Goal: Task Accomplishment & Management: Manage account settings

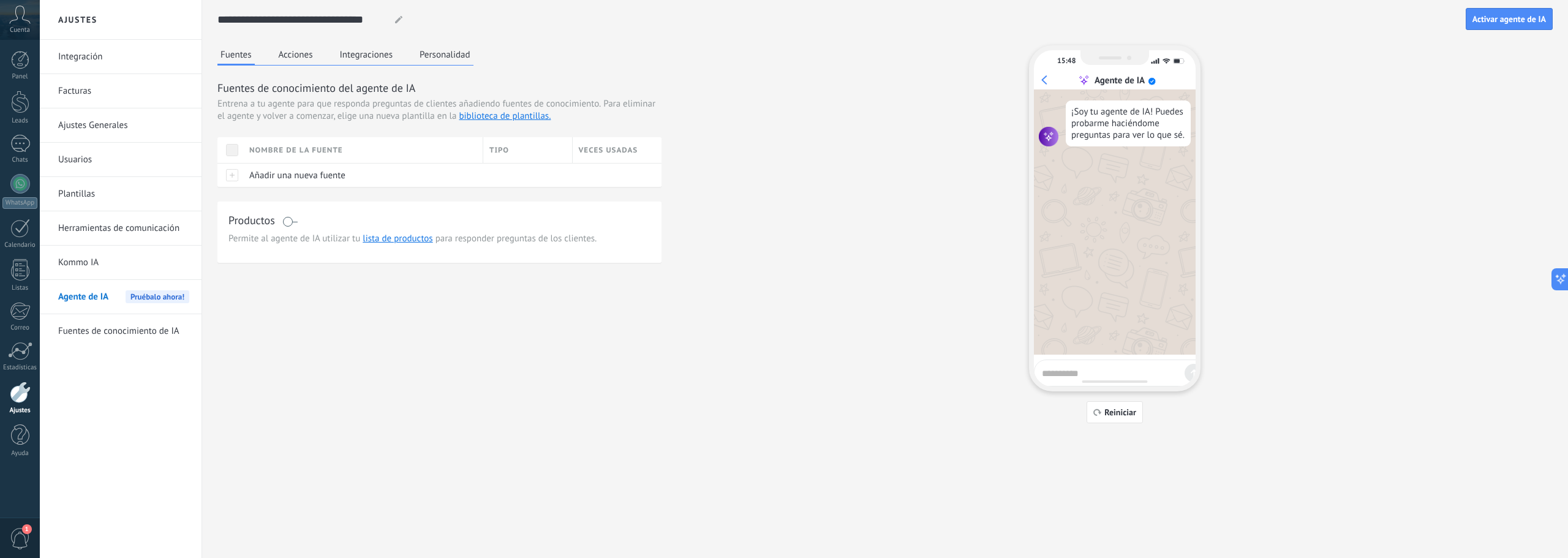
click at [396, 20] on icon at bounding box center [398, 19] width 7 height 7
drag, startPoint x: 382, startPoint y: 17, endPoint x: 196, endPoint y: 48, distance: 188.6
click at [196, 48] on div "**********" at bounding box center [804, 279] width 1528 height 558
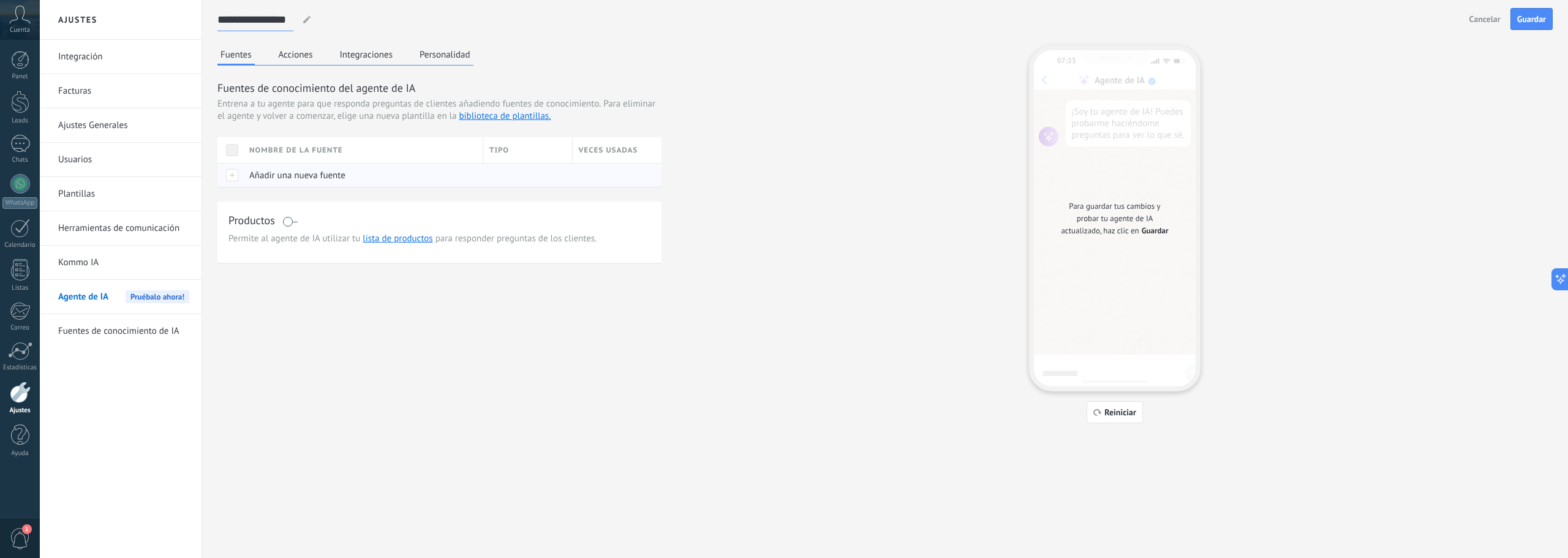
type input "**********"
click at [250, 173] on span "Añadir una nueva fuente" at bounding box center [297, 176] width 96 height 12
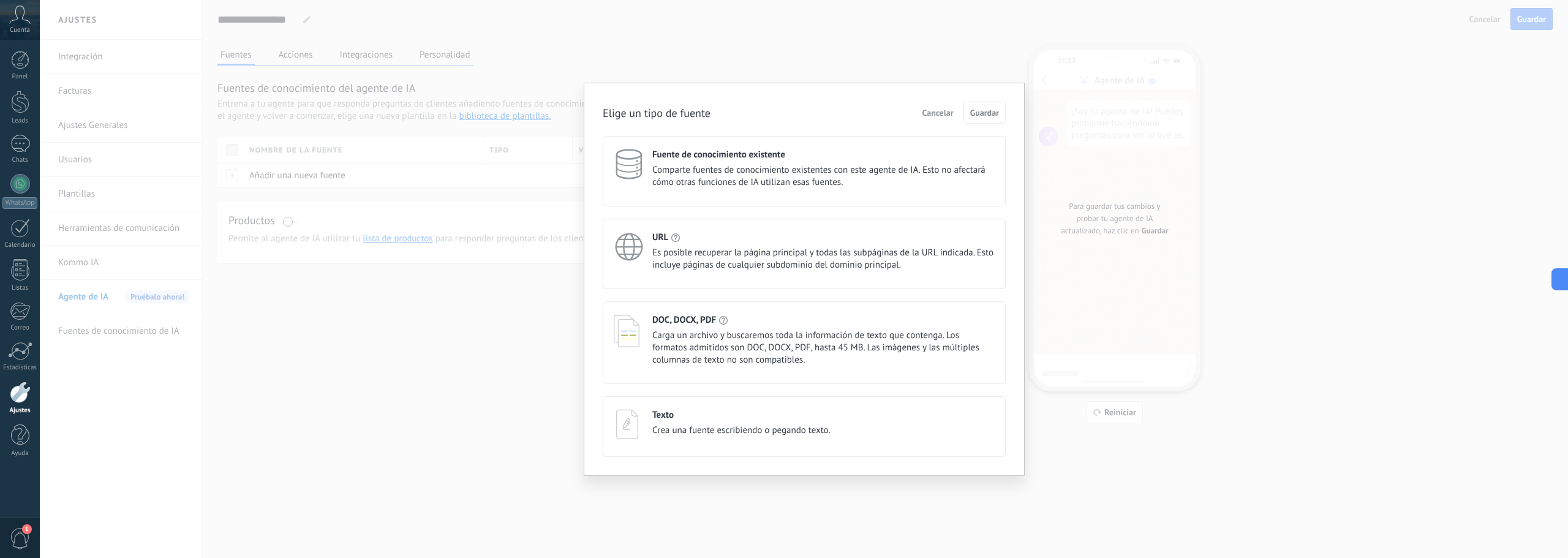
drag, startPoint x: 703, startPoint y: 338, endPoint x: 681, endPoint y: 346, distance: 23.4
click at [702, 338] on span "Carga un archivo y buscaremos toda la información de texto que contenga. Los fo…" at bounding box center [824, 347] width 343 height 36
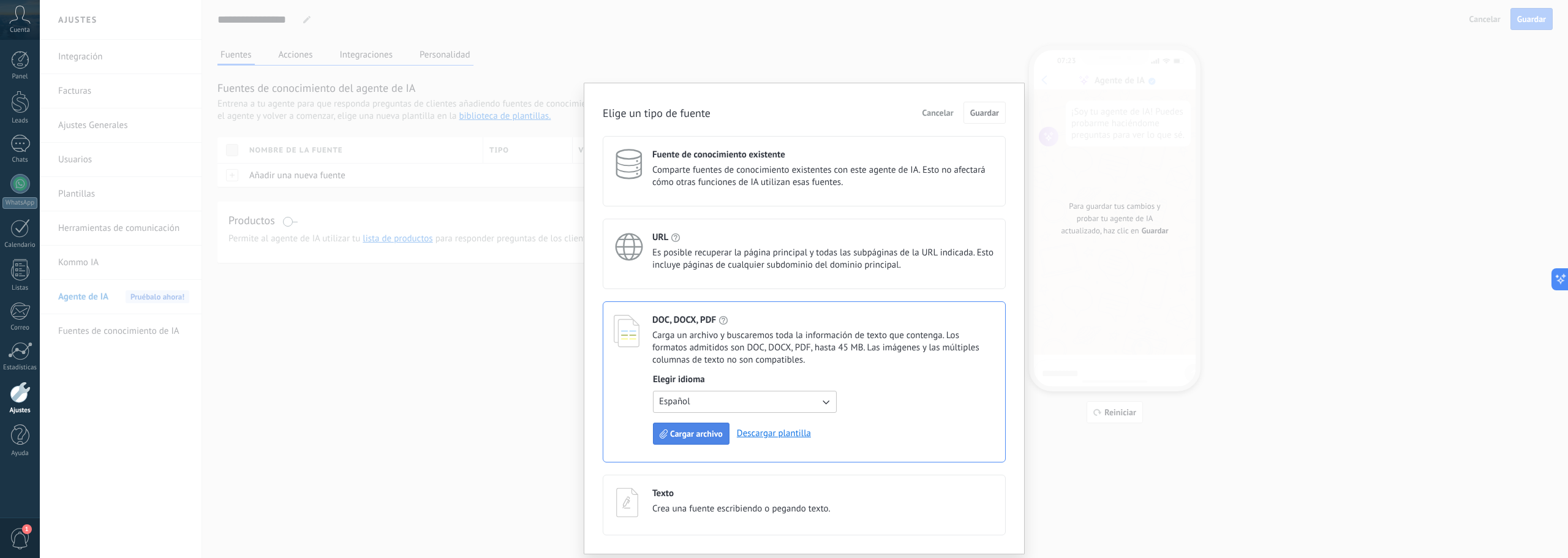
click at [706, 437] on span "Cargar archivo" at bounding box center [696, 433] width 52 height 9
click at [698, 436] on span "Cargar archivo" at bounding box center [696, 433] width 52 height 9
click at [690, 434] on span "Cargar archivo" at bounding box center [696, 433] width 52 height 9
click at [765, 434] on link "Descargar plantilla" at bounding box center [774, 433] width 74 height 12
click at [817, 401] on button "Español" at bounding box center [745, 401] width 184 height 22
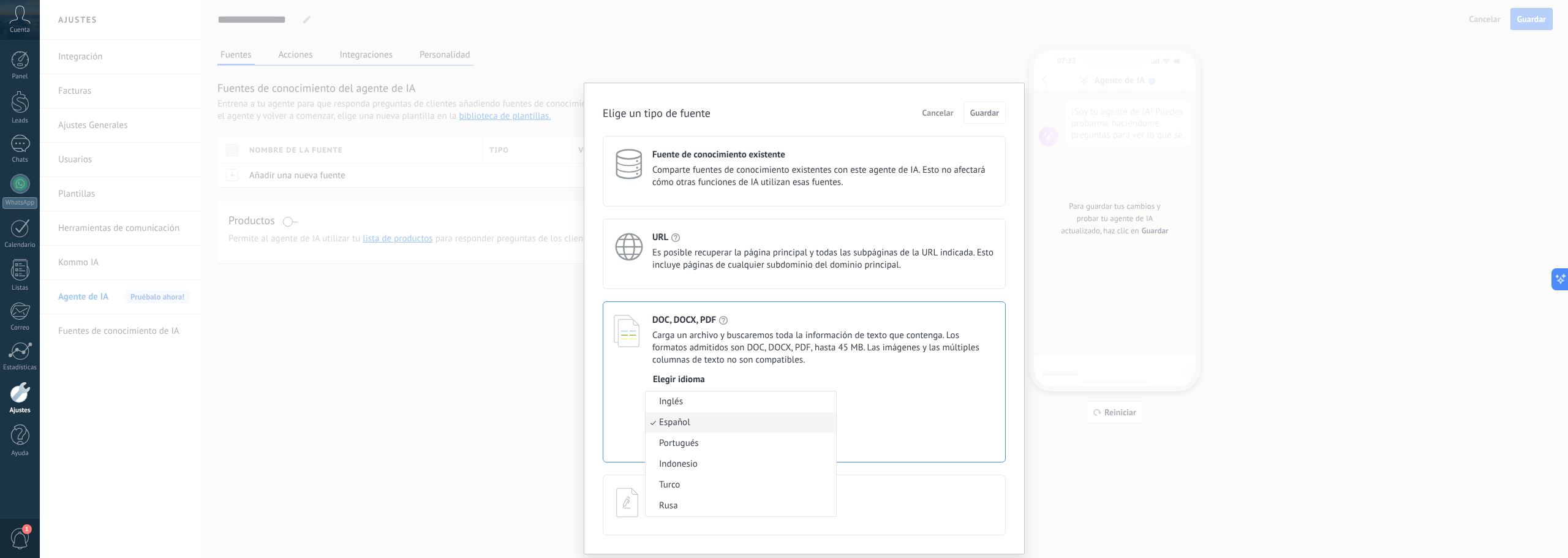
click at [817, 401] on li "Inglés" at bounding box center [741, 401] width 191 height 21
click at [696, 437] on span "Cargar archivo" at bounding box center [696, 433] width 52 height 9
click at [826, 403] on icon "button" at bounding box center [826, 402] width 7 height 4
click at [692, 425] on li "Español" at bounding box center [741, 422] width 191 height 21
click at [929, 113] on span "Cancelar" at bounding box center [938, 112] width 31 height 9
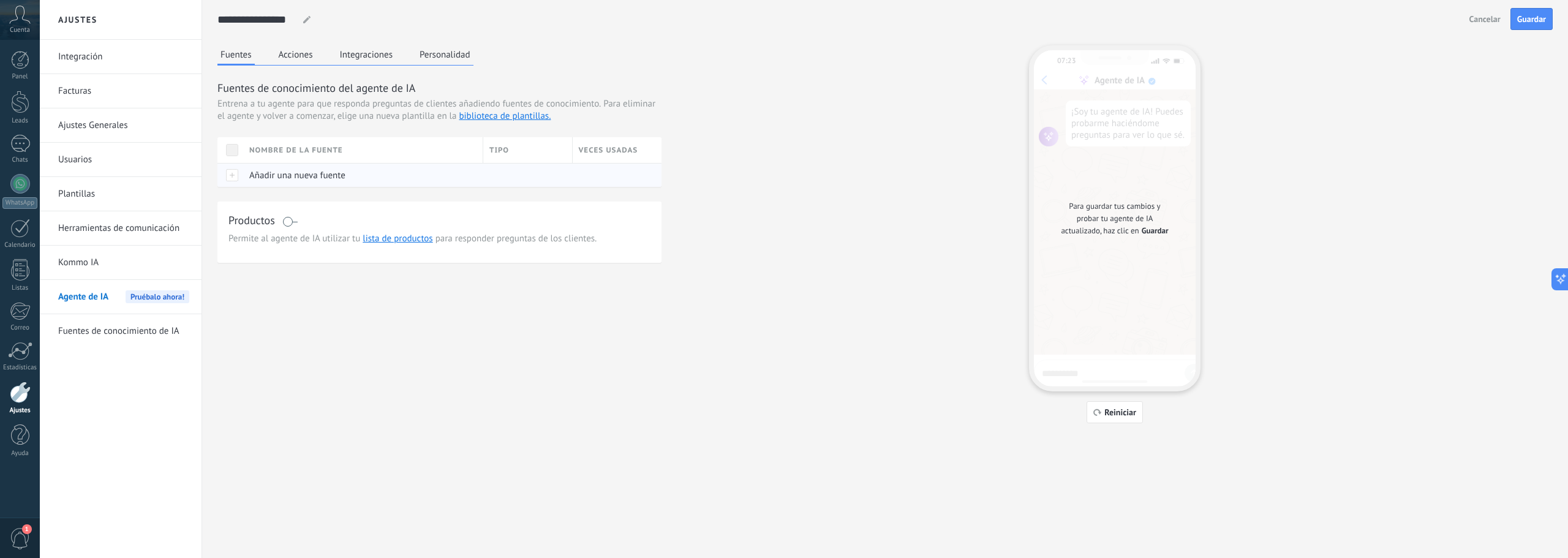
click at [276, 174] on span "Añadir una nueva fuente" at bounding box center [297, 176] width 96 height 12
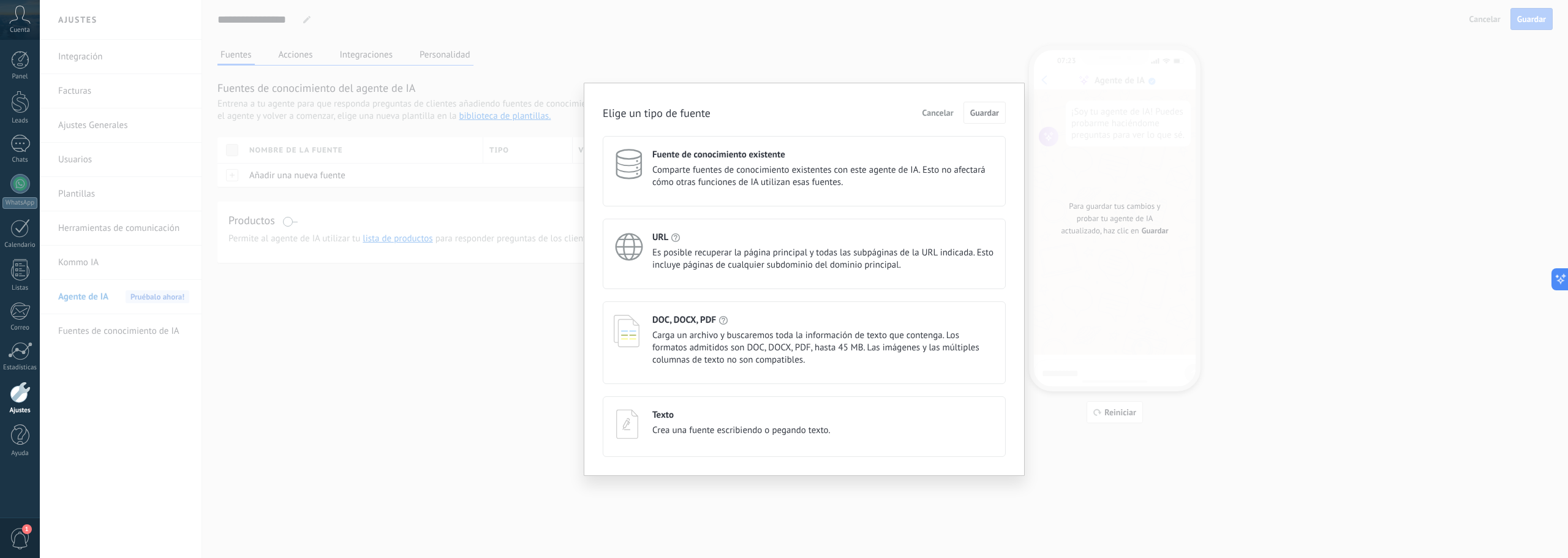
click at [691, 323] on h4 "DOC, DOCX, PDF" at bounding box center [684, 320] width 64 height 12
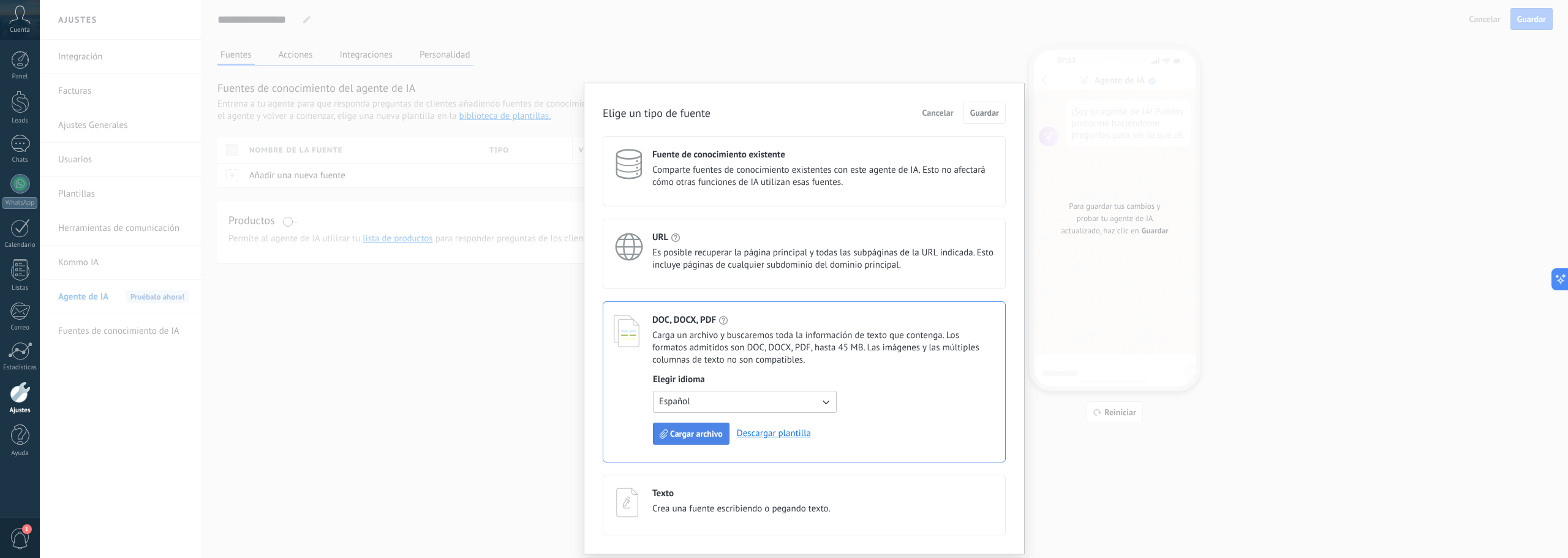
click at [704, 431] on span "Cargar archivo" at bounding box center [696, 433] width 52 height 9
click at [824, 397] on icon "button" at bounding box center [826, 401] width 12 height 12
click at [688, 425] on span "Español" at bounding box center [674, 422] width 31 height 12
click at [693, 426] on button "Cargar archivo" at bounding box center [691, 433] width 76 height 22
click at [935, 117] on span "Cancelar" at bounding box center [938, 112] width 31 height 9
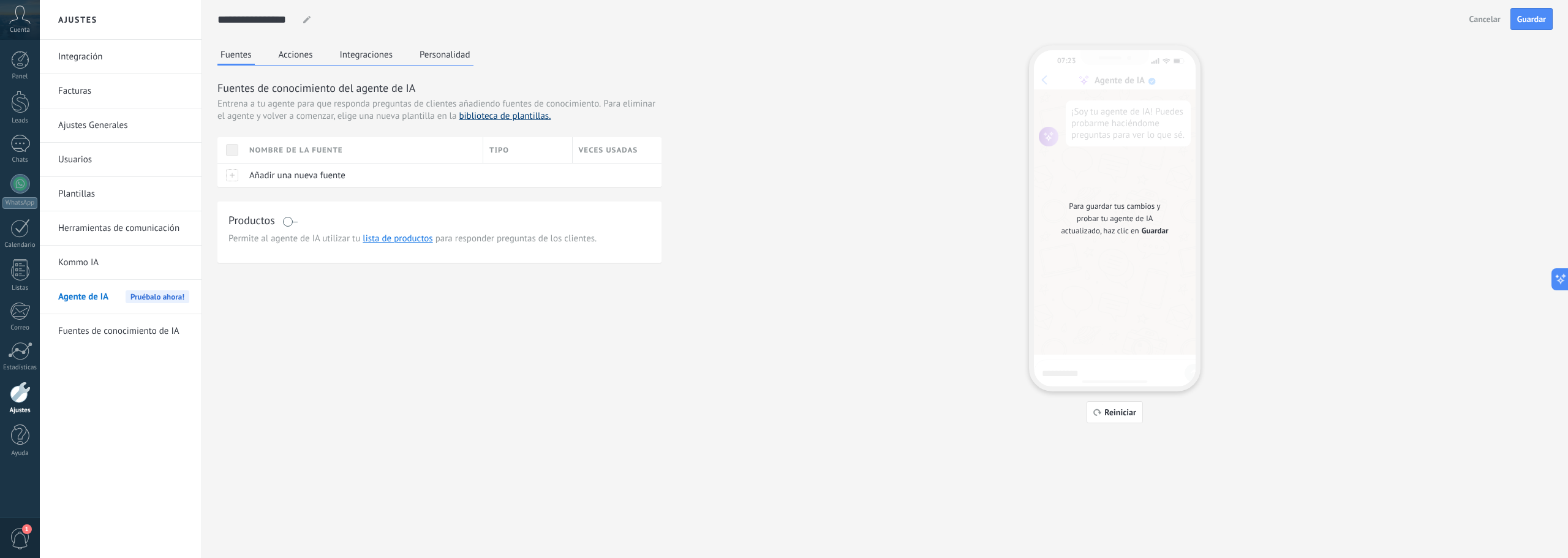
click at [504, 121] on link "biblioteca de plantillas." at bounding box center [505, 116] width 92 height 12
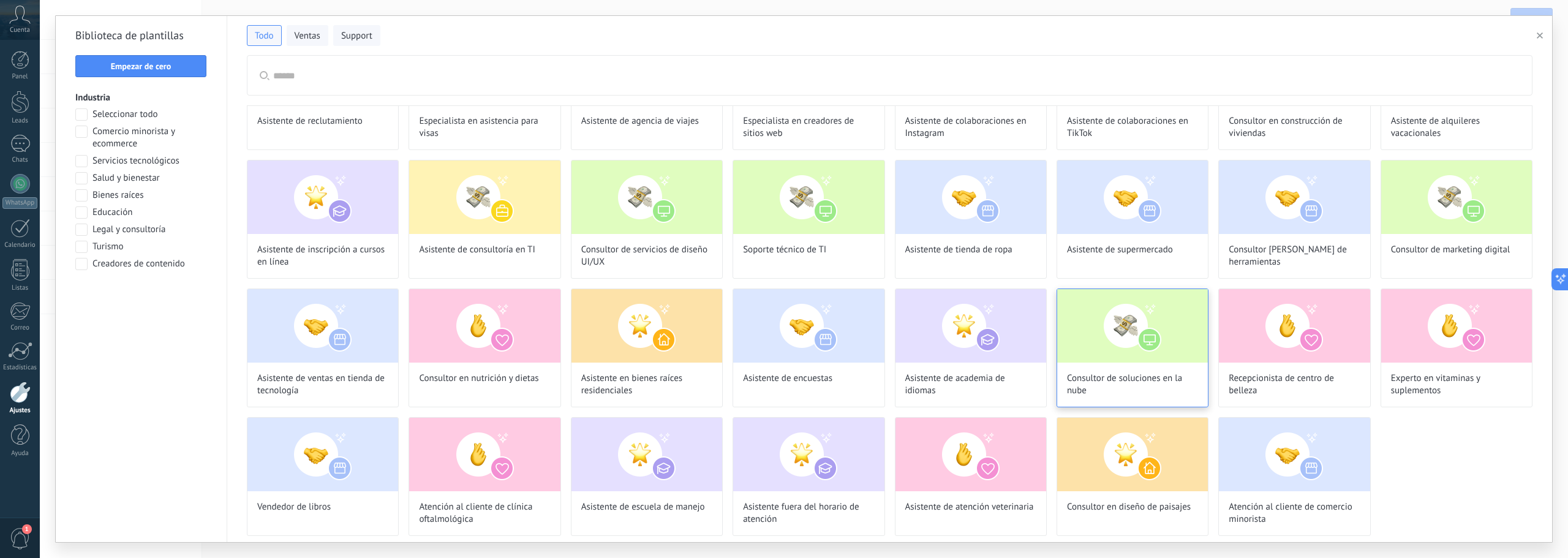
scroll to position [88, 0]
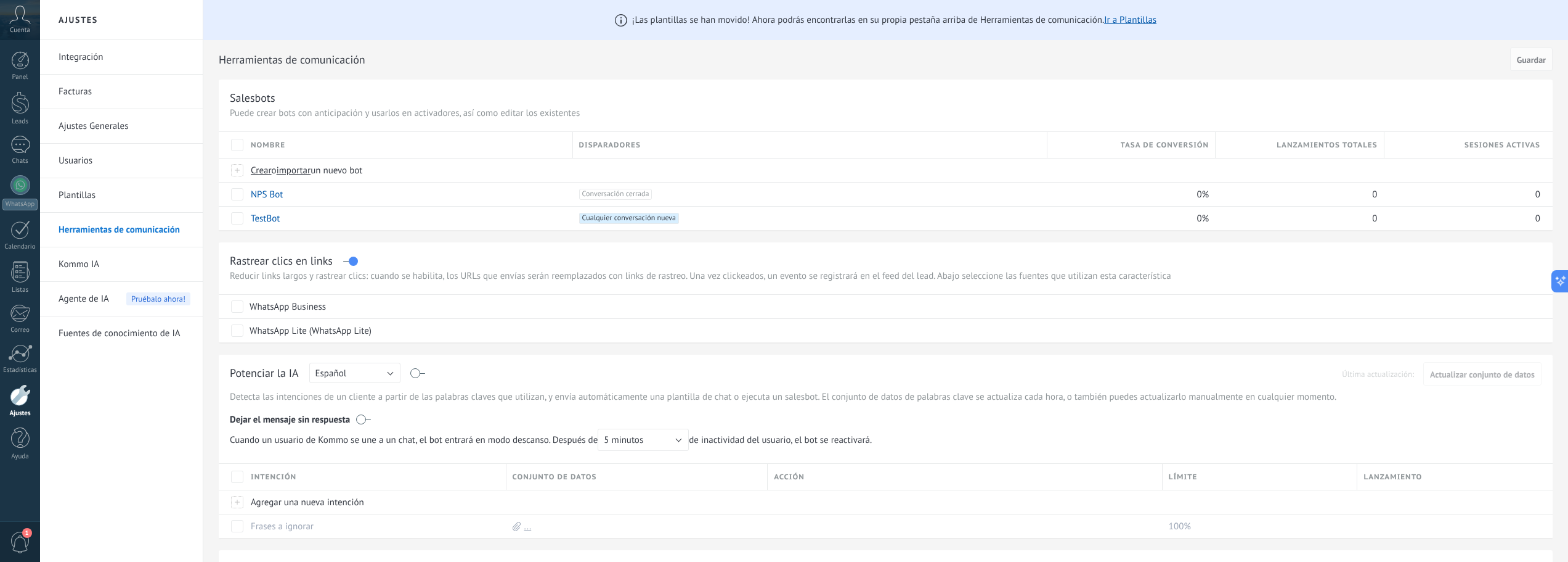
click at [110, 291] on div "Agente de IA Pruébalo ahora!" at bounding box center [124, 299] width 132 height 35
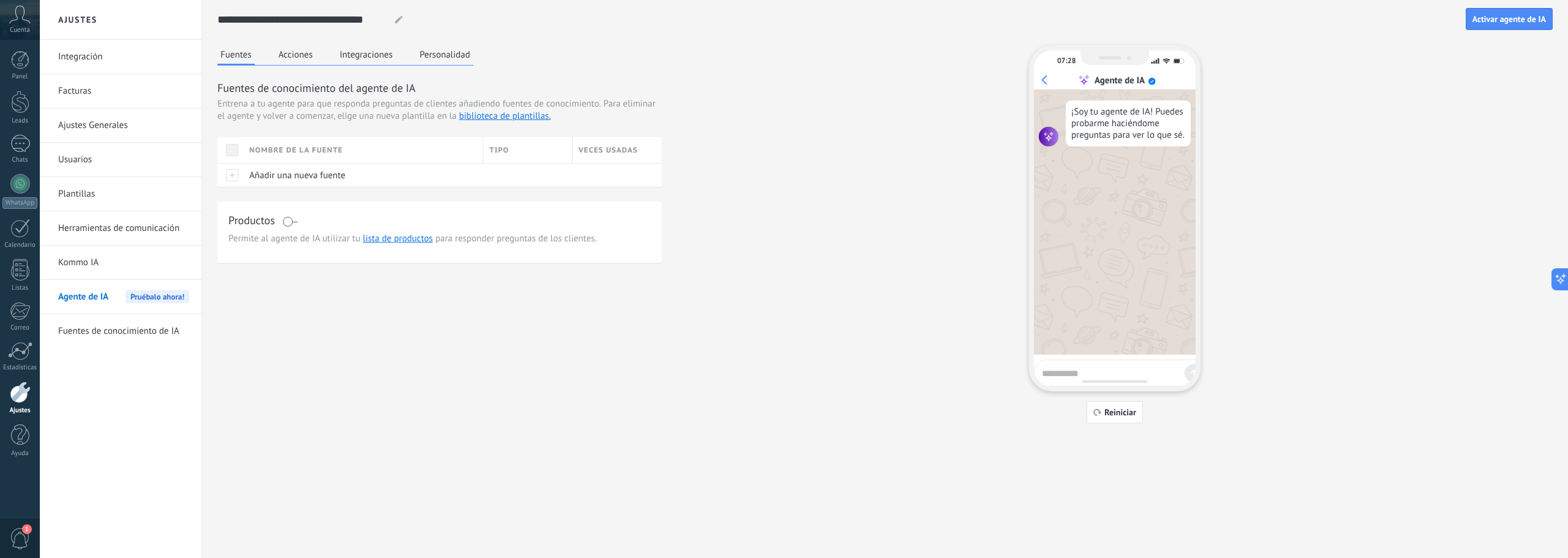
click at [300, 54] on button "Acciones" at bounding box center [295, 54] width 40 height 19
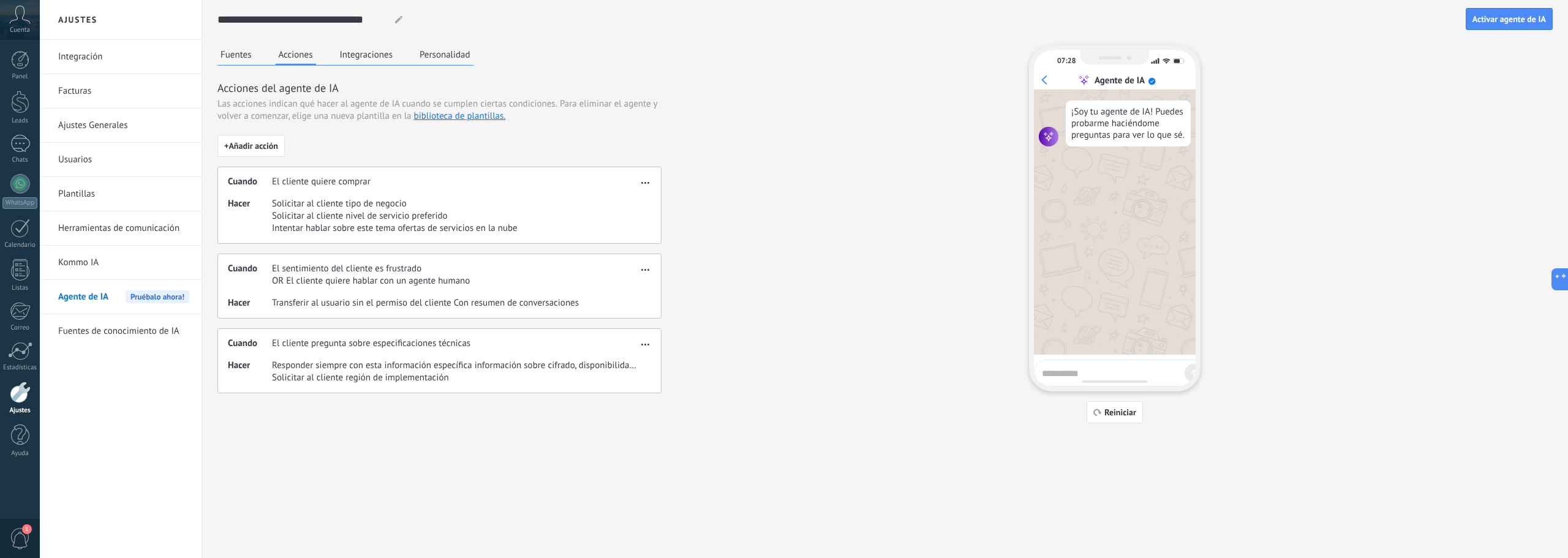
click at [242, 54] on button "Fuentes" at bounding box center [236, 54] width 37 height 19
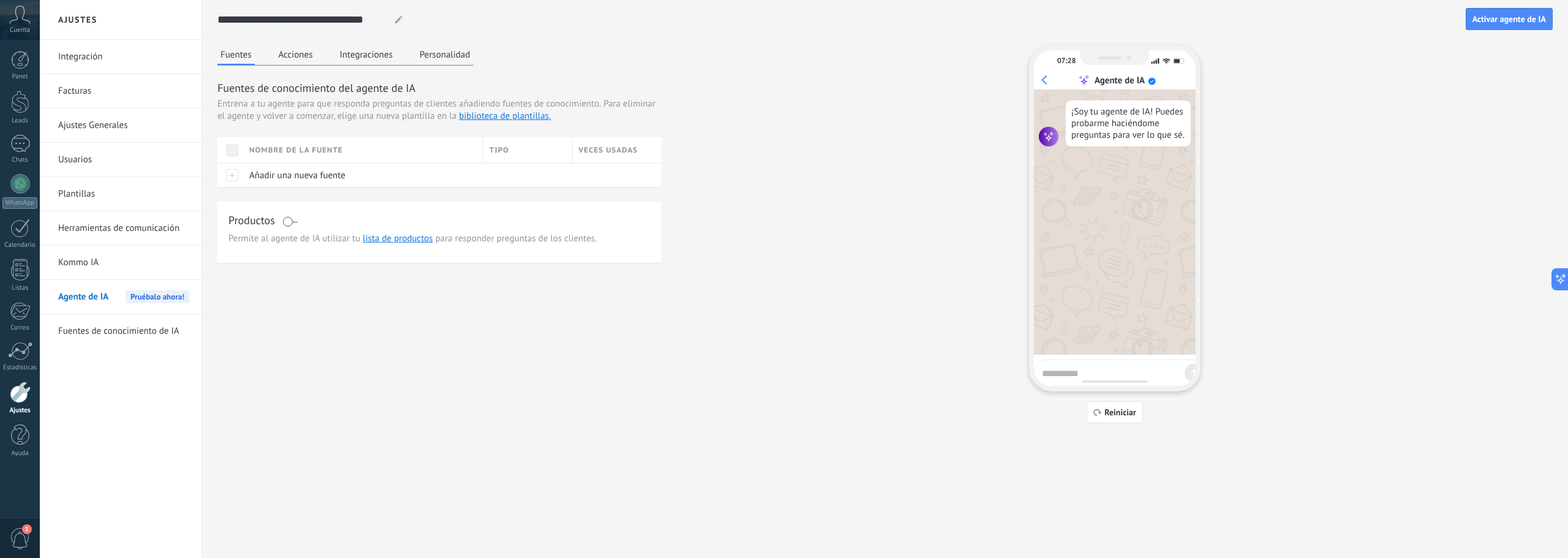
click at [395, 23] on use at bounding box center [398, 19] width 7 height 7
click at [398, 16] on icon at bounding box center [398, 19] width 7 height 7
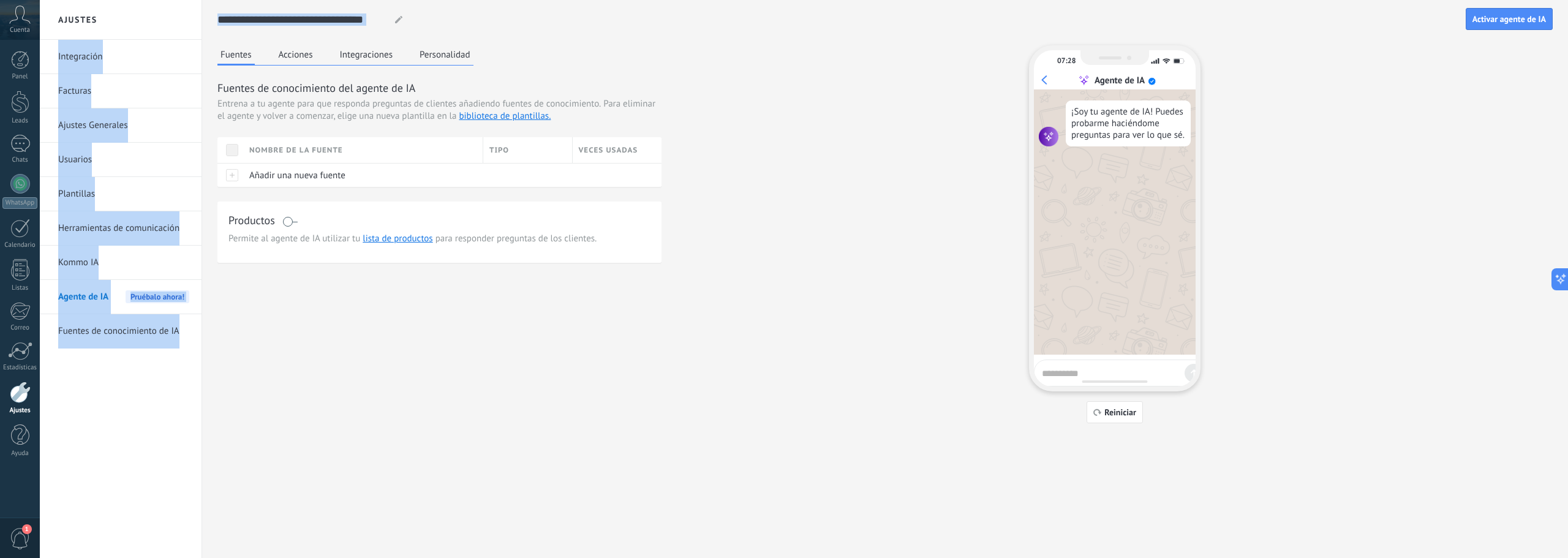
drag, startPoint x: 386, startPoint y: 20, endPoint x: 198, endPoint y: 9, distance: 188.3
click at [198, 9] on div "**********" at bounding box center [804, 279] width 1528 height 558
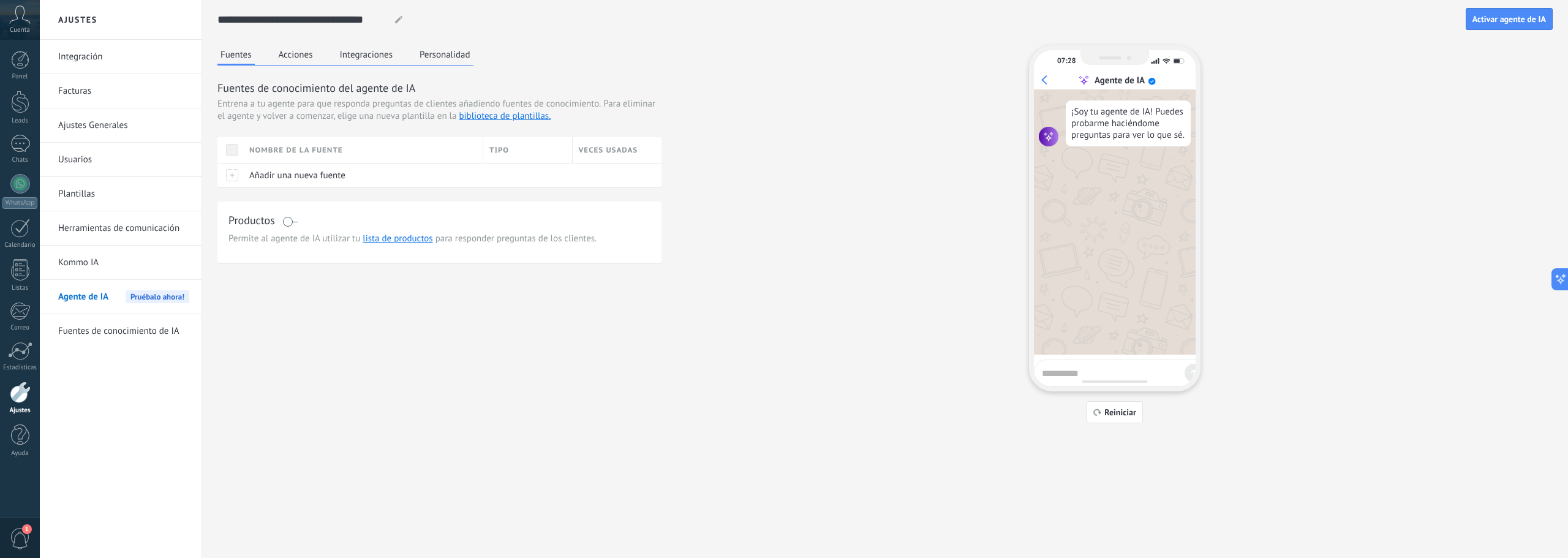
click at [400, 19] on use at bounding box center [398, 19] width 7 height 7
drag, startPoint x: 384, startPoint y: 23, endPoint x: 201, endPoint y: 27, distance: 183.0
click at [201, 27] on div "**********" at bounding box center [804, 279] width 1528 height 558
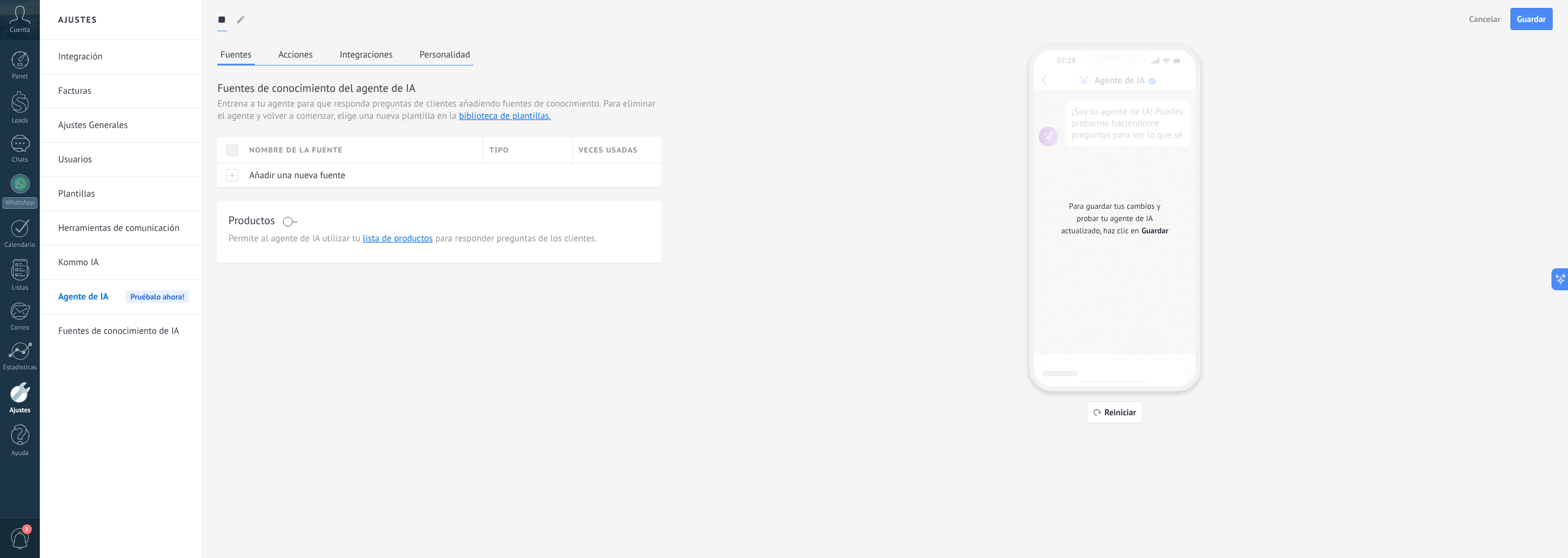
type input "*"
type input "**********"
click at [234, 177] on div at bounding box center [230, 174] width 26 height 24
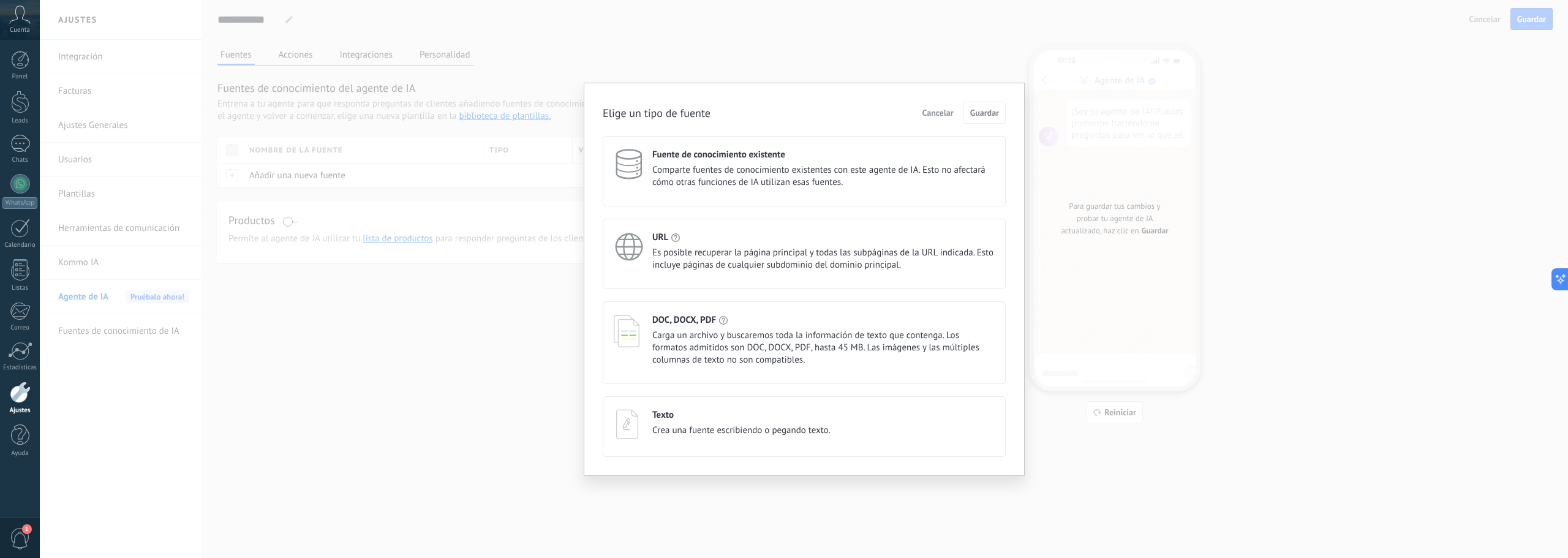
click at [692, 328] on div "DOC, DOCX, PDF Carga un archivo y buscaremos toda la información de texto que c…" at bounding box center [824, 340] width 343 height 52
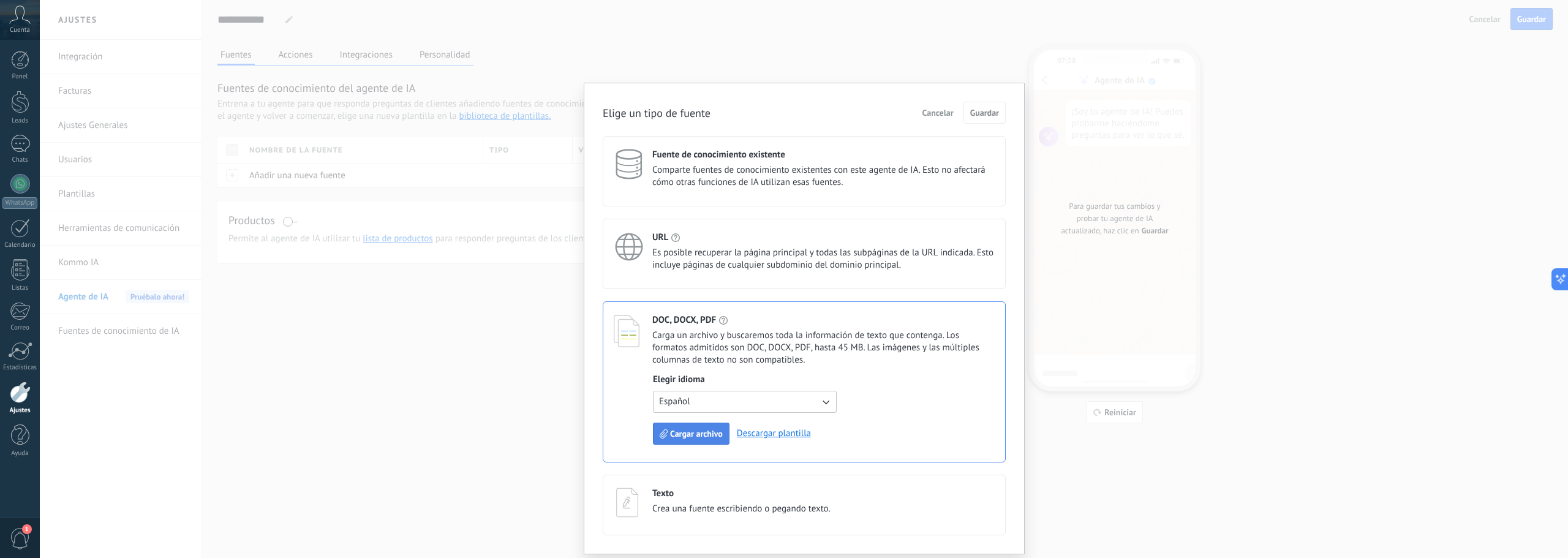
click at [703, 433] on span "Cargar archivo" at bounding box center [696, 433] width 52 height 9
click at [702, 429] on span "Cargar archivo" at bounding box center [696, 433] width 52 height 9
click at [668, 425] on button "Cargar archivo" at bounding box center [691, 433] width 76 height 22
click at [682, 432] on span "Cargar archivo" at bounding box center [696, 433] width 52 height 9
click at [688, 431] on span "Cargar archivo" at bounding box center [696, 433] width 52 height 9
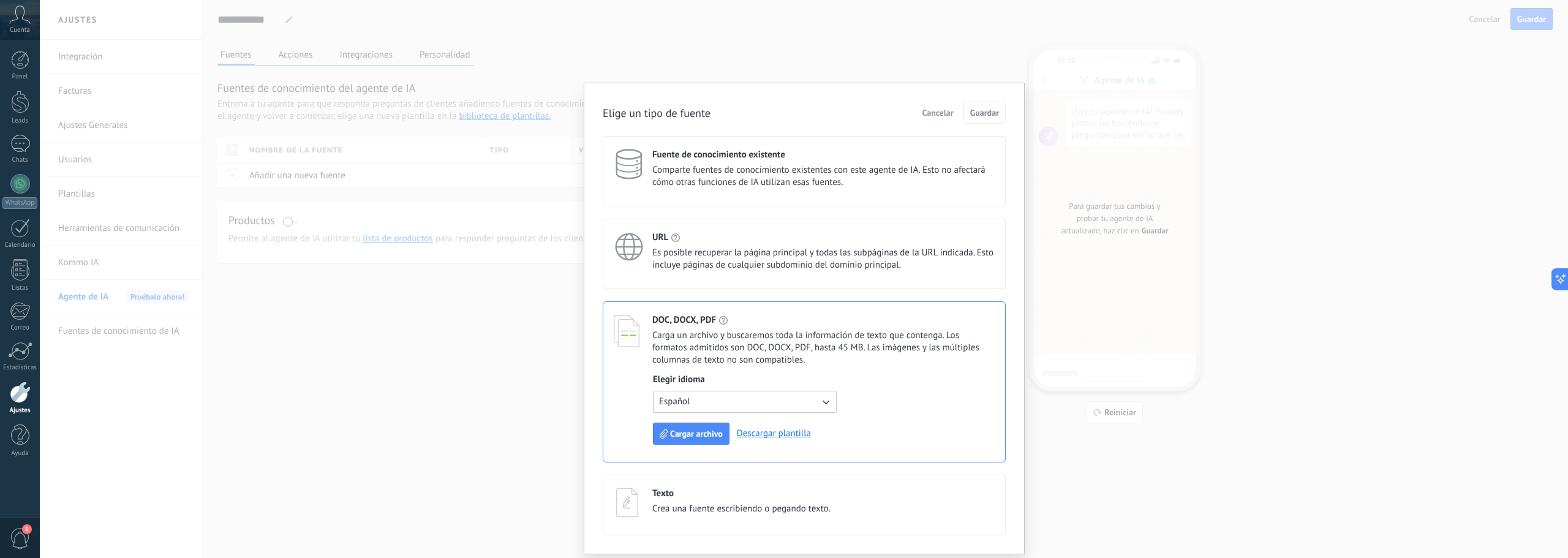
click at [710, 504] on span "Crea una fuente escribiendo o pegando texto." at bounding box center [742, 509] width 179 height 12
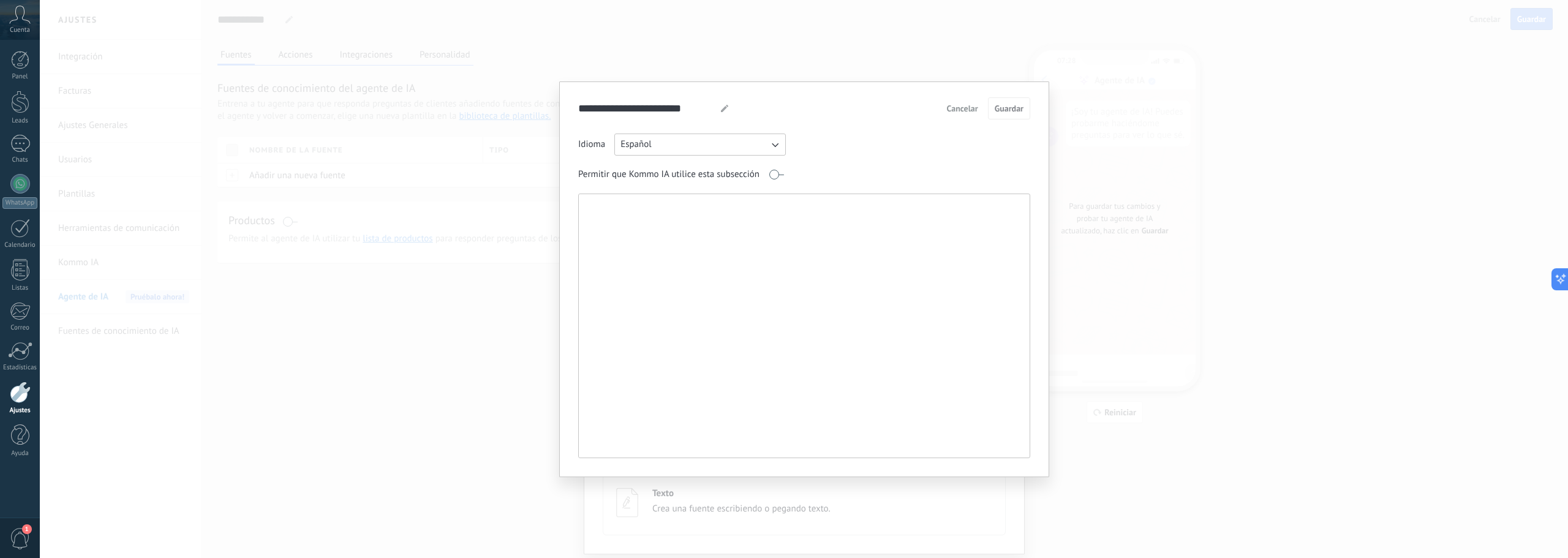
paste textarea "**********"
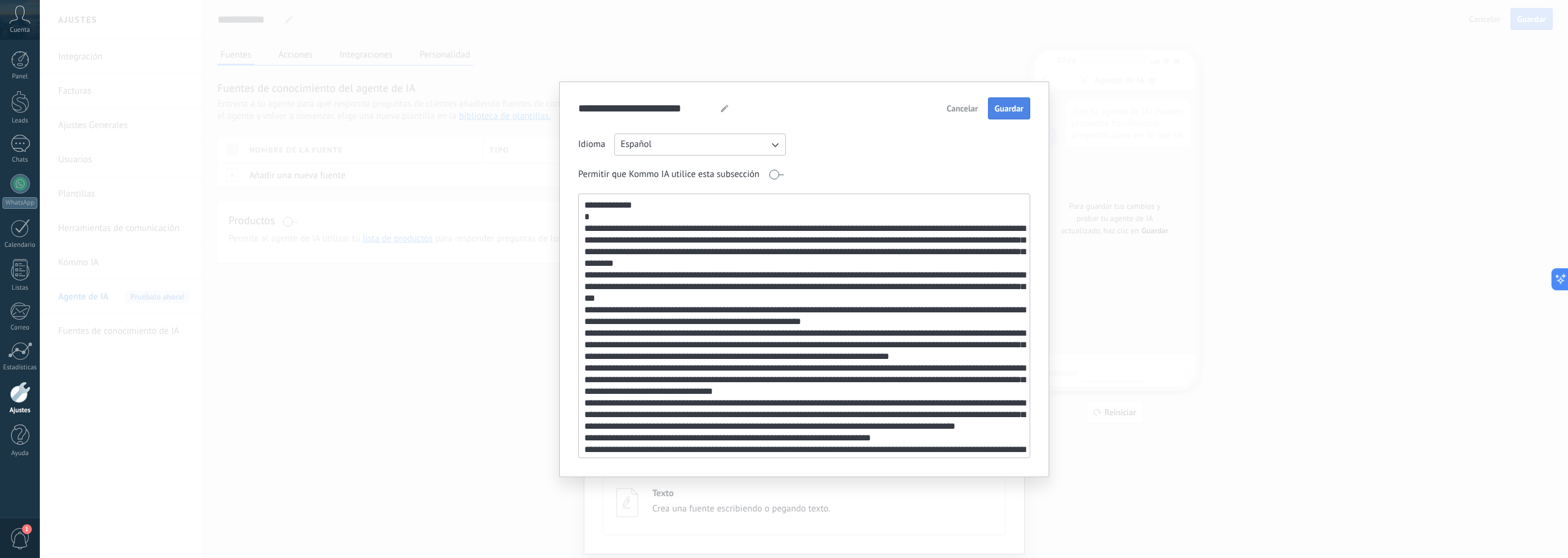
type textarea "**********"
click at [1005, 112] on span "Guardar" at bounding box center [1008, 108] width 29 height 9
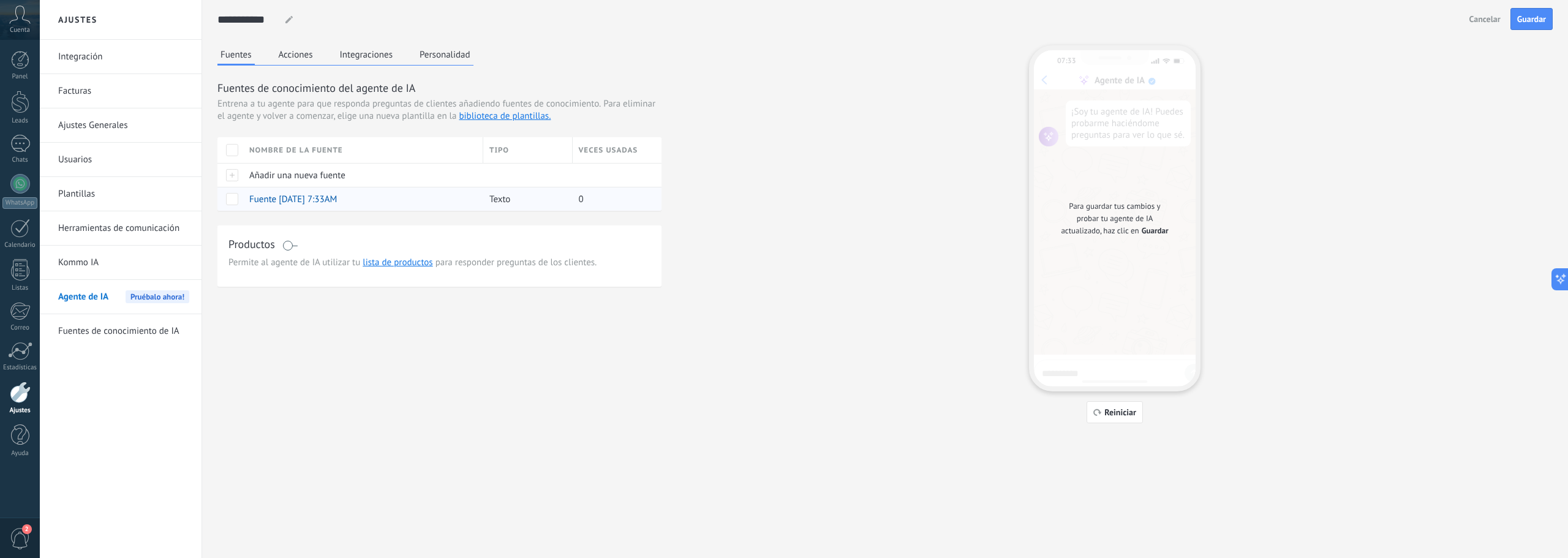
click at [337, 195] on span "Fuente [DATE] 7:33AM" at bounding box center [293, 200] width 88 height 12
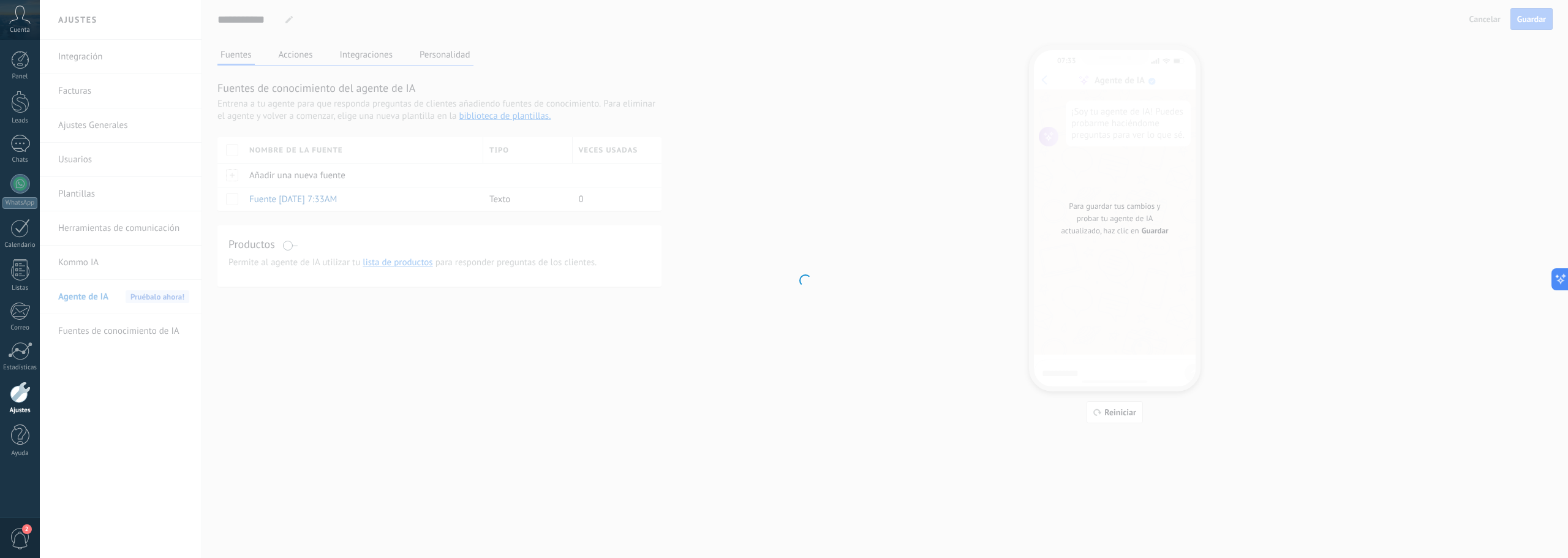
type input "**********"
type textarea "**********"
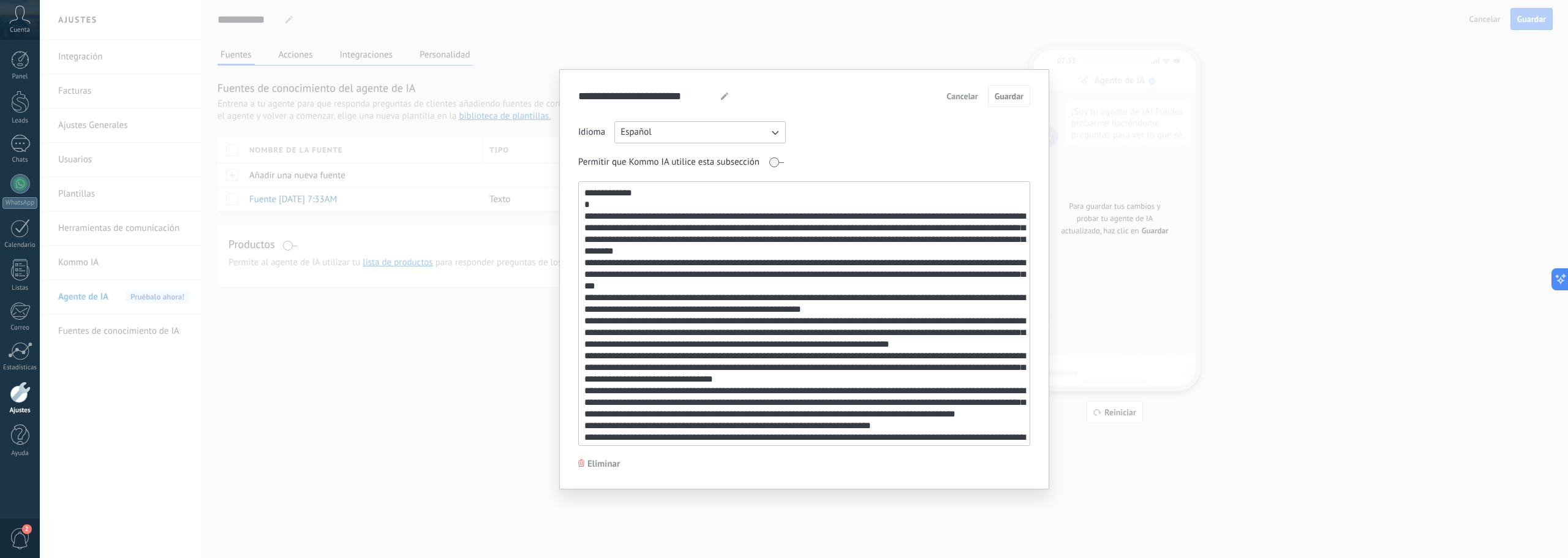
click at [725, 96] on use at bounding box center [724, 96] width 7 height 7
drag, startPoint x: 709, startPoint y: 98, endPoint x: 546, endPoint y: 101, distance: 163.0
click at [546, 101] on div "**********" at bounding box center [804, 279] width 1528 height 558
type input "**********"
click at [1018, 96] on span "Guardar" at bounding box center [1008, 96] width 29 height 9
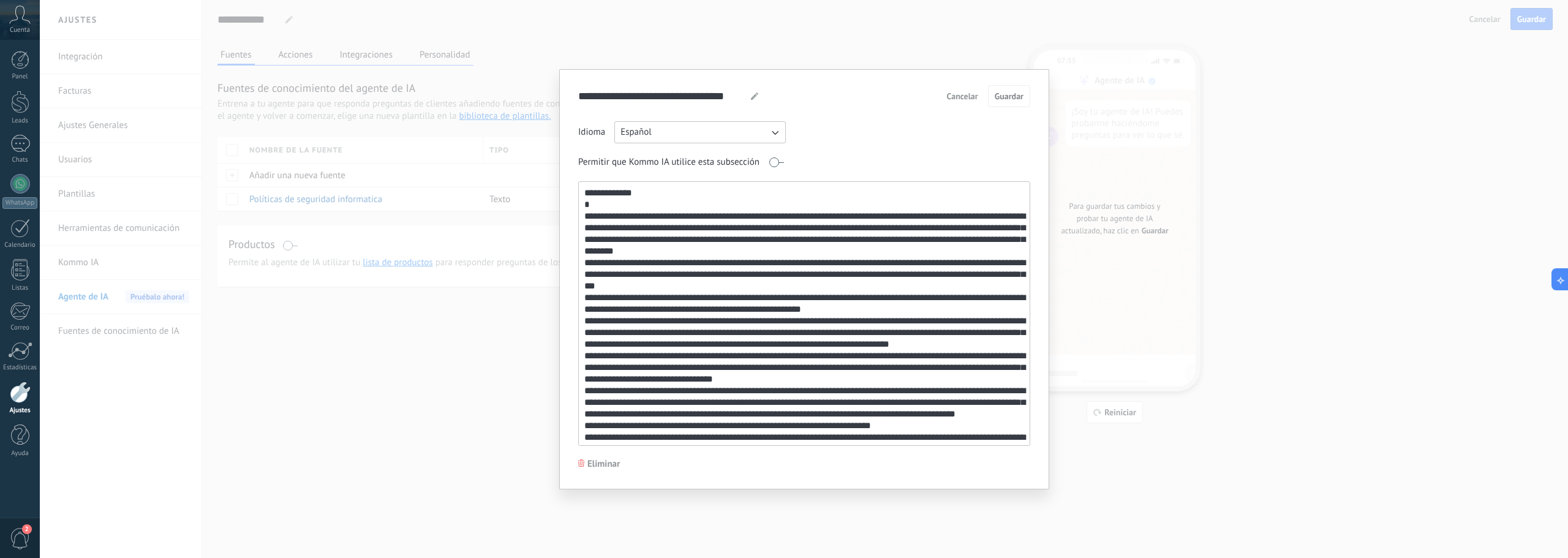
click at [389, 372] on div "**********" at bounding box center [804, 279] width 1528 height 558
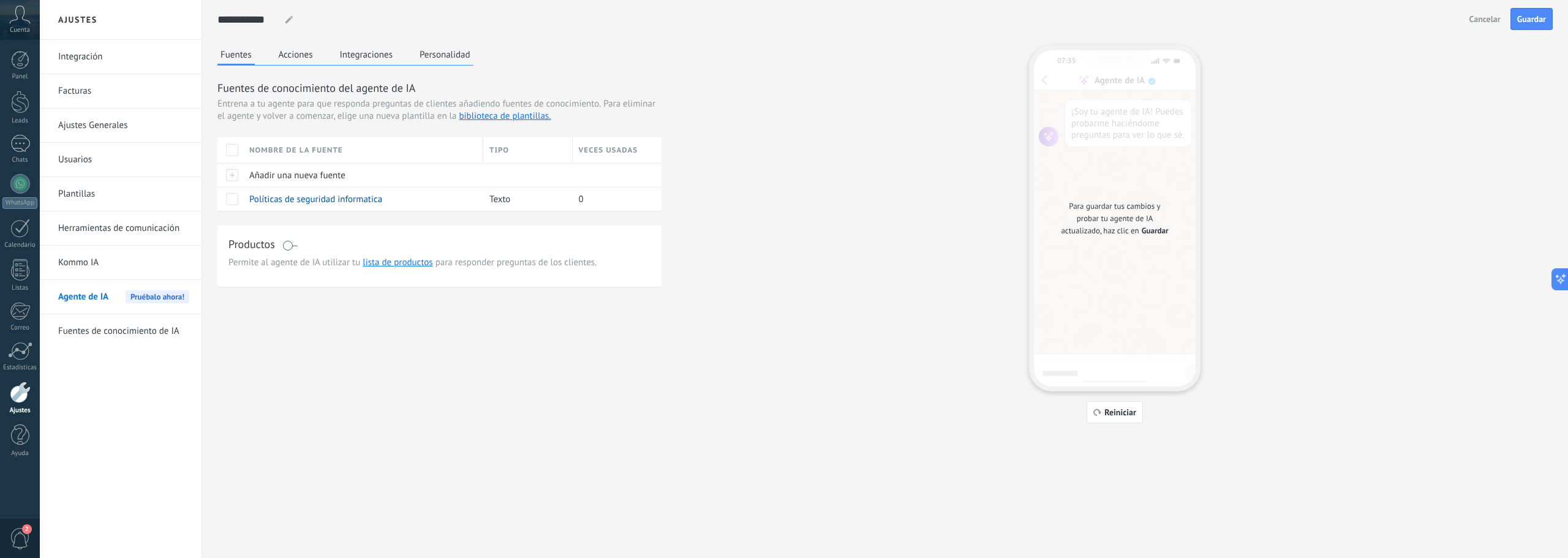
click at [297, 48] on button "Acciones" at bounding box center [295, 54] width 40 height 19
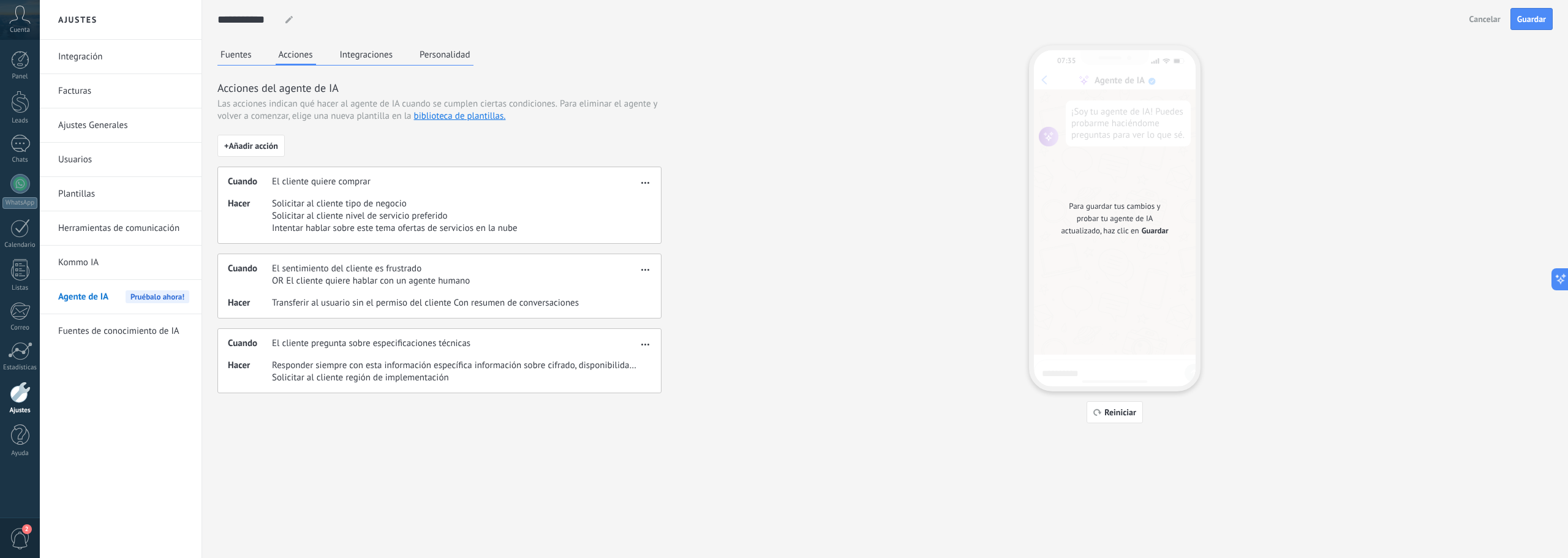
click at [366, 50] on button "Integraciones" at bounding box center [366, 54] width 60 height 19
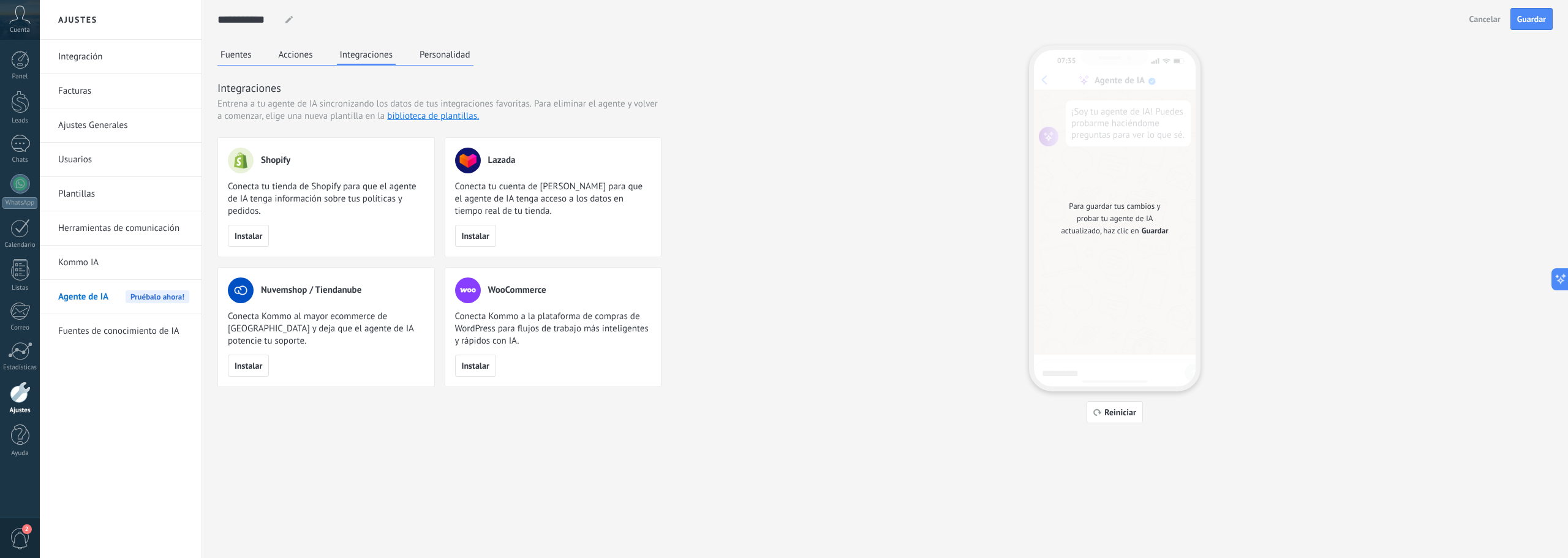
click at [455, 52] on button "Personalidad" at bounding box center [445, 54] width 57 height 19
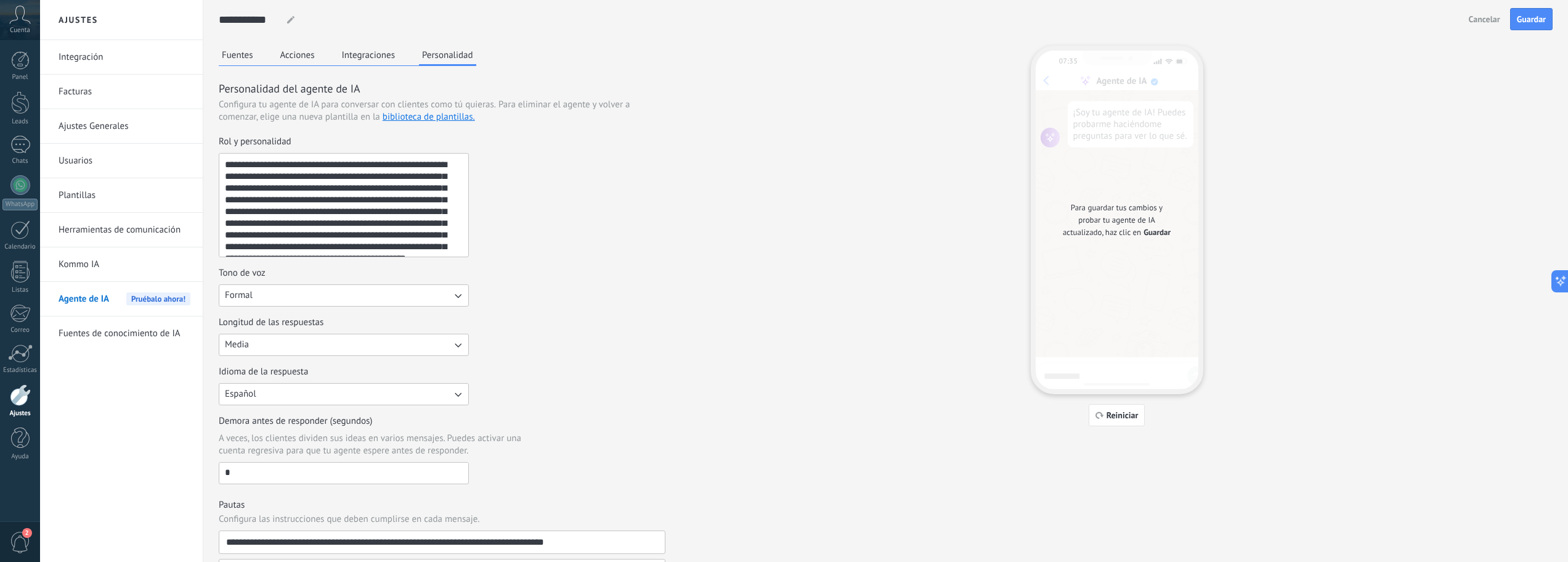
click at [306, 58] on button "Acciones" at bounding box center [297, 55] width 41 height 19
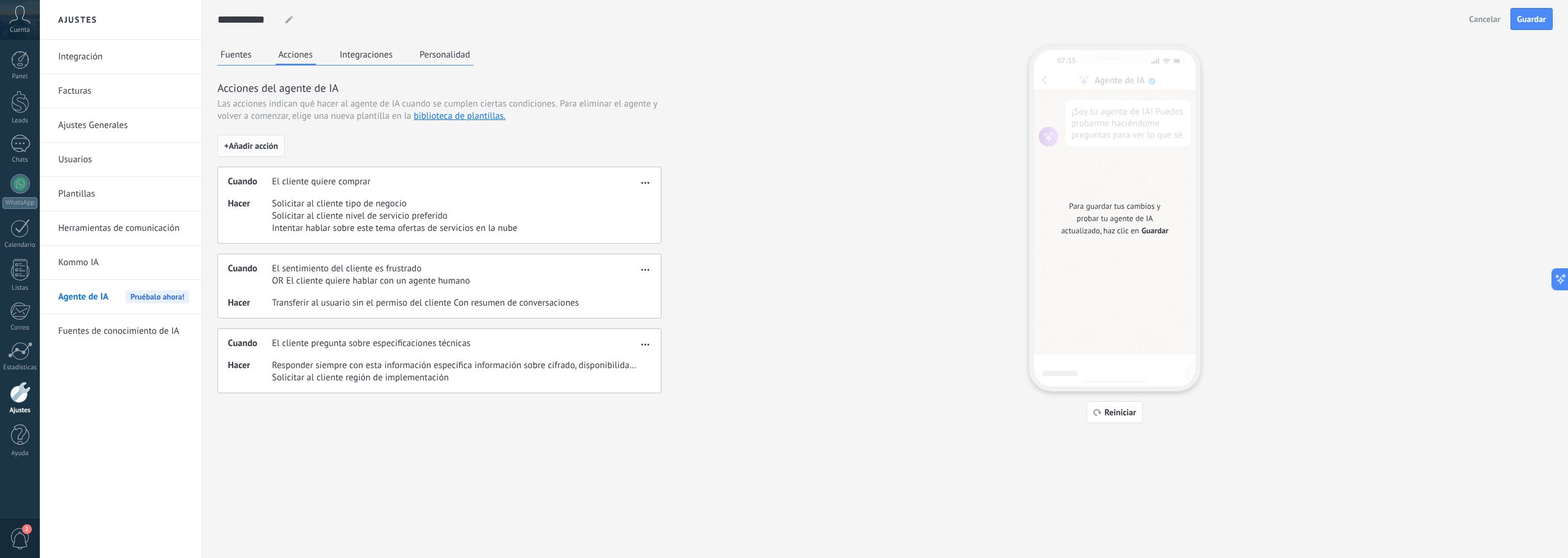
click at [269, 143] on span "+ Añadir acción" at bounding box center [251, 145] width 54 height 9
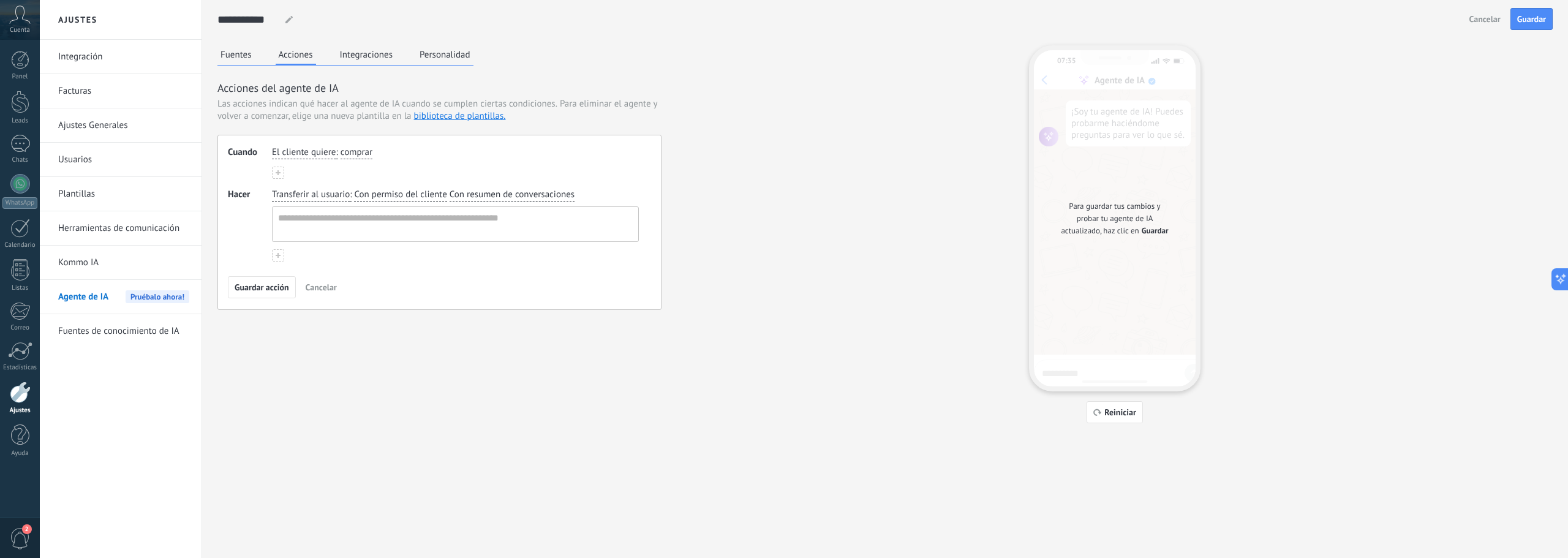
click at [363, 153] on span "comprar" at bounding box center [356, 153] width 32 height 12
click at [383, 194] on span "obtener soporte" at bounding box center [386, 192] width 62 height 12
click at [274, 173] on button at bounding box center [278, 173] width 12 height 12
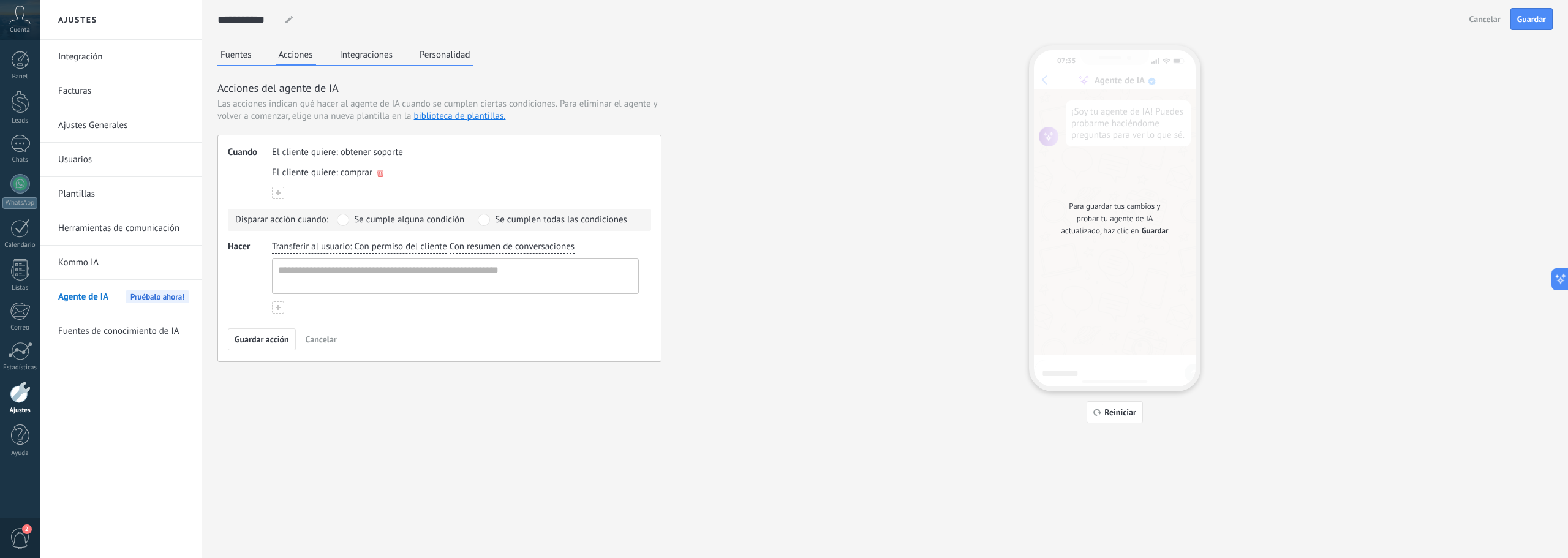
click at [382, 174] on icon "button" at bounding box center [380, 173] width 6 height 7
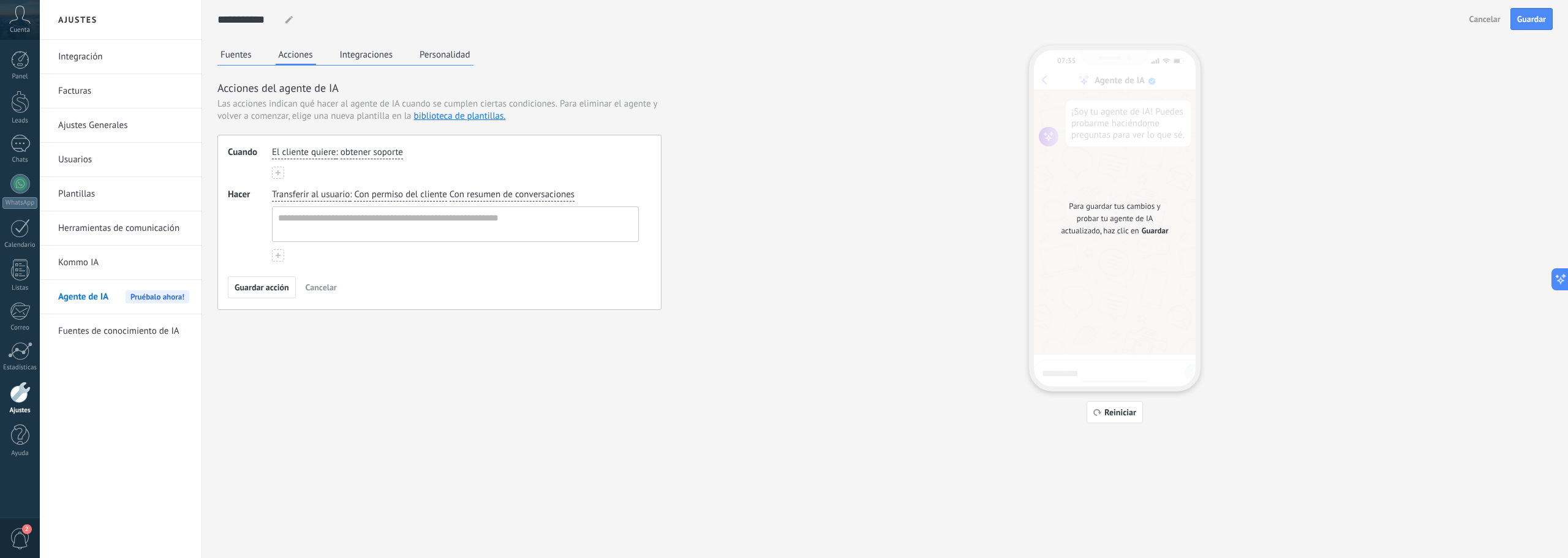
click at [237, 58] on button "Fuentes" at bounding box center [236, 54] width 37 height 19
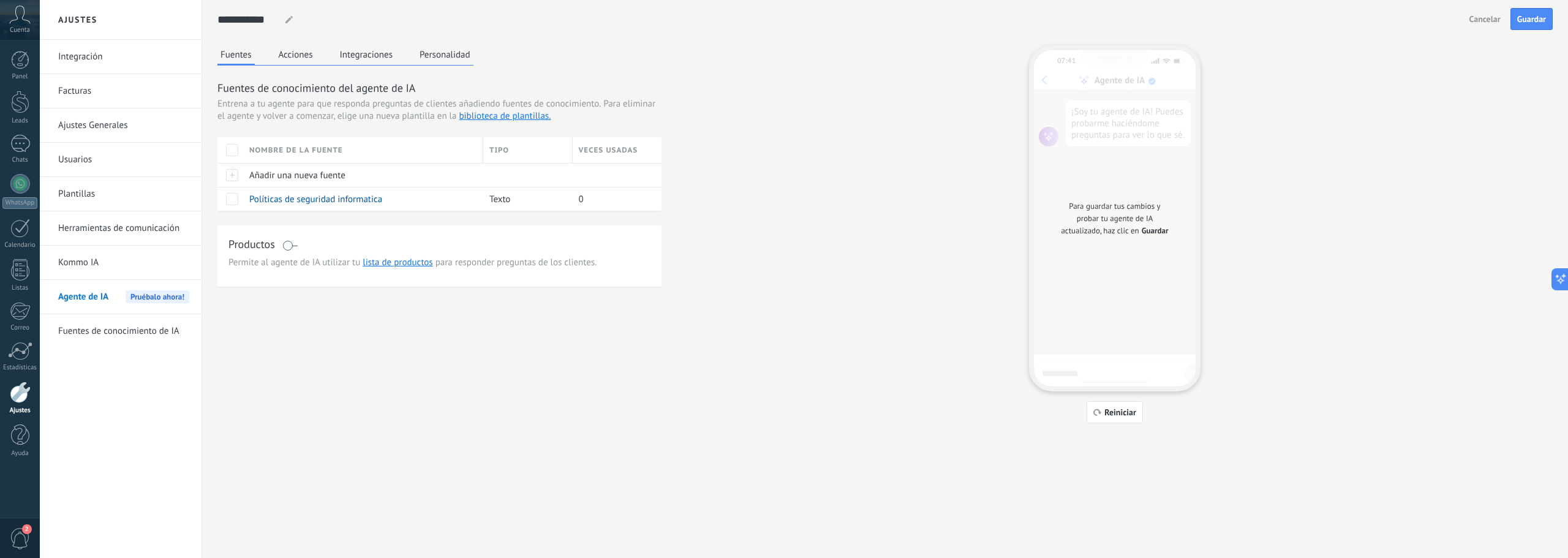
click at [297, 52] on button "Acciones" at bounding box center [295, 54] width 40 height 19
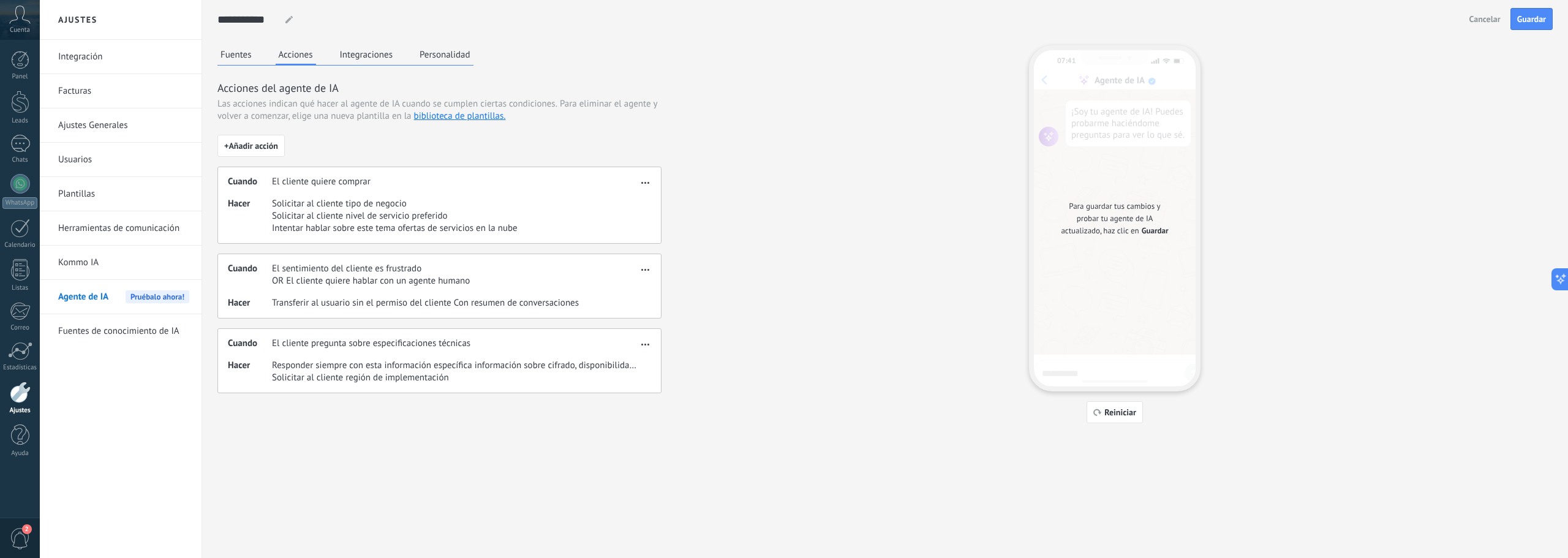
click at [649, 183] on button "button" at bounding box center [645, 180] width 14 height 15
click at [614, 200] on span "Editar" at bounding box center [621, 200] width 23 height 12
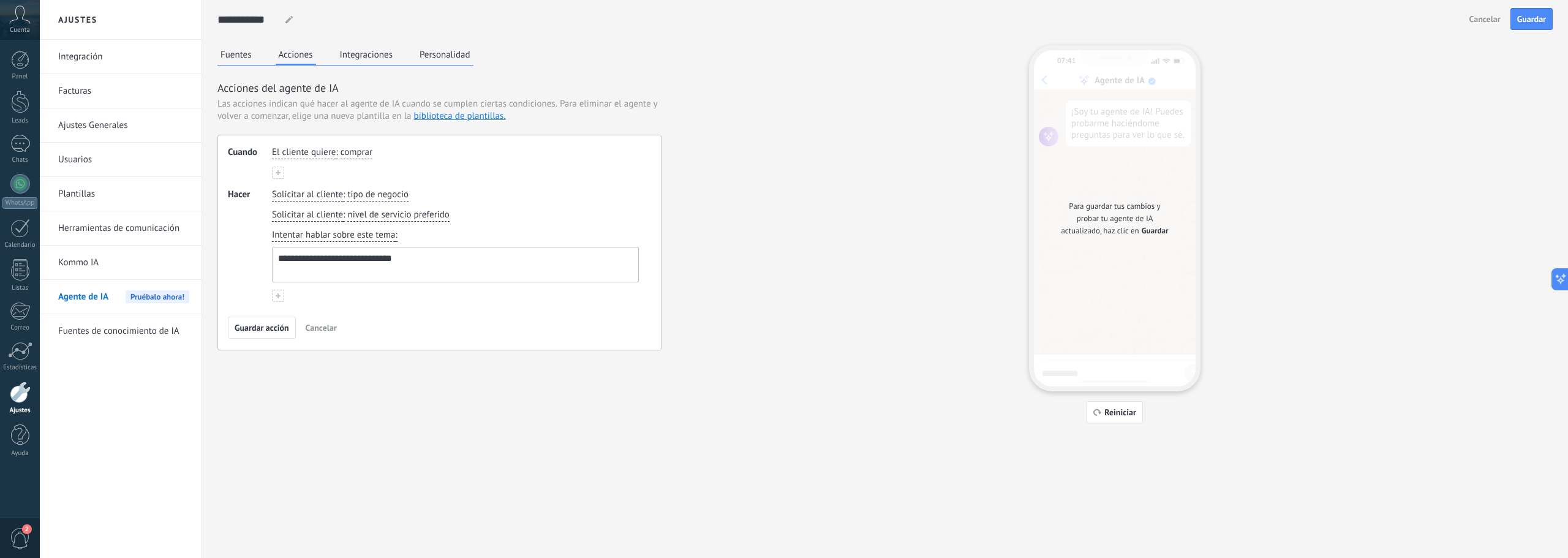
click at [368, 152] on span "comprar" at bounding box center [356, 153] width 32 height 12
click at [376, 193] on span "obtener soporte" at bounding box center [386, 192] width 62 height 12
click at [416, 196] on use "button" at bounding box center [416, 195] width 6 height 7
click at [457, 196] on icon "button" at bounding box center [457, 195] width 6 height 7
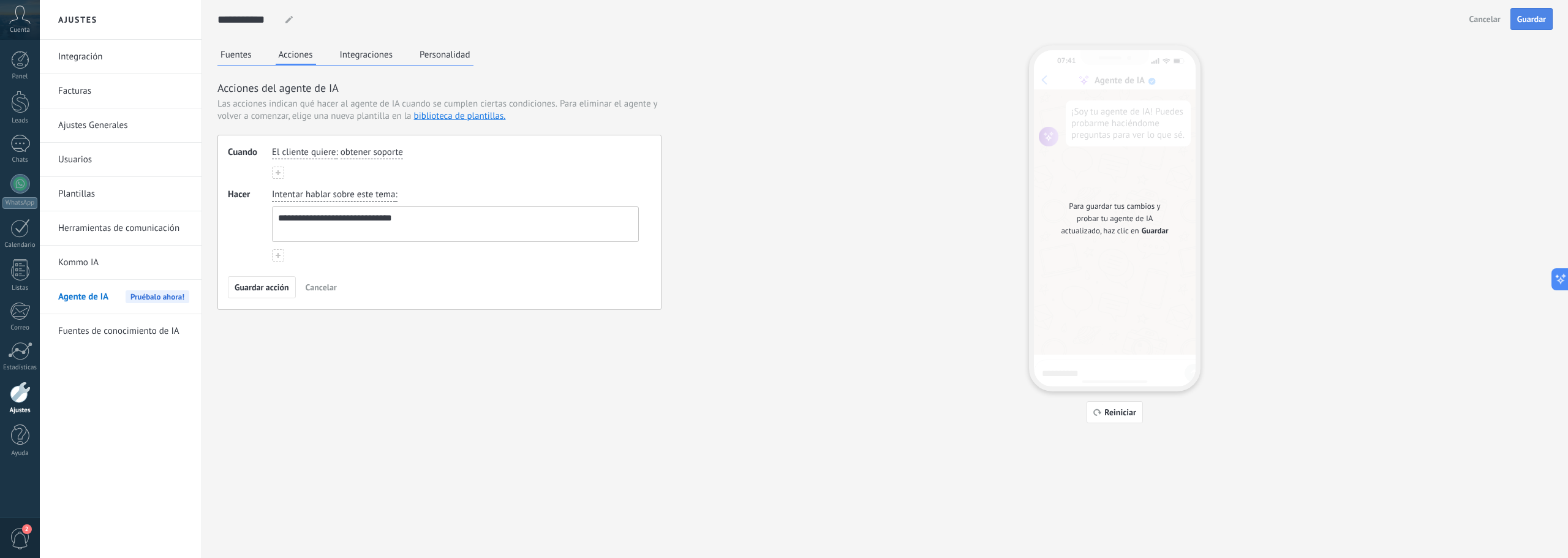
click at [1528, 17] on span "Guardar" at bounding box center [1531, 19] width 29 height 9
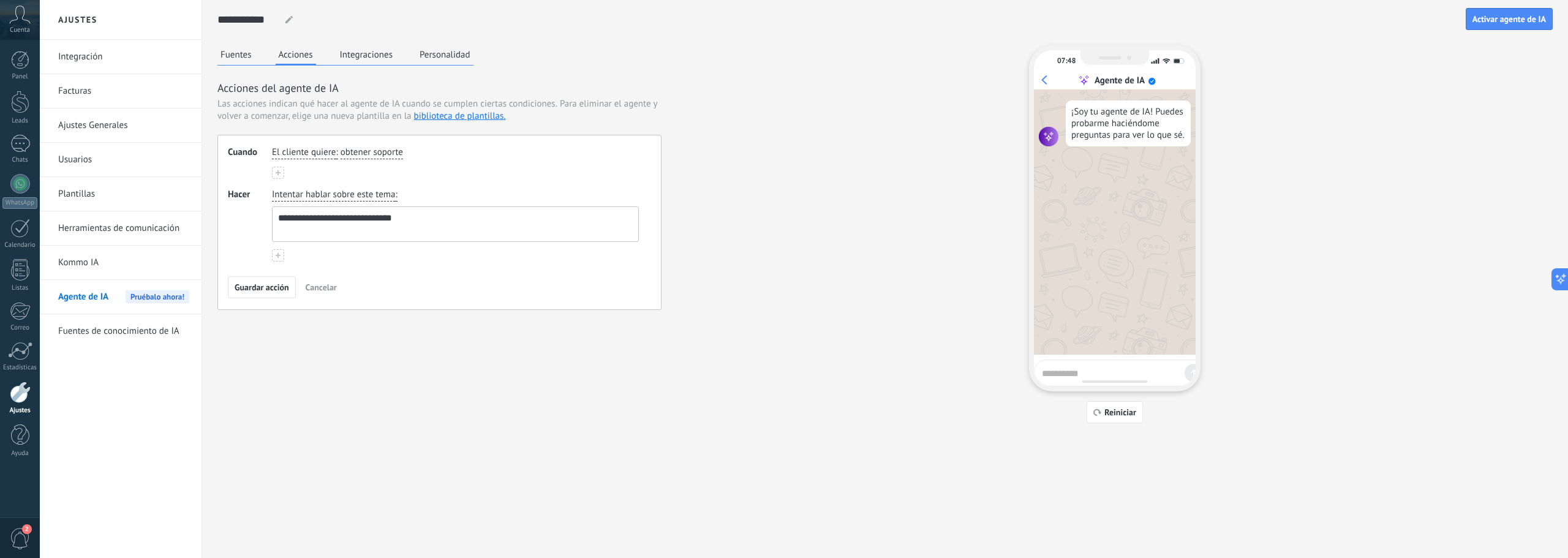
drag, startPoint x: 449, startPoint y: 56, endPoint x: 444, endPoint y: 68, distance: 13.0
click at [449, 56] on button "Personalidad" at bounding box center [445, 54] width 57 height 19
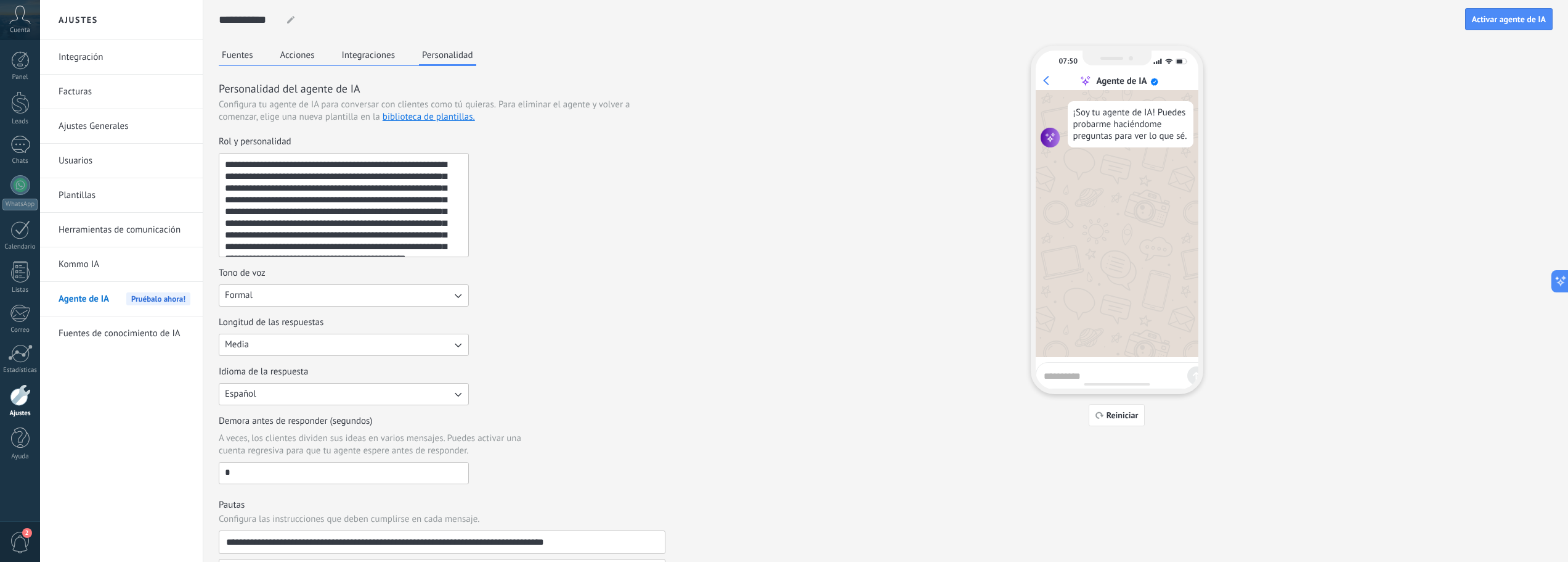
drag, startPoint x: 335, startPoint y: 247, endPoint x: 100, endPoint y: 107, distance: 273.5
click at [100, 107] on div "**********" at bounding box center [804, 367] width 1528 height 734
paste textarea "**********"
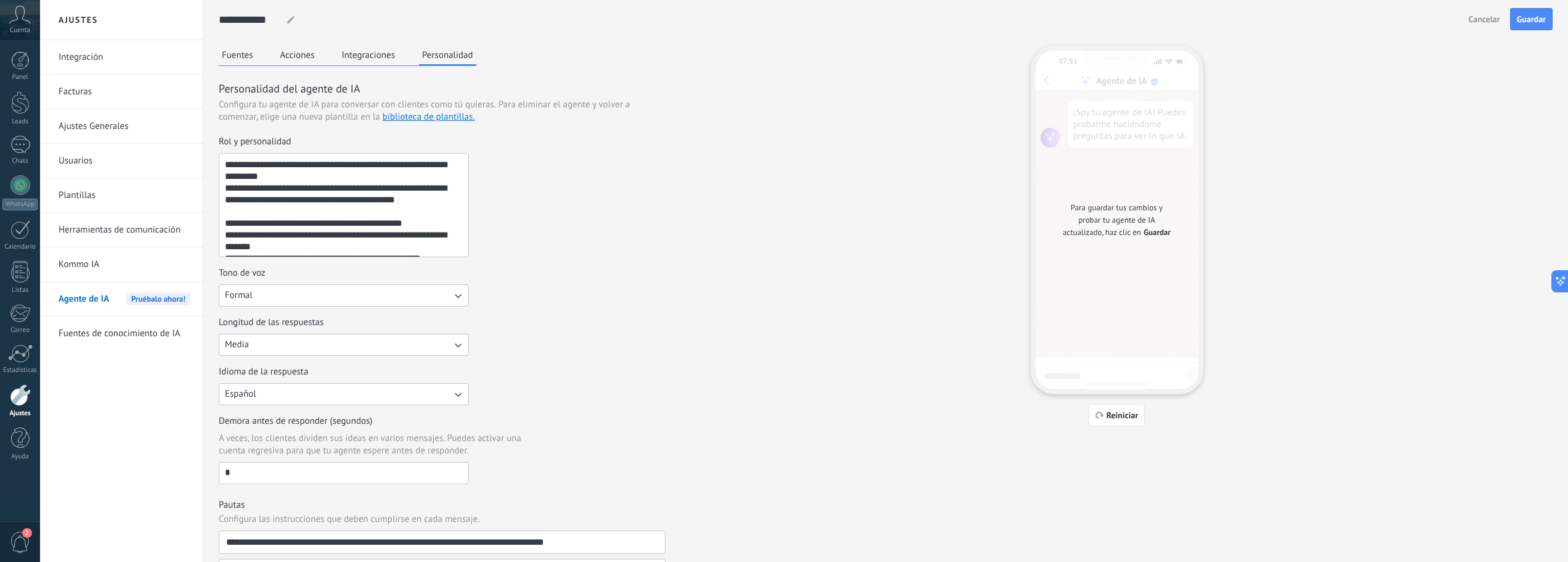
drag, startPoint x: 310, startPoint y: 164, endPoint x: 222, endPoint y: 164, distance: 88.0
click at [222, 164] on textarea "**********" at bounding box center [342, 205] width 246 height 103
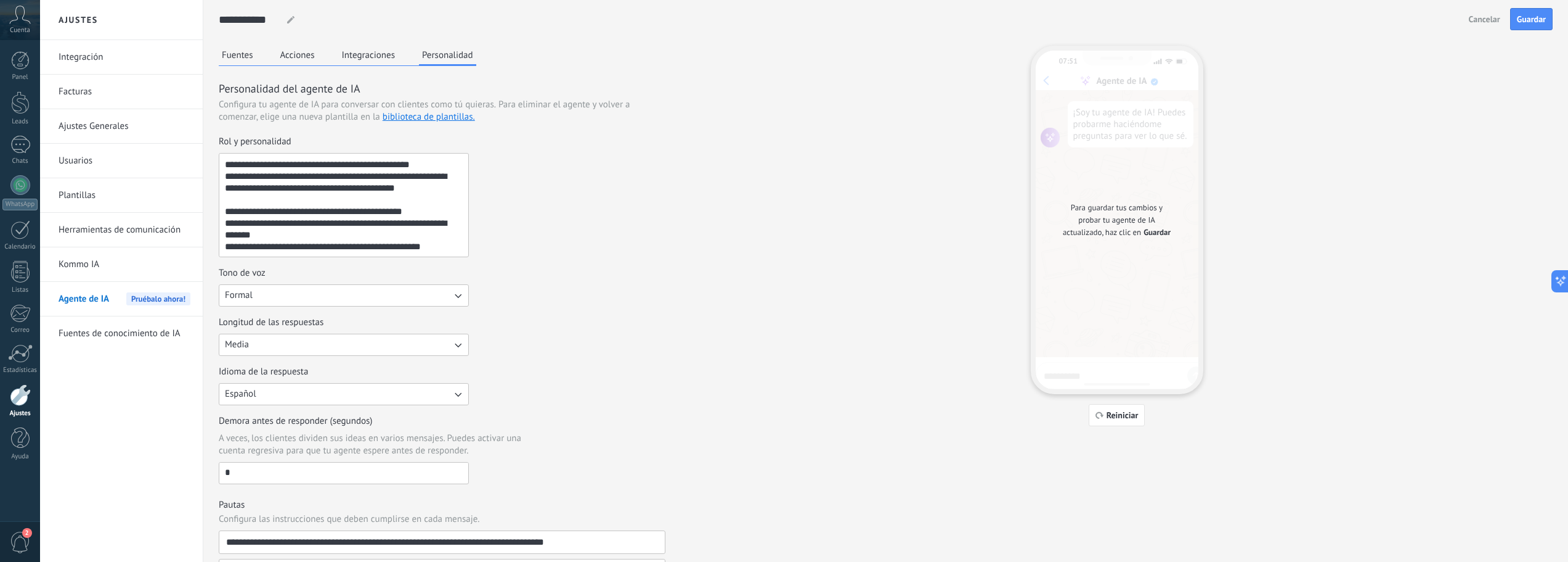
drag, startPoint x: 302, startPoint y: 224, endPoint x: 266, endPoint y: 221, distance: 36.1
click at [266, 221] on textarea "**********" at bounding box center [342, 205] width 246 height 103
drag, startPoint x: 226, startPoint y: 223, endPoint x: 438, endPoint y: 235, distance: 212.3
click at [438, 235] on textarea "**********" at bounding box center [342, 205] width 246 height 103
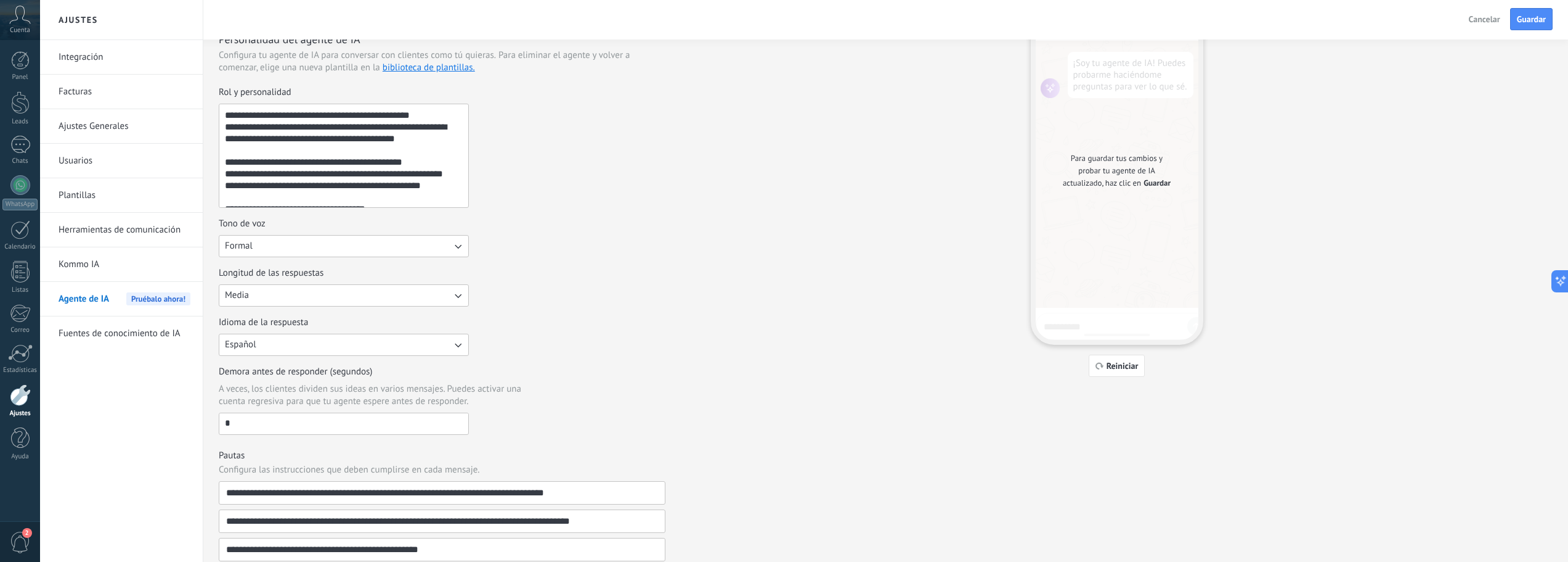
drag, startPoint x: 355, startPoint y: 195, endPoint x: 208, endPoint y: 65, distance: 196.2
click at [208, 65] on div "**********" at bounding box center [886, 317] width 1365 height 734
paste textarea "**********"
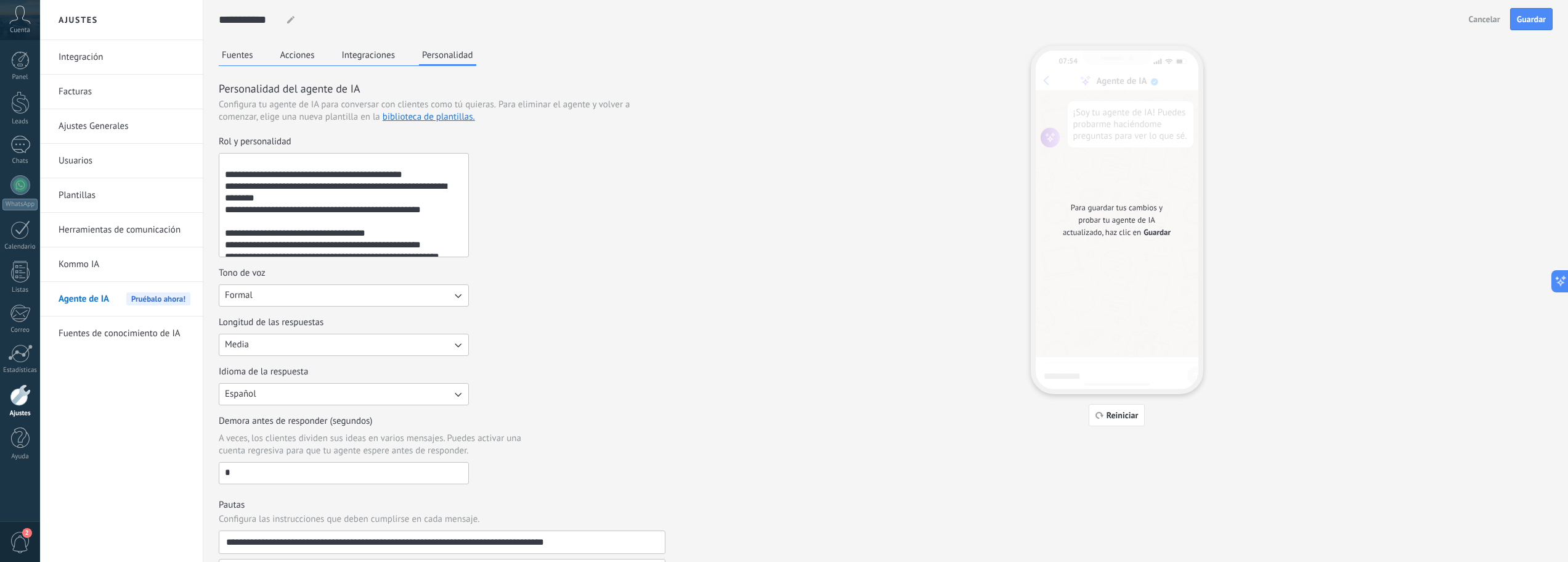
scroll to position [61, 0]
type textarea "**********"
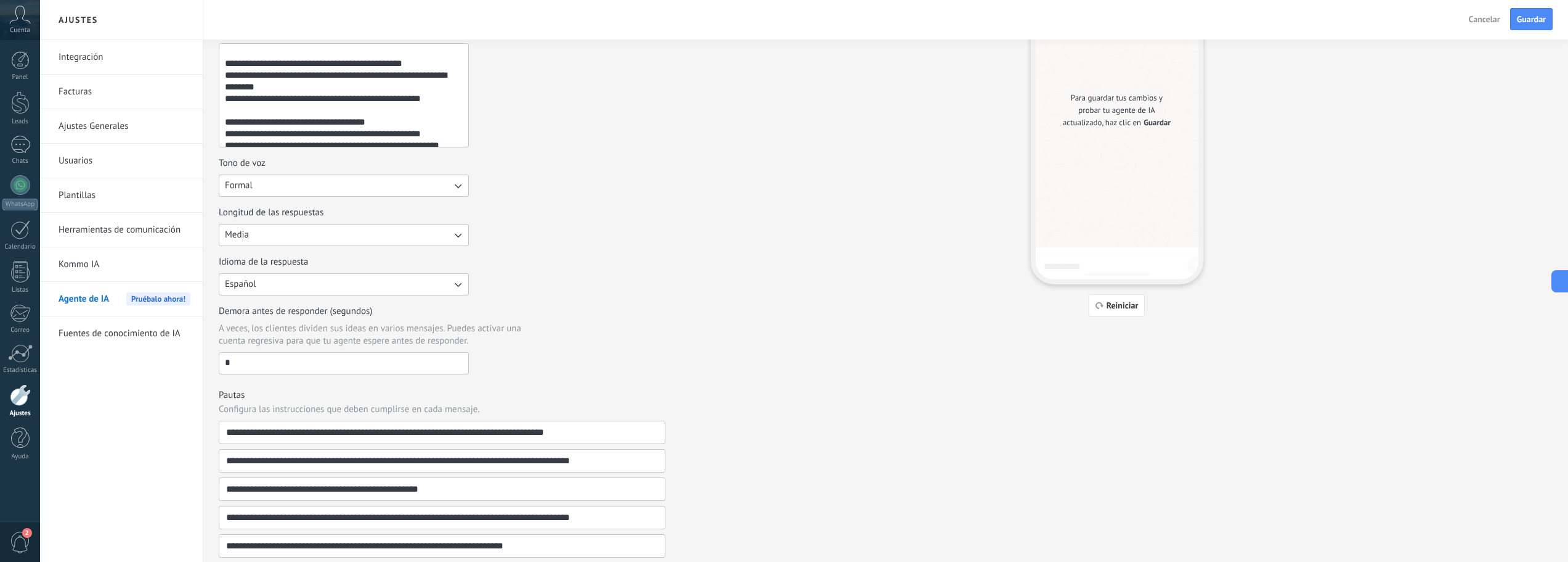
scroll to position [172, 0]
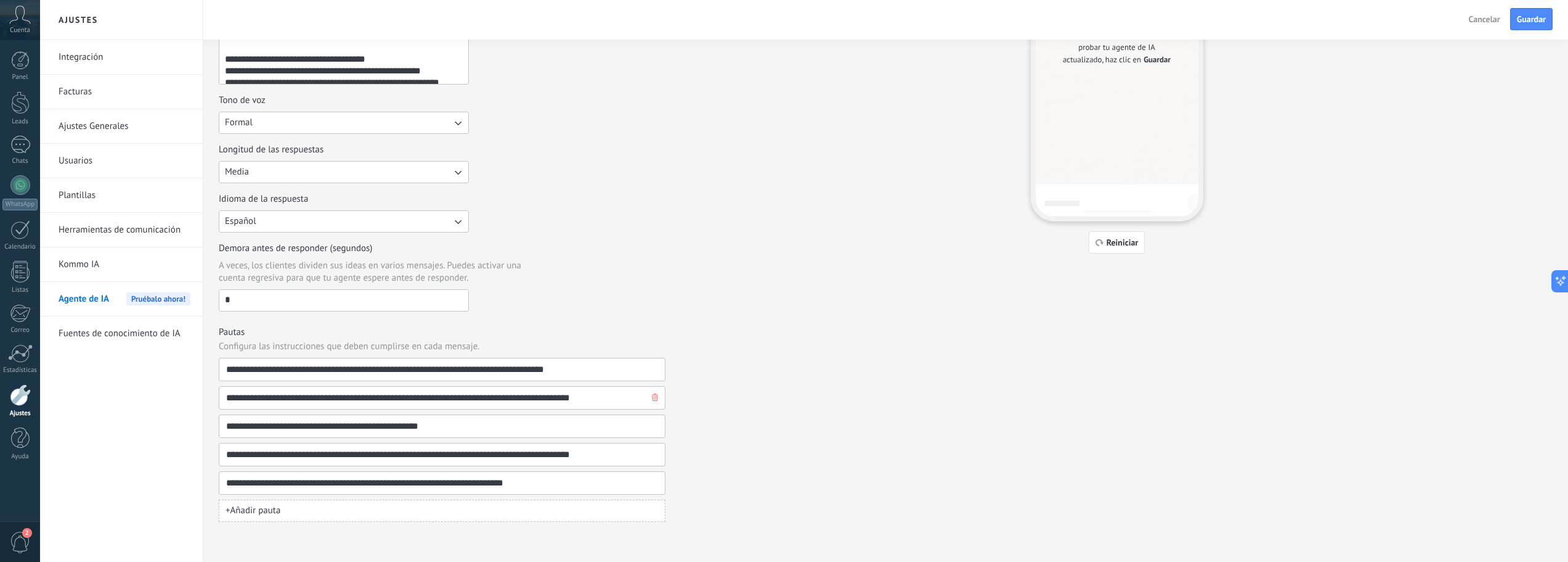
click at [654, 400] on use "button" at bounding box center [654, 397] width 6 height 7
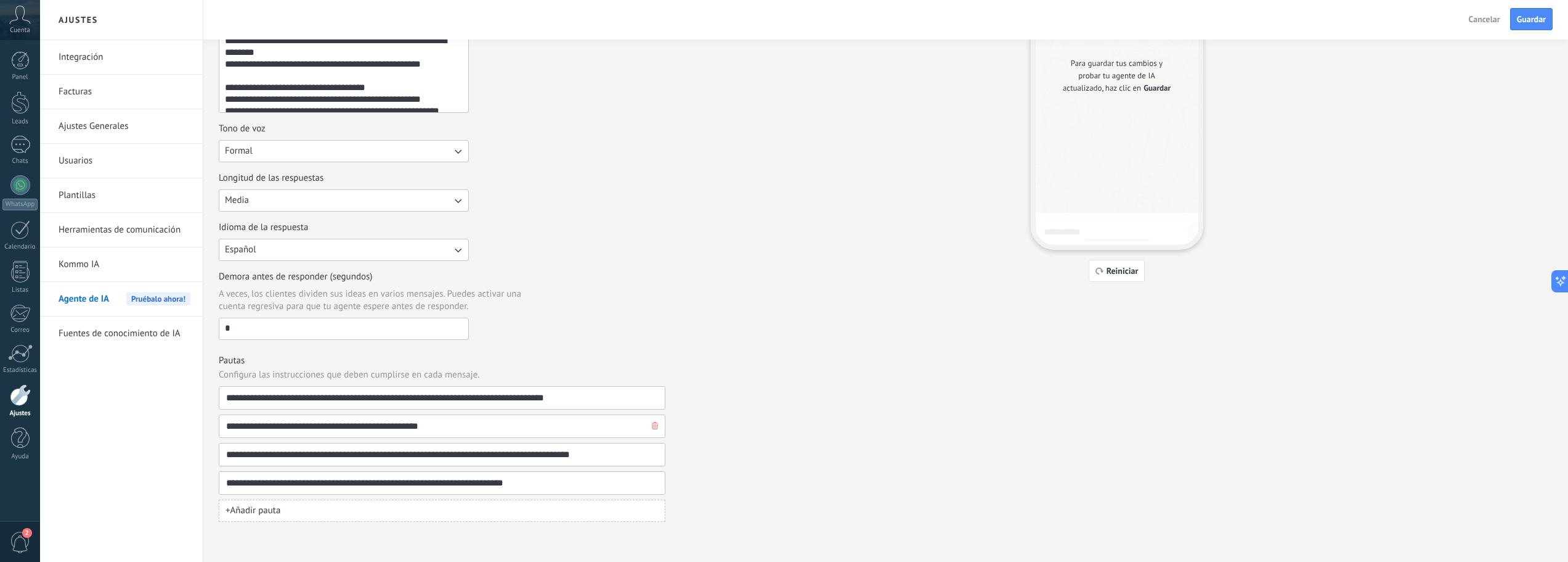
click at [654, 427] on icon "button" at bounding box center [654, 425] width 6 height 7
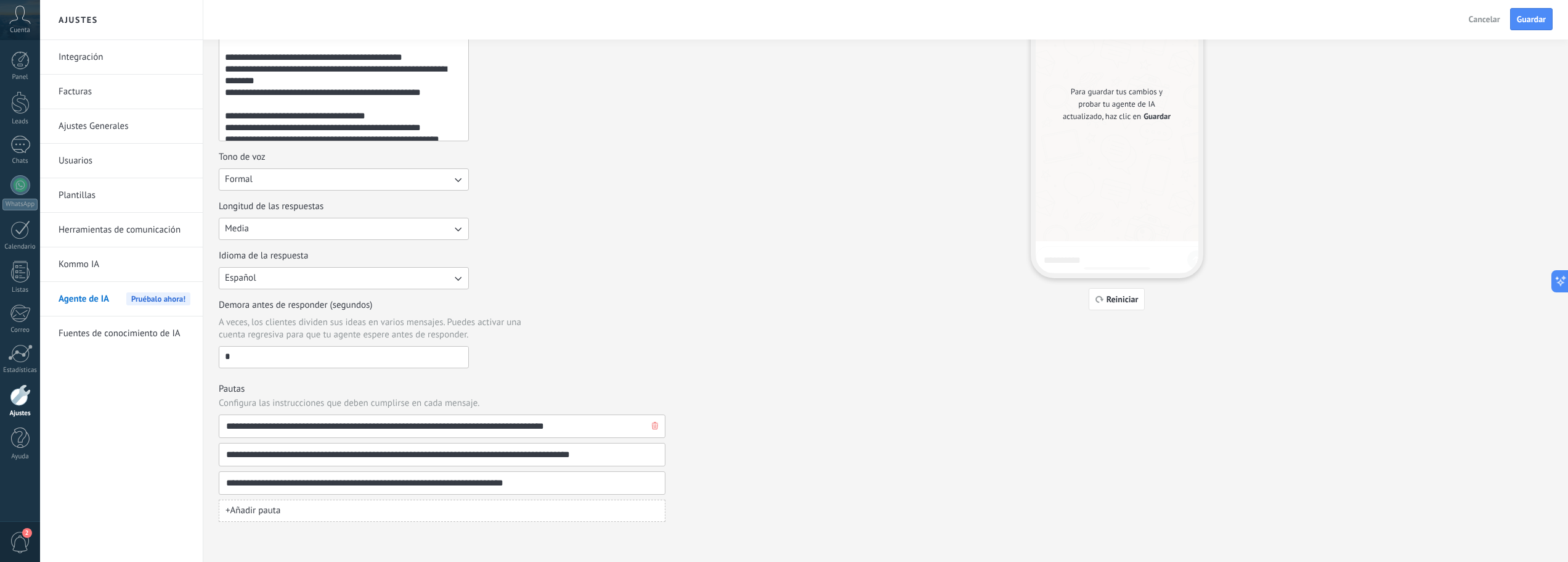
click at [0, 0] on icon "button" at bounding box center [0, 0] width 0 height 0
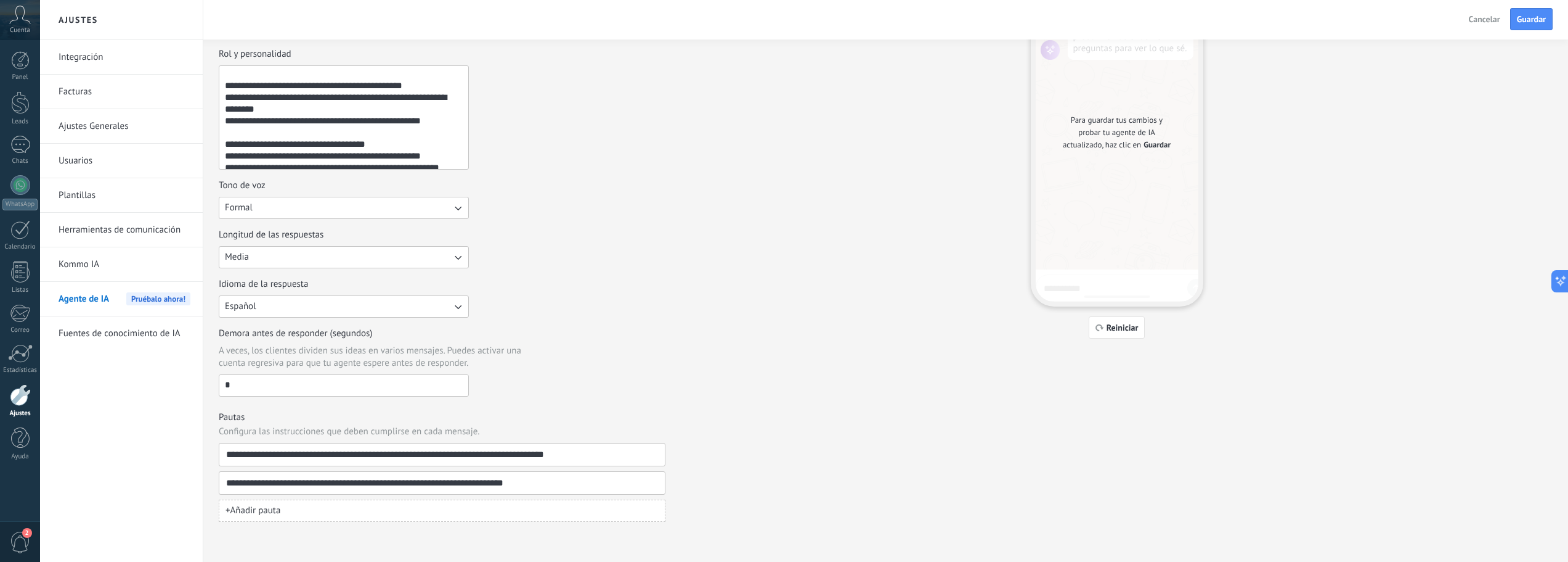
click at [556, 507] on button "+ Añadir pauta" at bounding box center [442, 510] width 447 height 22
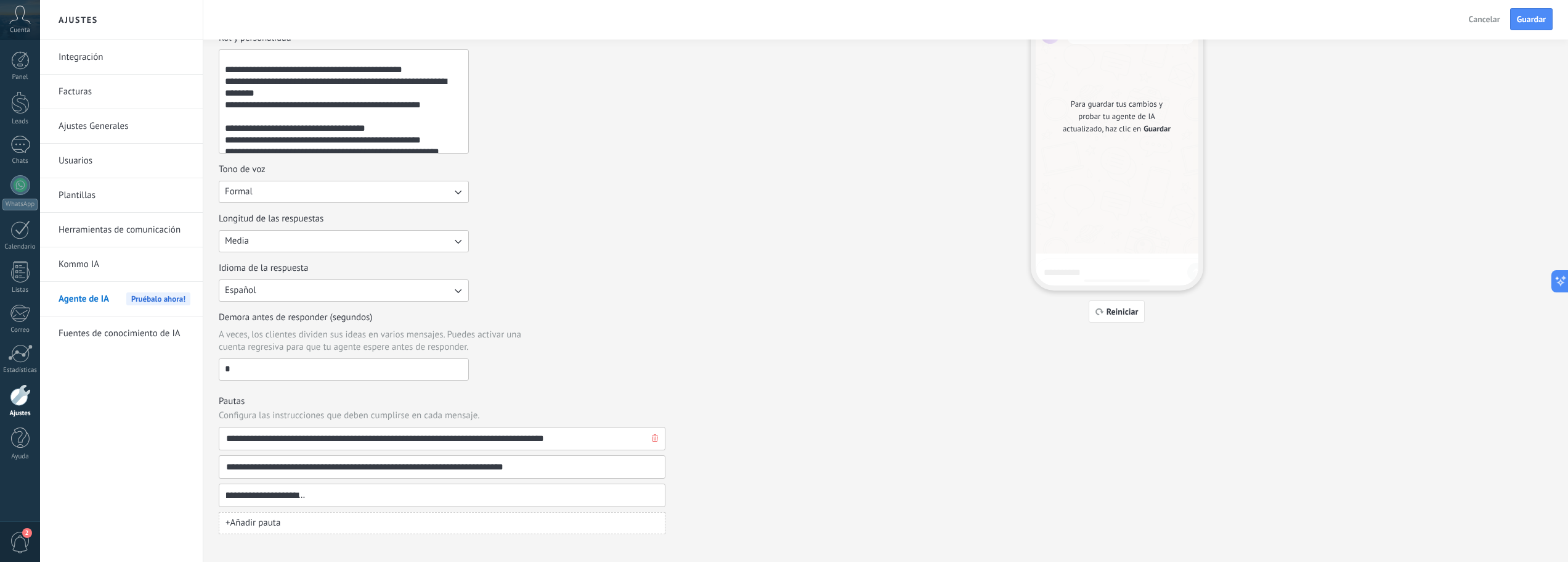
scroll to position [116, 0]
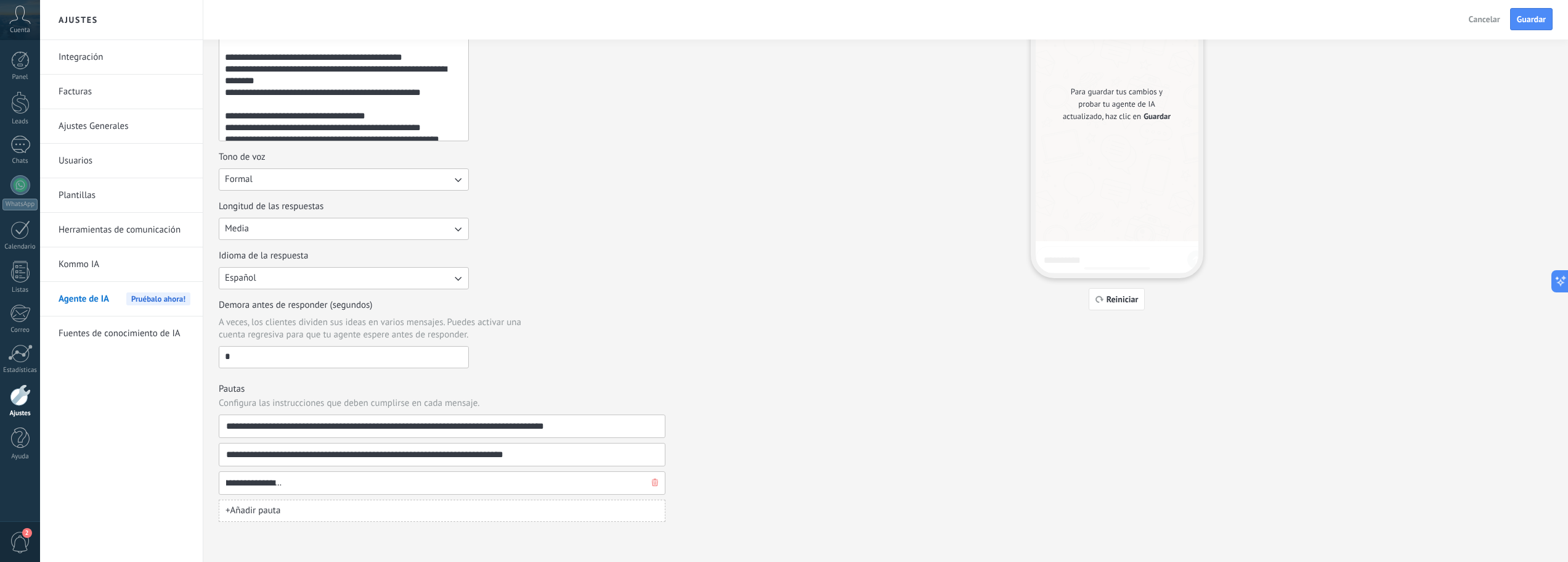
click at [252, 485] on input "**********" at bounding box center [437, 482] width 423 height 22
drag, startPoint x: 594, startPoint y: 486, endPoint x: 200, endPoint y: 495, distance: 394.1
click at [200, 495] on div "**********" at bounding box center [804, 223] width 1528 height 678
type input "**********"
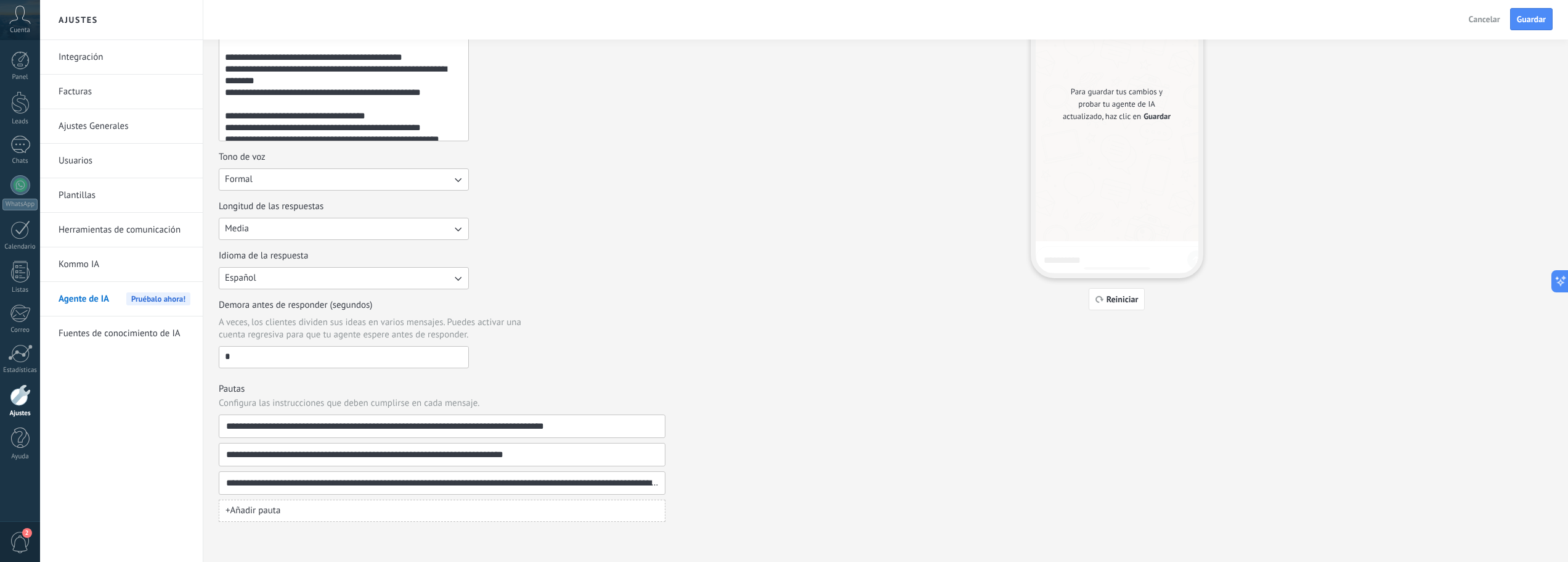
drag, startPoint x: 568, startPoint y: 425, endPoint x: 190, endPoint y: 438, distance: 378.2
click at [190, 438] on div "**********" at bounding box center [804, 223] width 1528 height 678
paste input "********"
type input "**********"
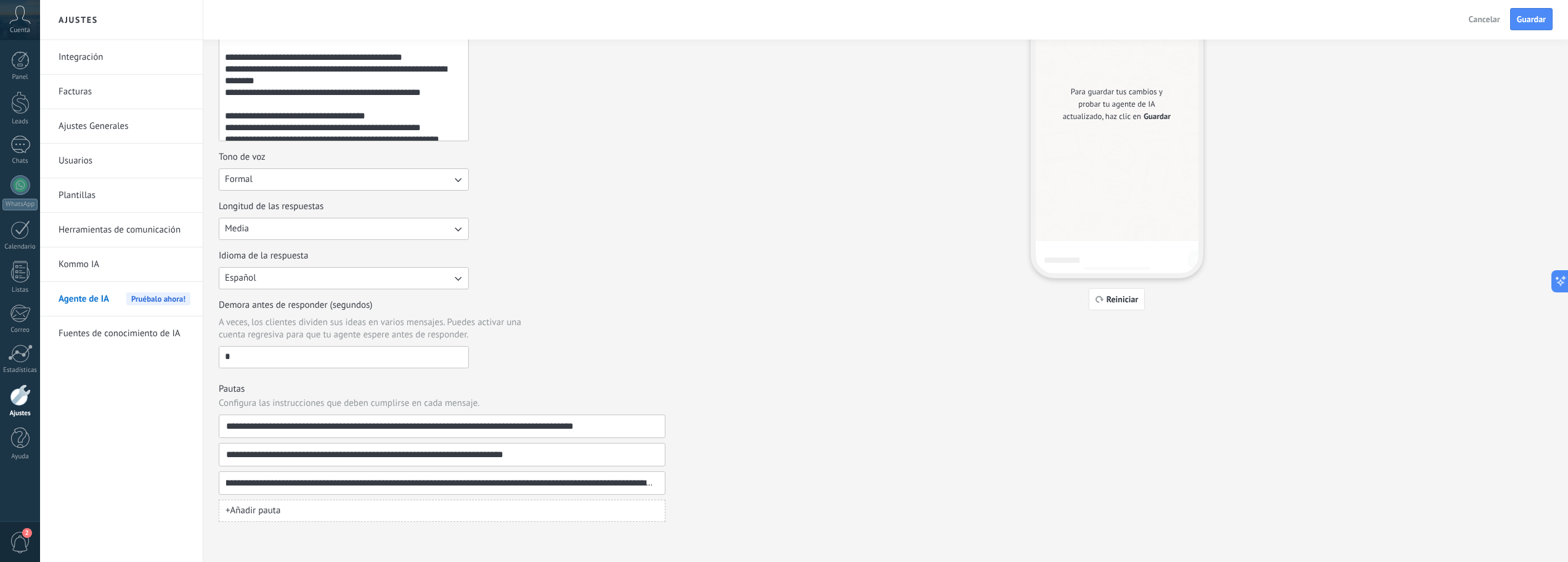
drag, startPoint x: 230, startPoint y: 482, endPoint x: 666, endPoint y: 495, distance: 436.2
click at [666, 495] on div "**********" at bounding box center [886, 226] width 1334 height 592
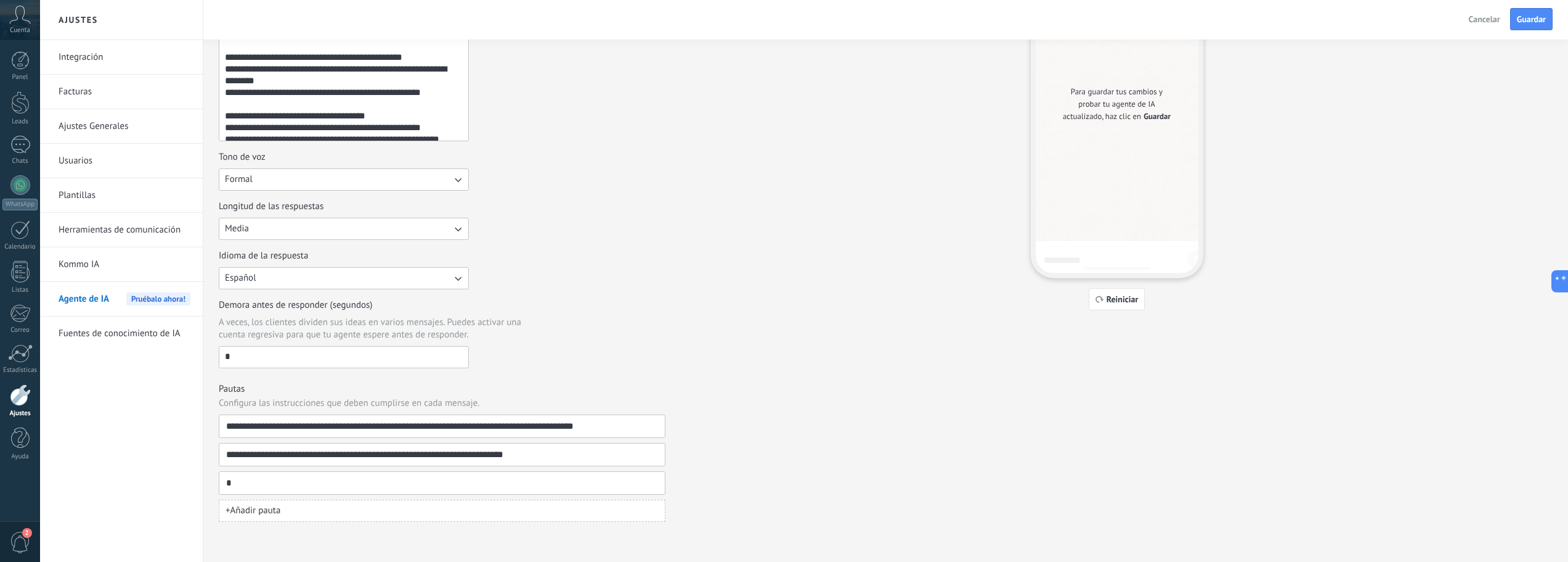
scroll to position [0, 0]
paste input "**********"
type input "**********"
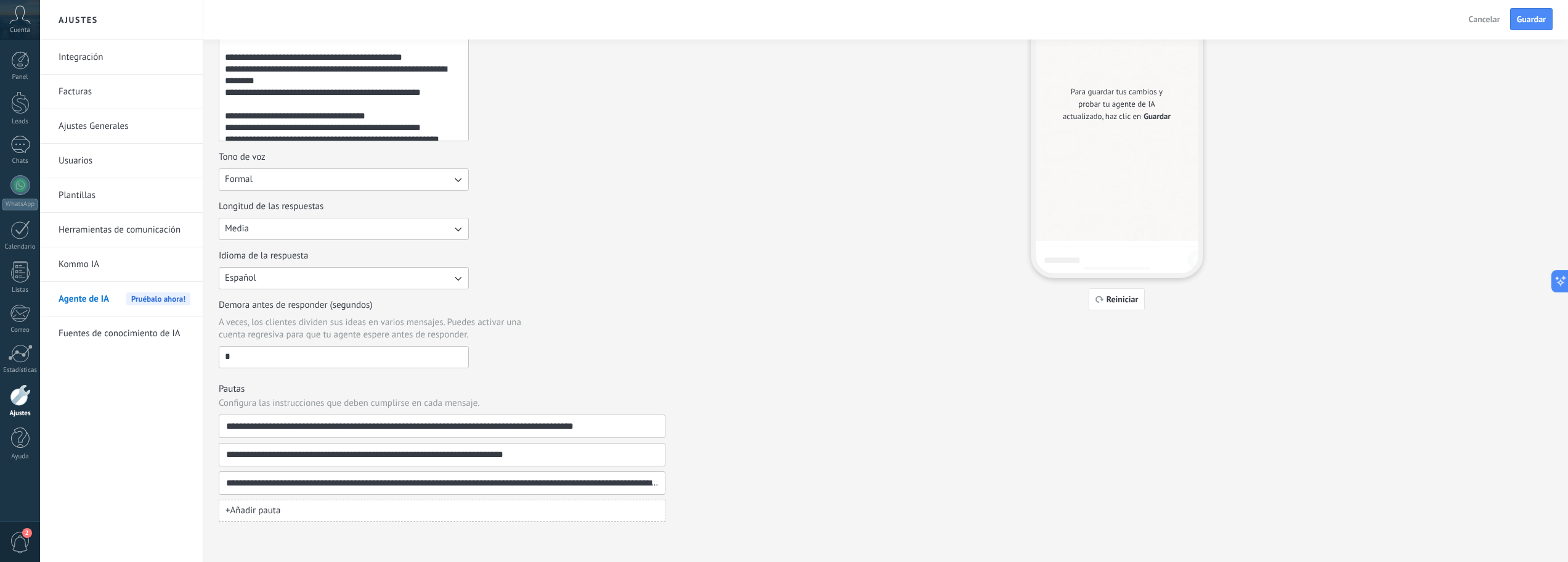
scroll to position [0, 33]
click at [452, 179] on icon "button" at bounding box center [457, 179] width 12 height 12
click at [453, 178] on li "Casual" at bounding box center [339, 179] width 257 height 21
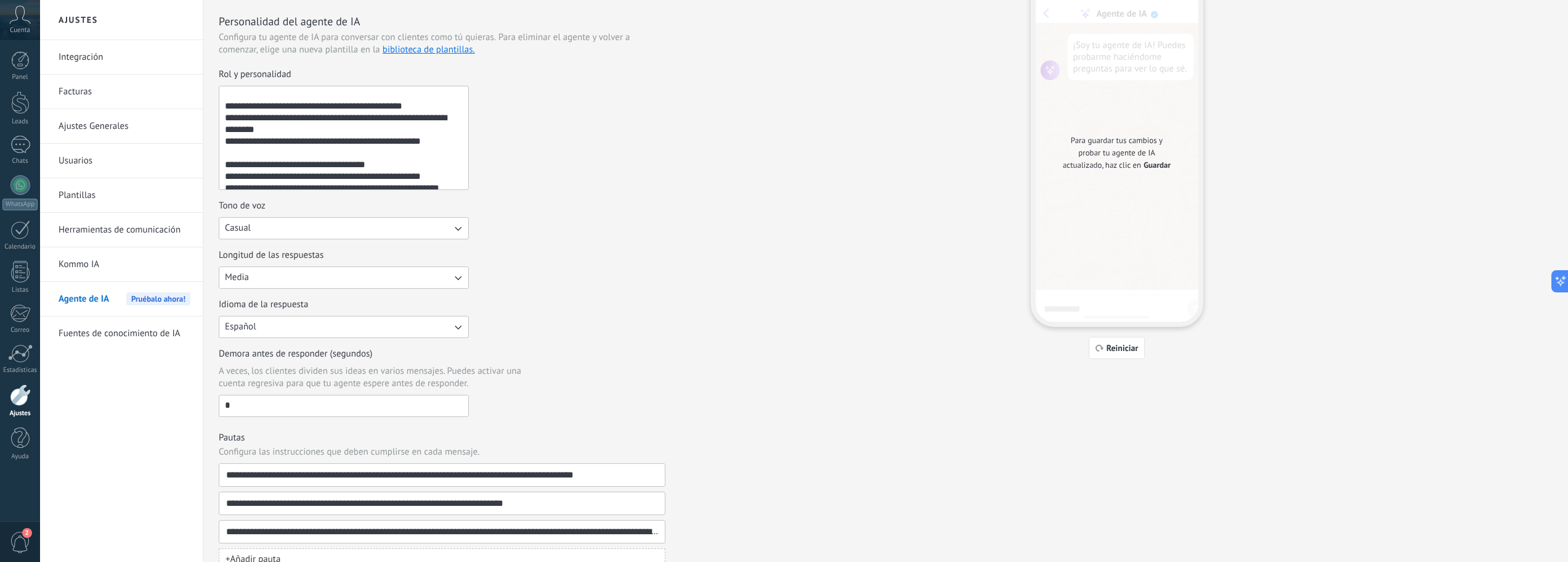
scroll to position [0, 0]
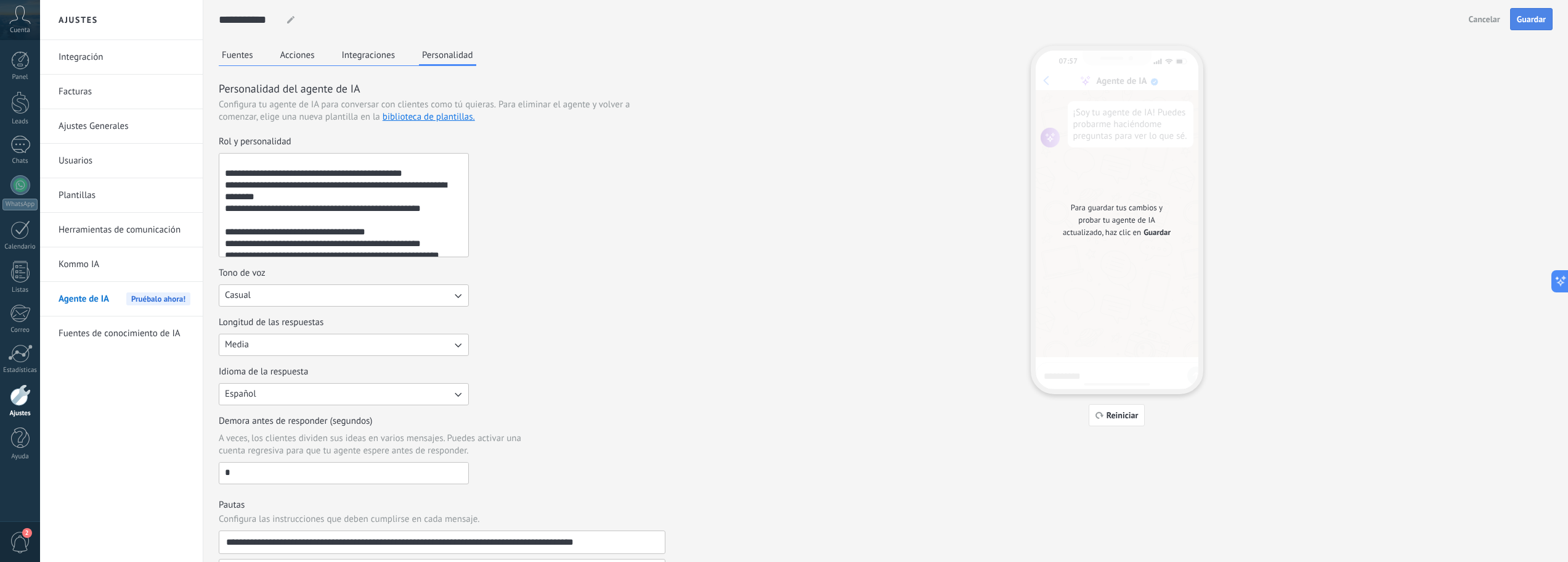
click at [1538, 18] on span "Guardar" at bounding box center [1531, 19] width 29 height 9
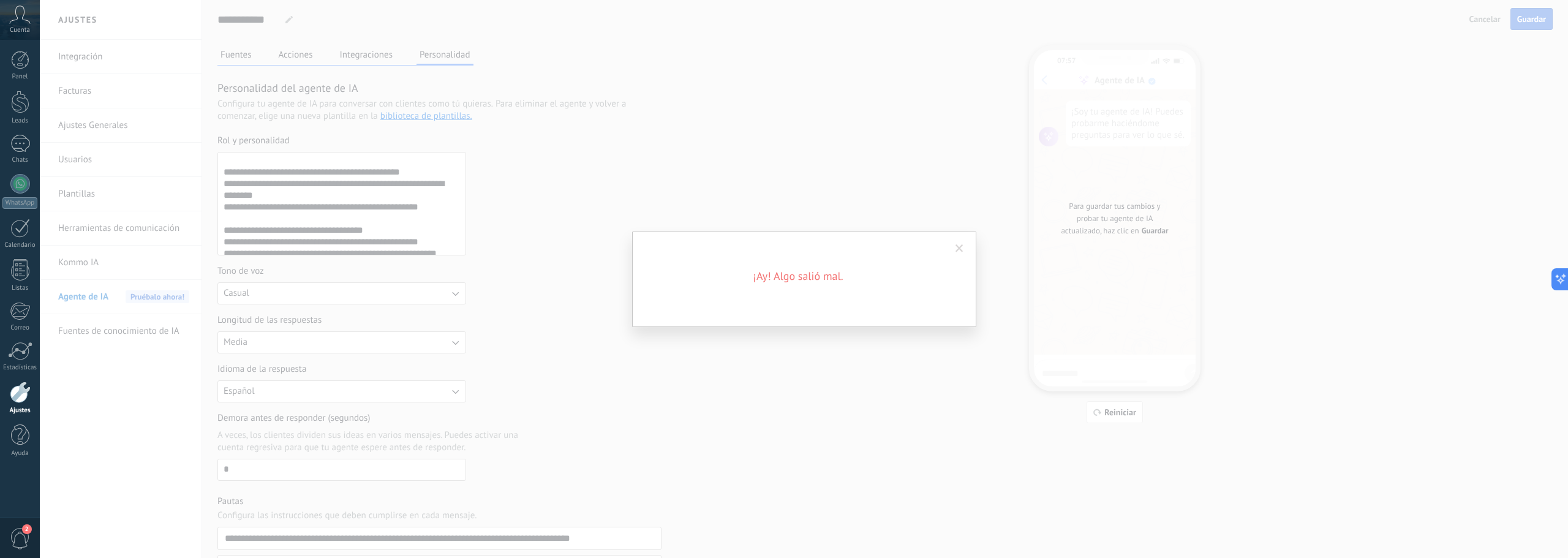
click at [961, 248] on span at bounding box center [959, 248] width 8 height 9
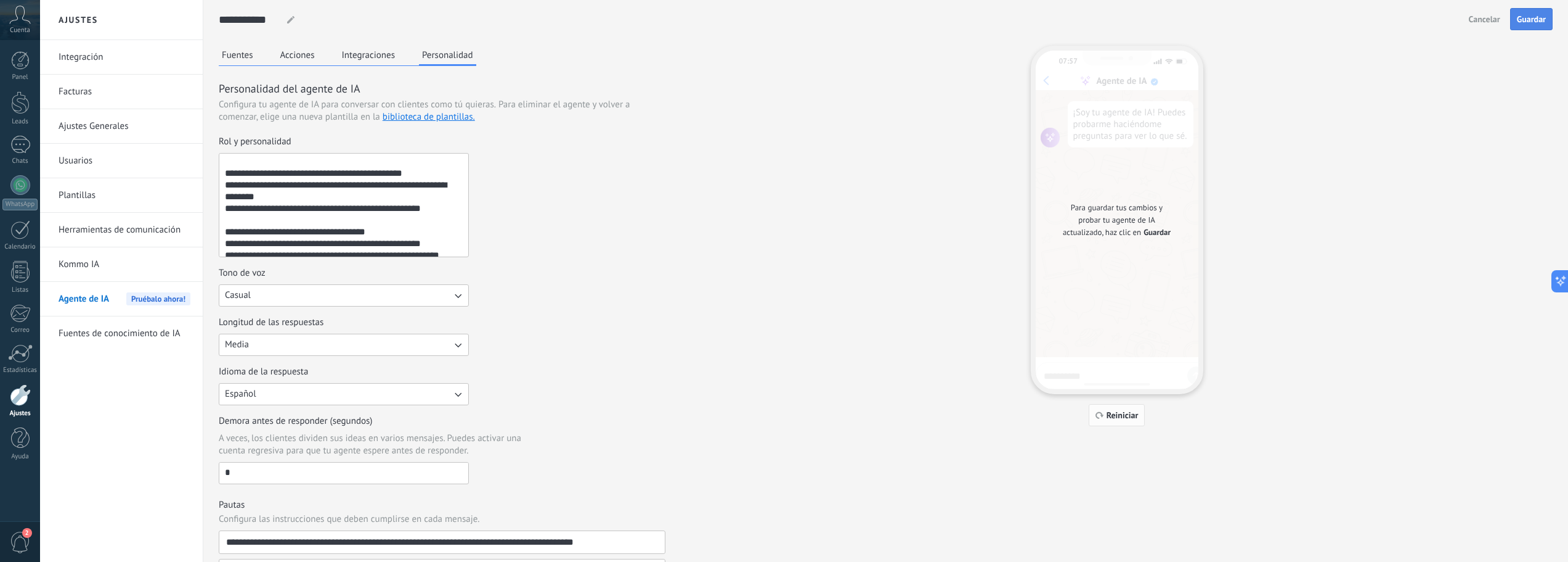
click at [1123, 421] on button "Reiniciar" at bounding box center [1117, 414] width 57 height 22
click at [1532, 21] on span "Guardar" at bounding box center [1531, 19] width 29 height 9
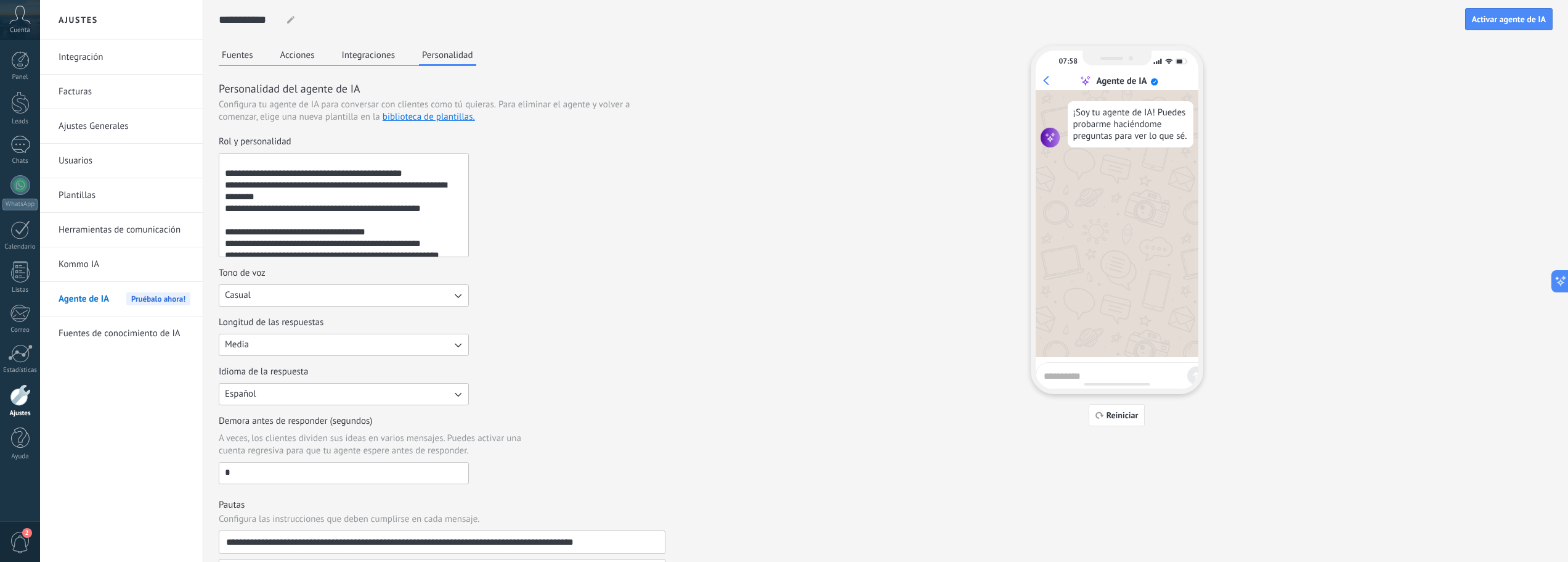
click at [359, 54] on button "Integraciones" at bounding box center [369, 55] width 60 height 19
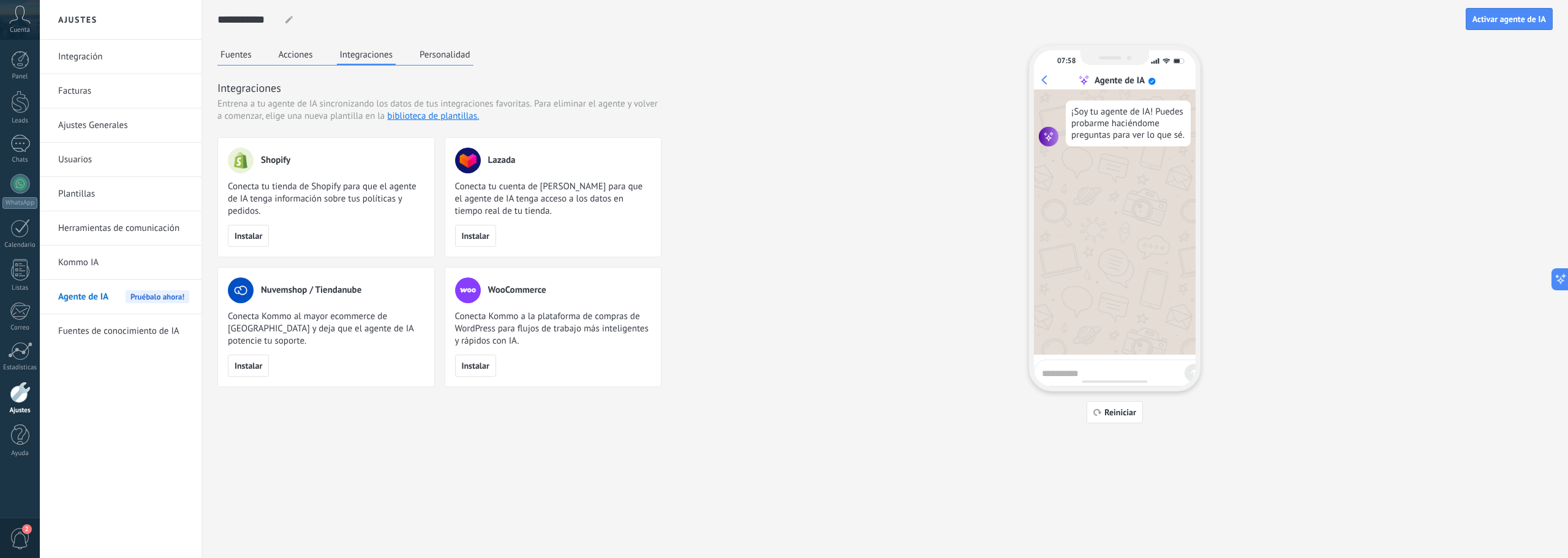
click at [291, 48] on button "Acciones" at bounding box center [295, 54] width 40 height 19
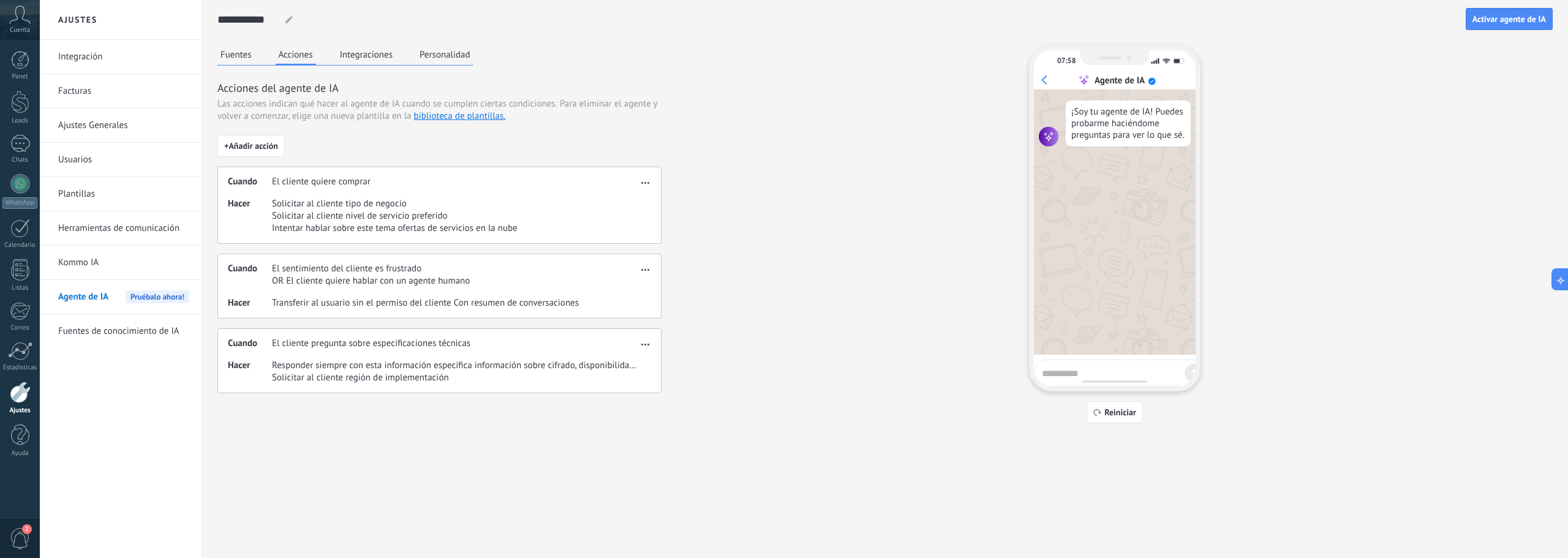
click at [455, 55] on button "Personalidad" at bounding box center [445, 54] width 57 height 19
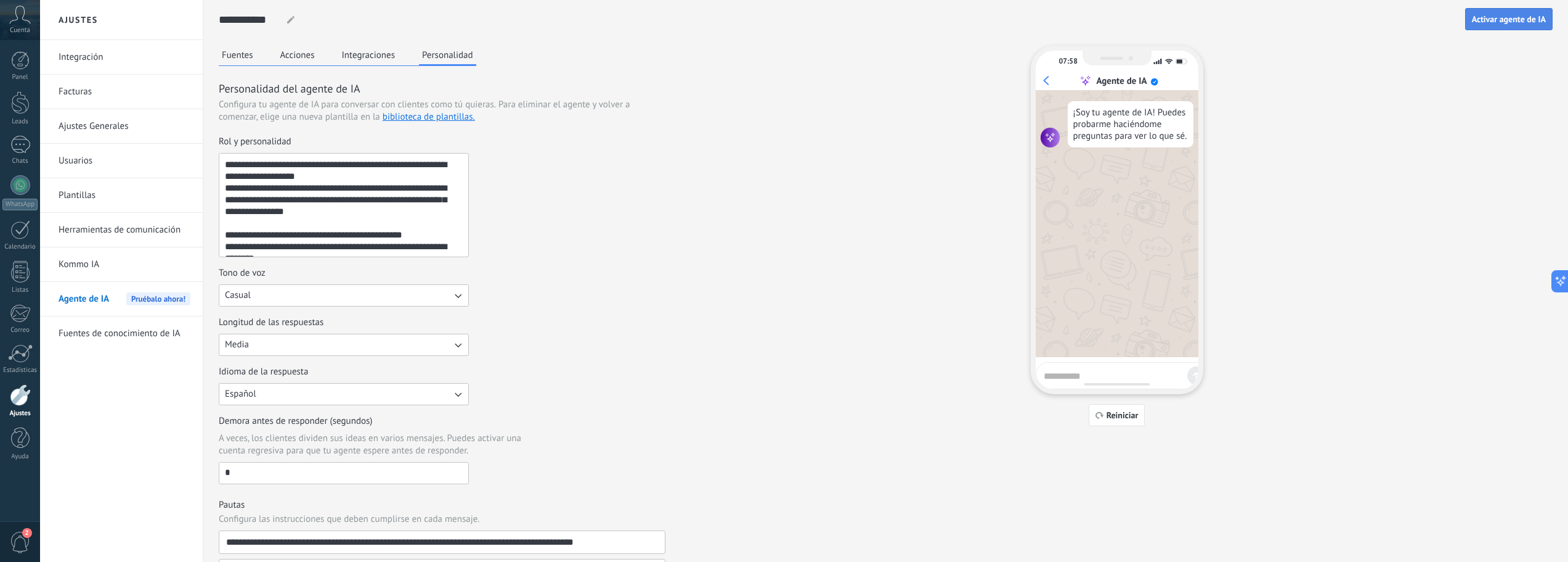
click at [1492, 19] on span "Activar agente de IA" at bounding box center [1509, 19] width 74 height 9
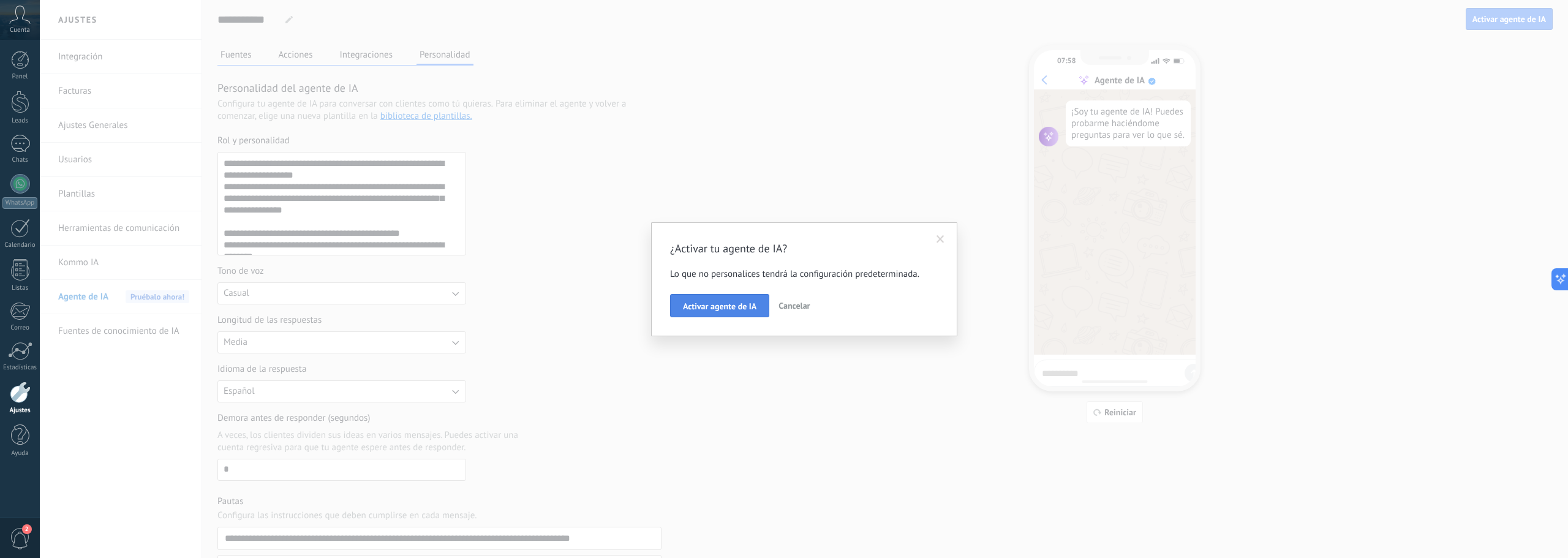
click at [715, 306] on span "Activar agente de IA" at bounding box center [720, 306] width 74 height 9
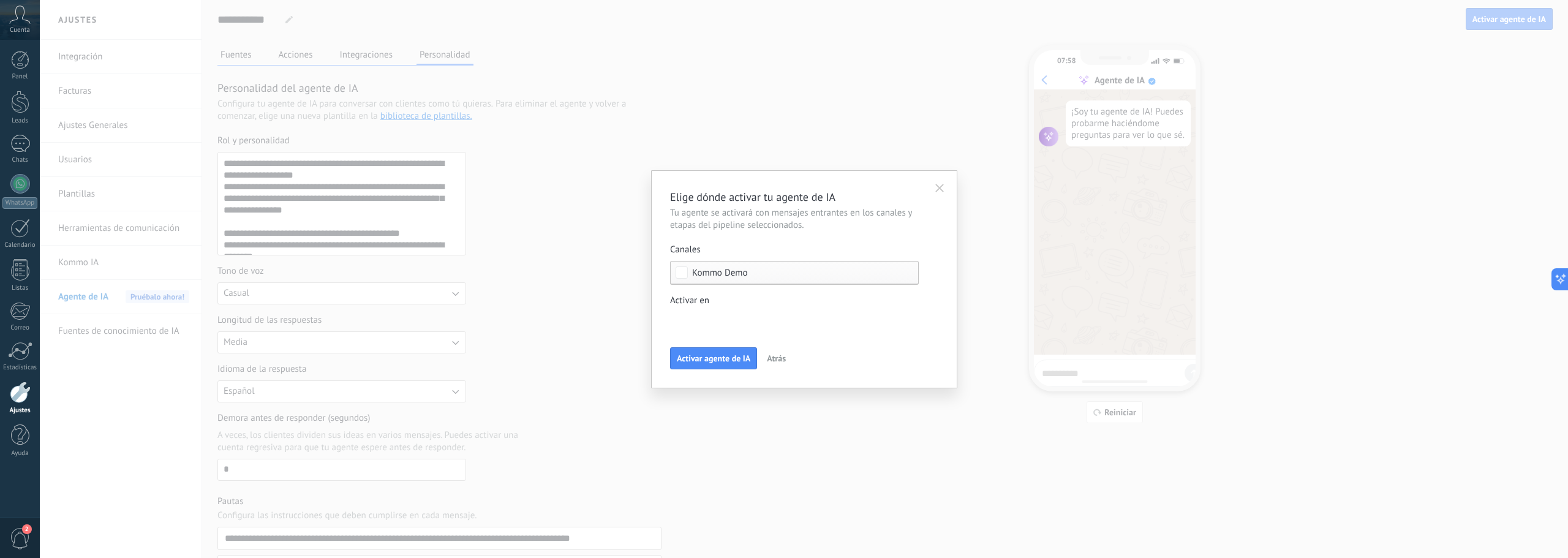
click at [765, 271] on span "Kommo Demo" at bounding box center [797, 273] width 210 height 9
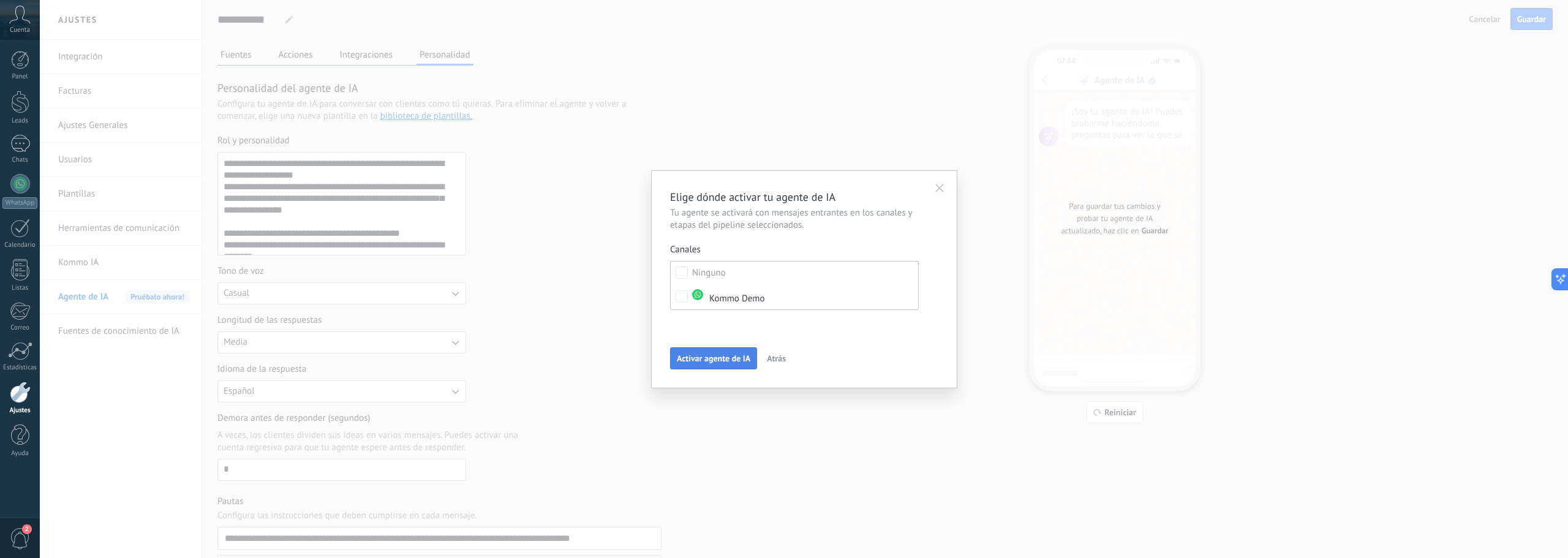
click at [736, 361] on span "Activar agente de IA" at bounding box center [714, 358] width 74 height 9
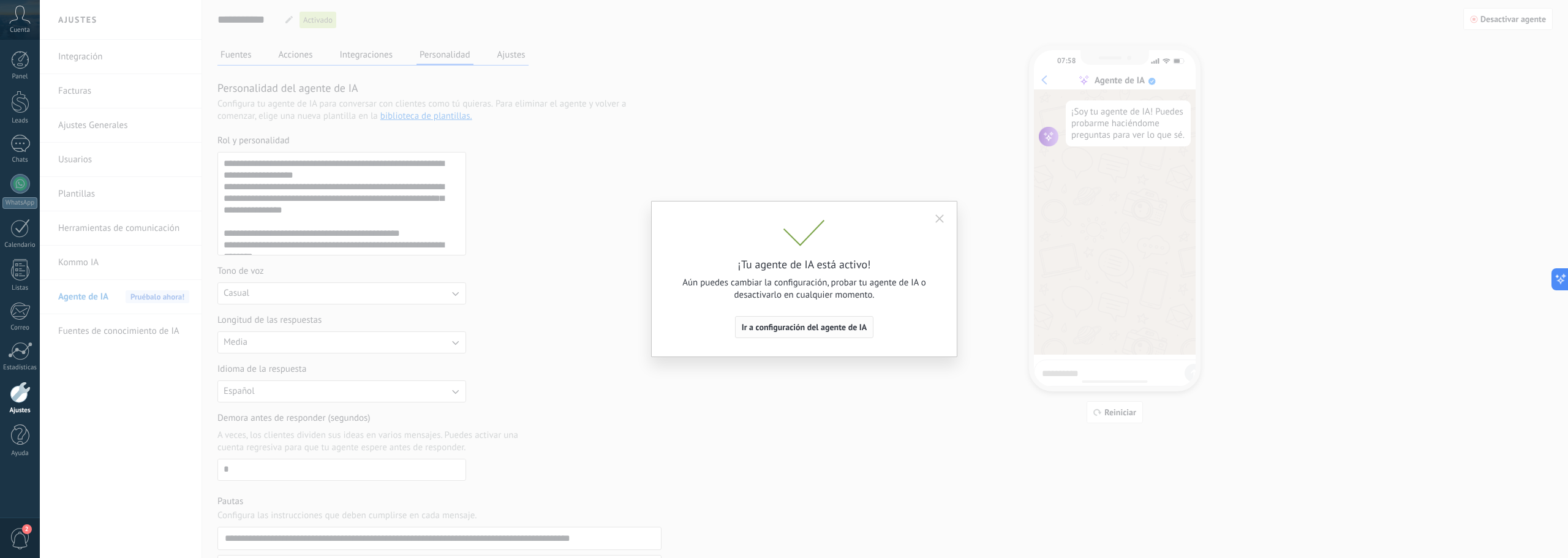
click at [824, 326] on span "Ir a configuración del agente de IA" at bounding box center [804, 326] width 125 height 9
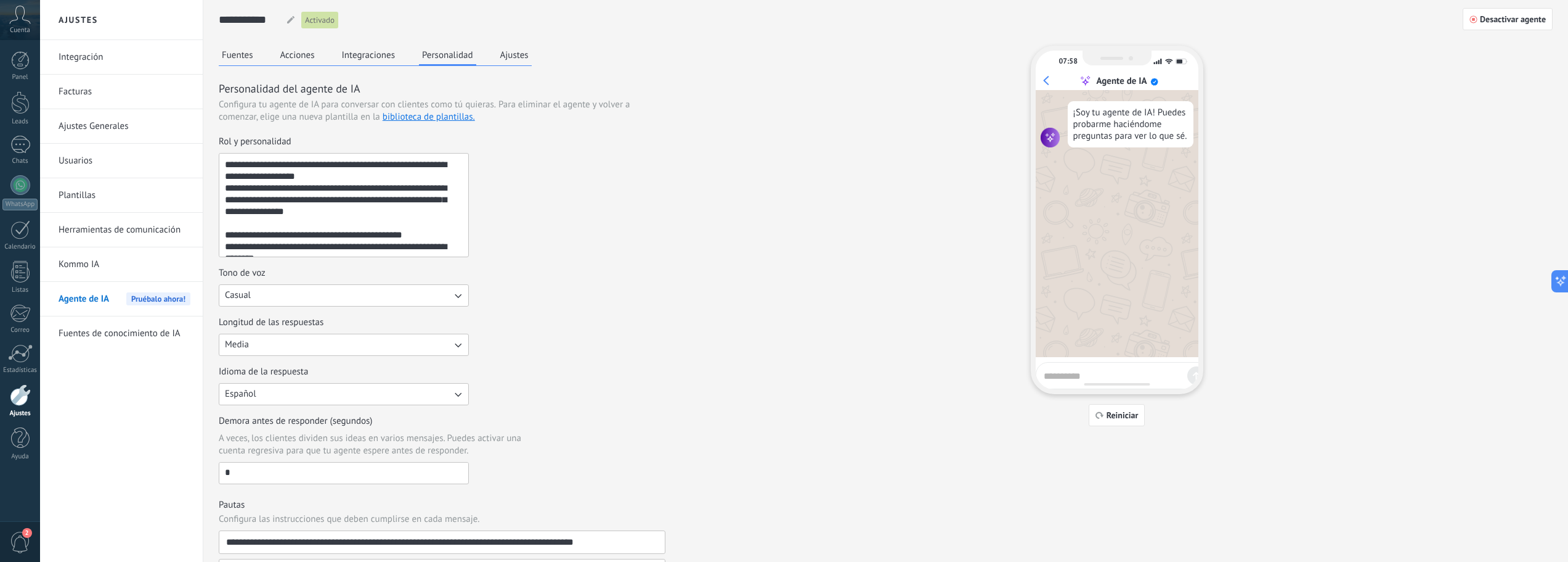
click at [1091, 377] on textarea at bounding box center [1113, 374] width 139 height 15
type textarea "****"
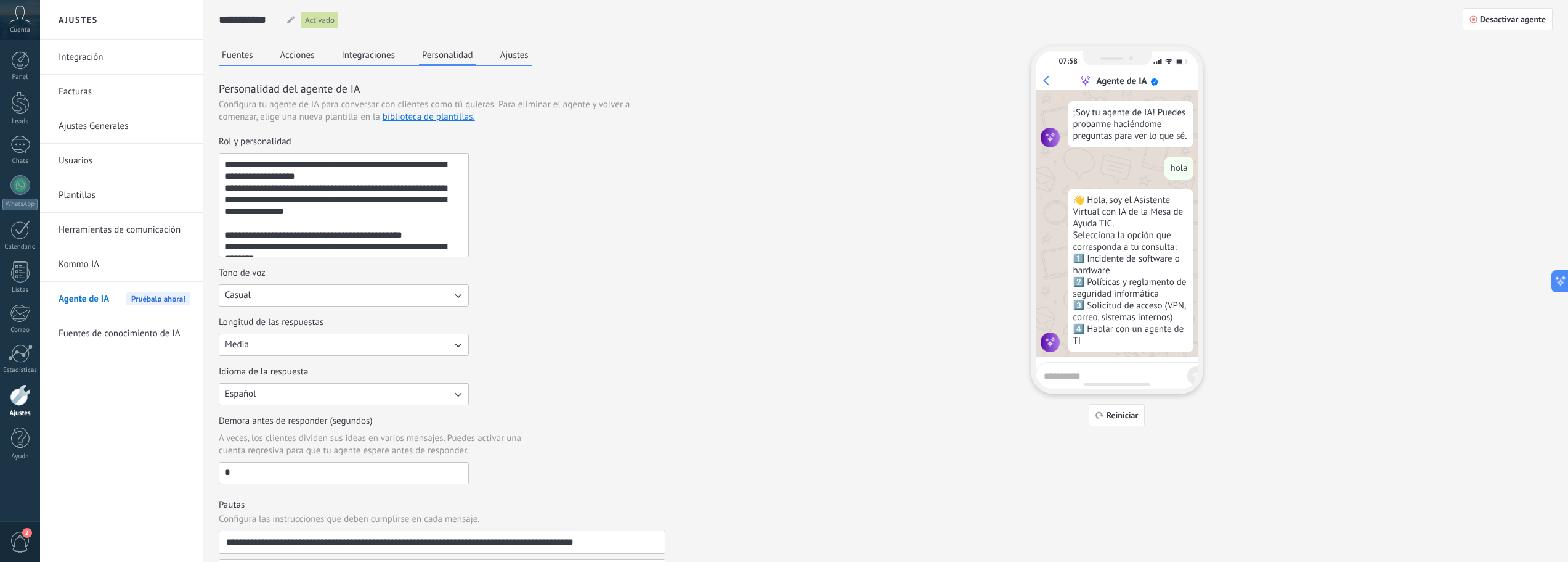
scroll to position [37, 0]
type textarea "*"
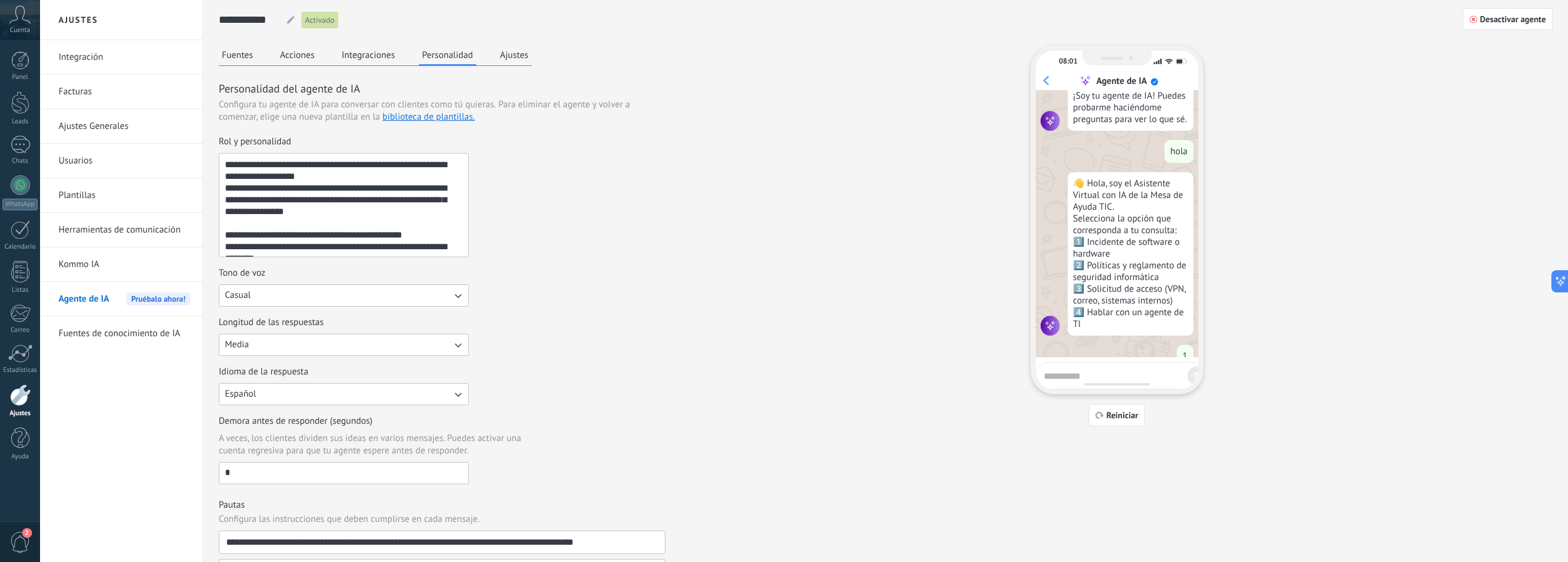
scroll to position [0, 0]
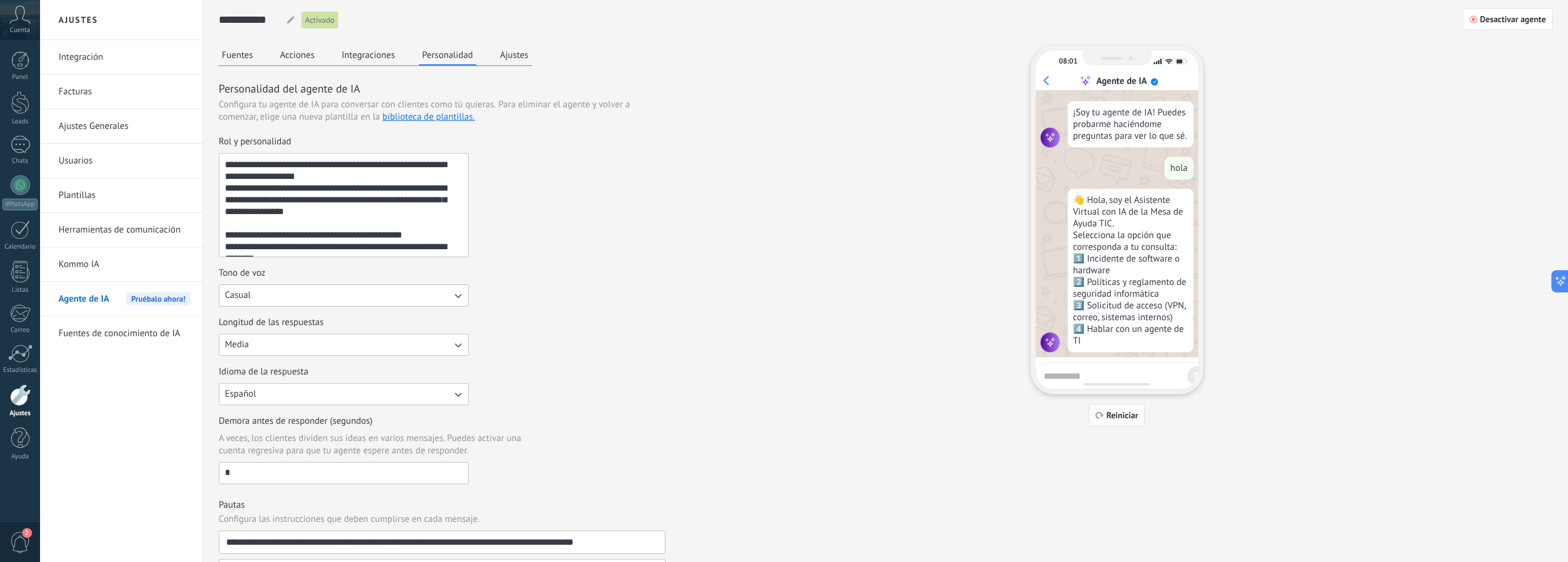
click at [1130, 419] on span "Reiniciar" at bounding box center [1123, 415] width 32 height 9
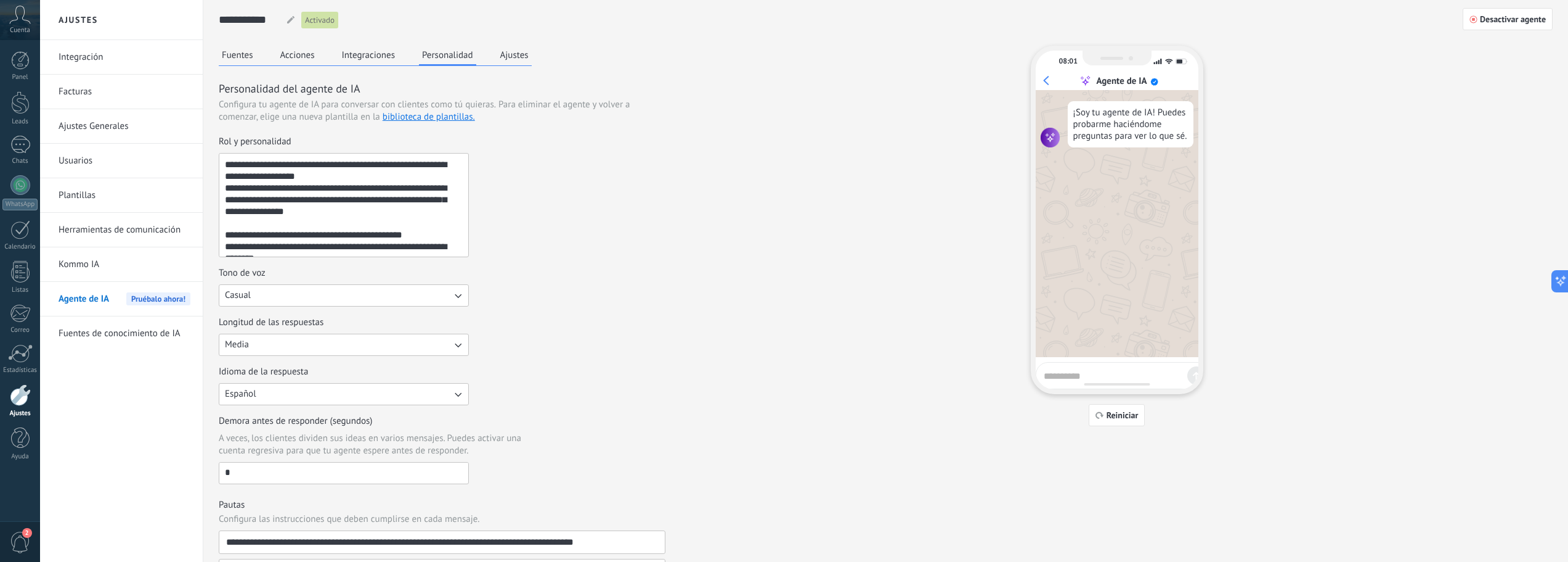
click at [501, 53] on button "Ajustes" at bounding box center [515, 55] width 35 height 19
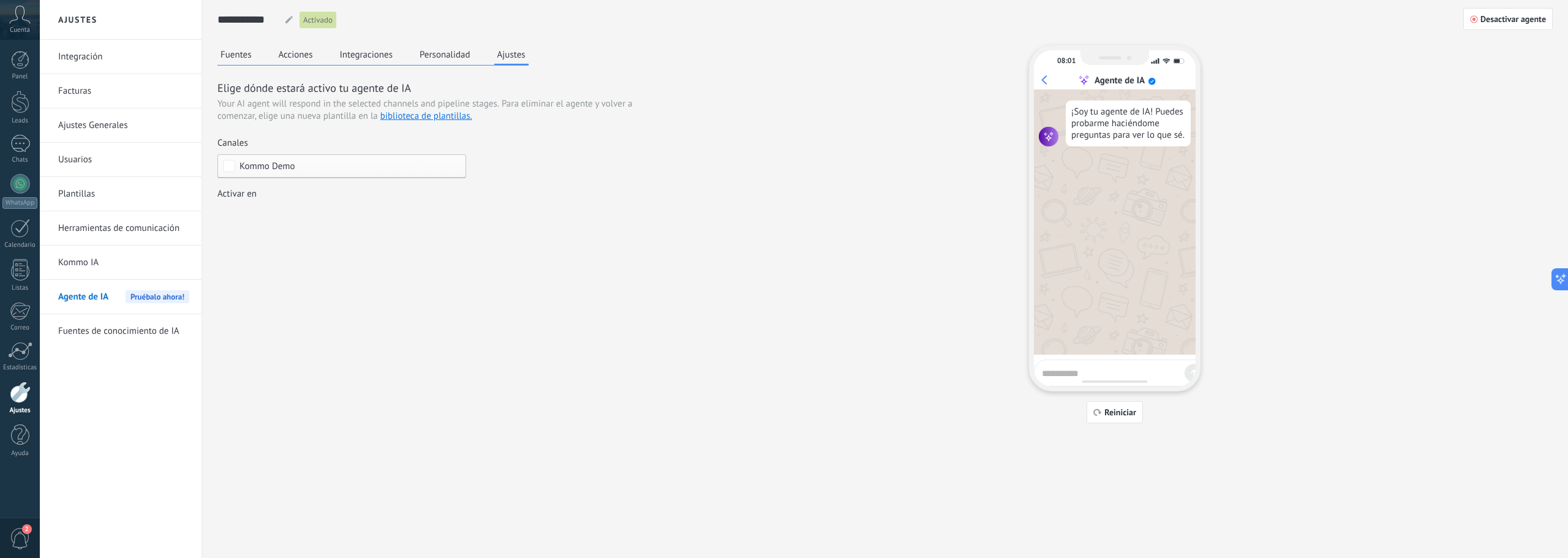
click at [0, 0] on div "Incoming leads Contacto inicial Negociación Debate contractual Discusión de con…" at bounding box center [0, 0] width 0 height 0
click at [0, 0] on div "Incoming leads" at bounding box center [0, 0] width 0 height 0
click at [293, 165] on div at bounding box center [804, 279] width 1528 height 558
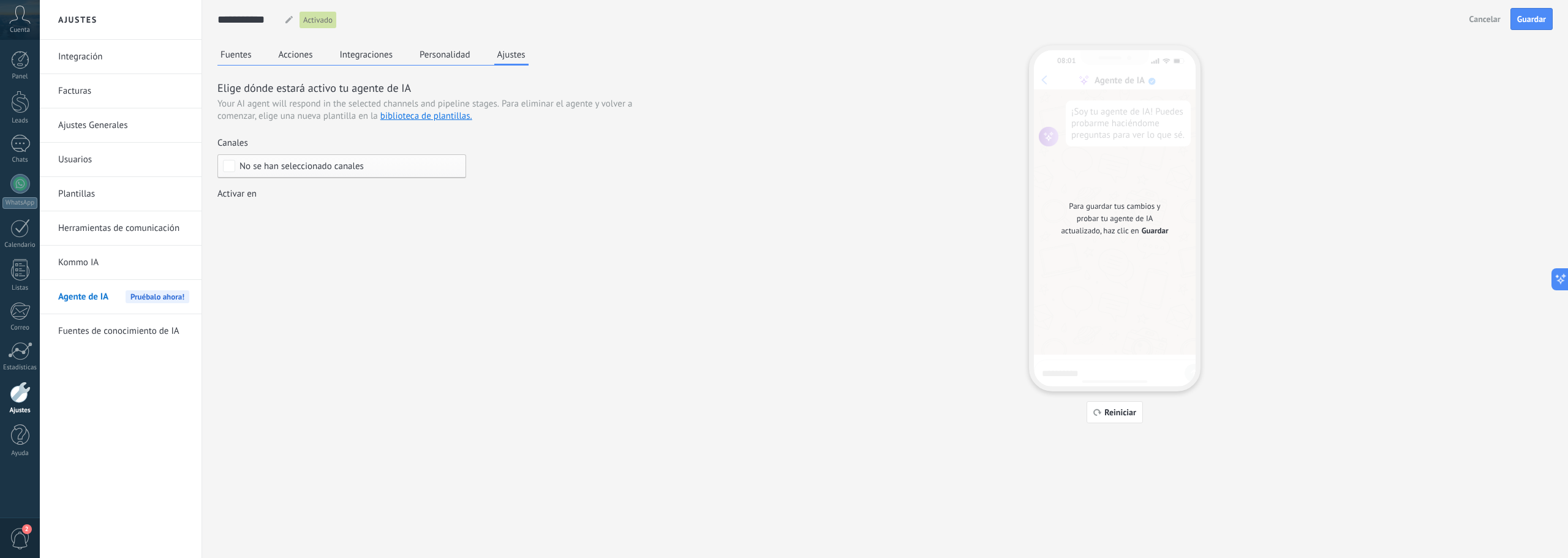
click at [274, 164] on span "No se han seleccionado canales" at bounding box center [301, 167] width 124 height 9
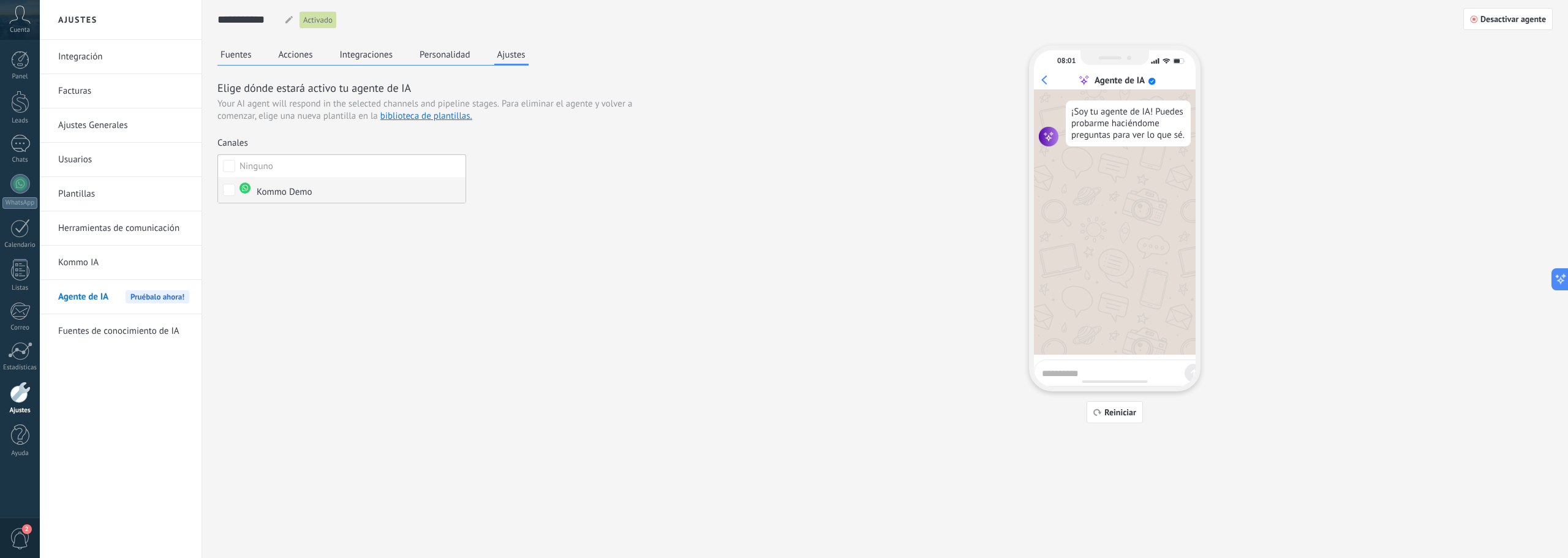
click at [244, 188] on img at bounding box center [245, 188] width 11 height 11
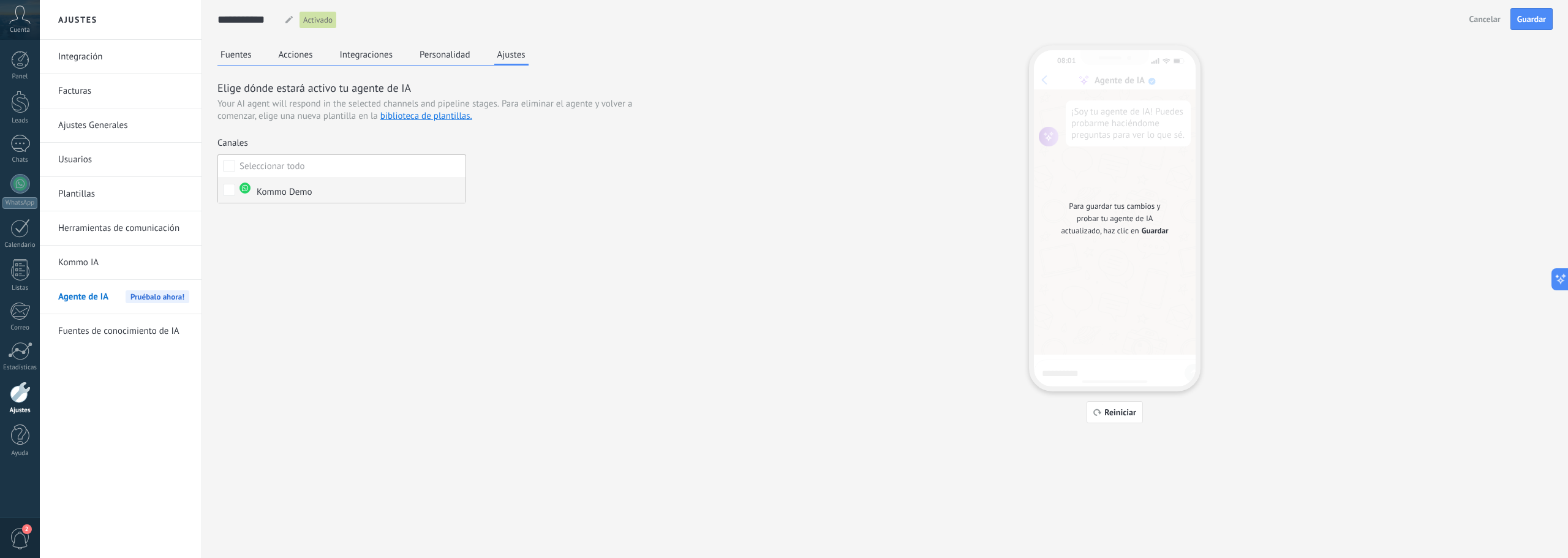
click at [242, 188] on img at bounding box center [245, 188] width 11 height 11
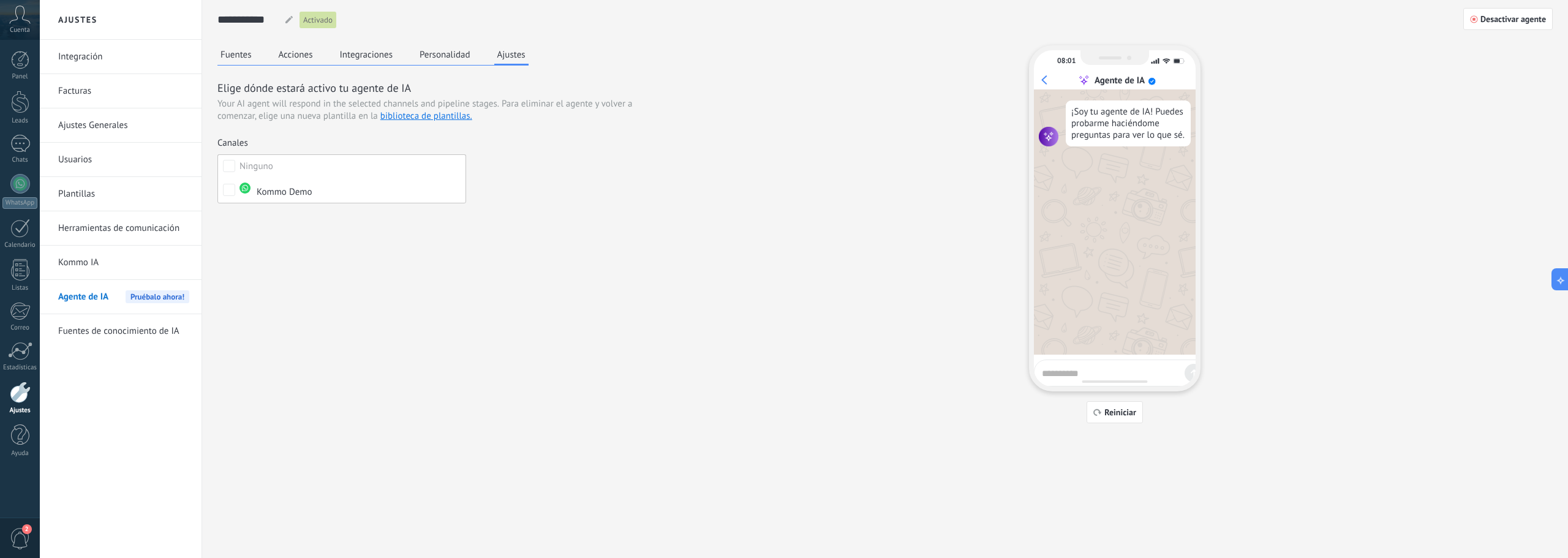
click at [91, 263] on link "Kommo IA" at bounding box center [123, 263] width 131 height 35
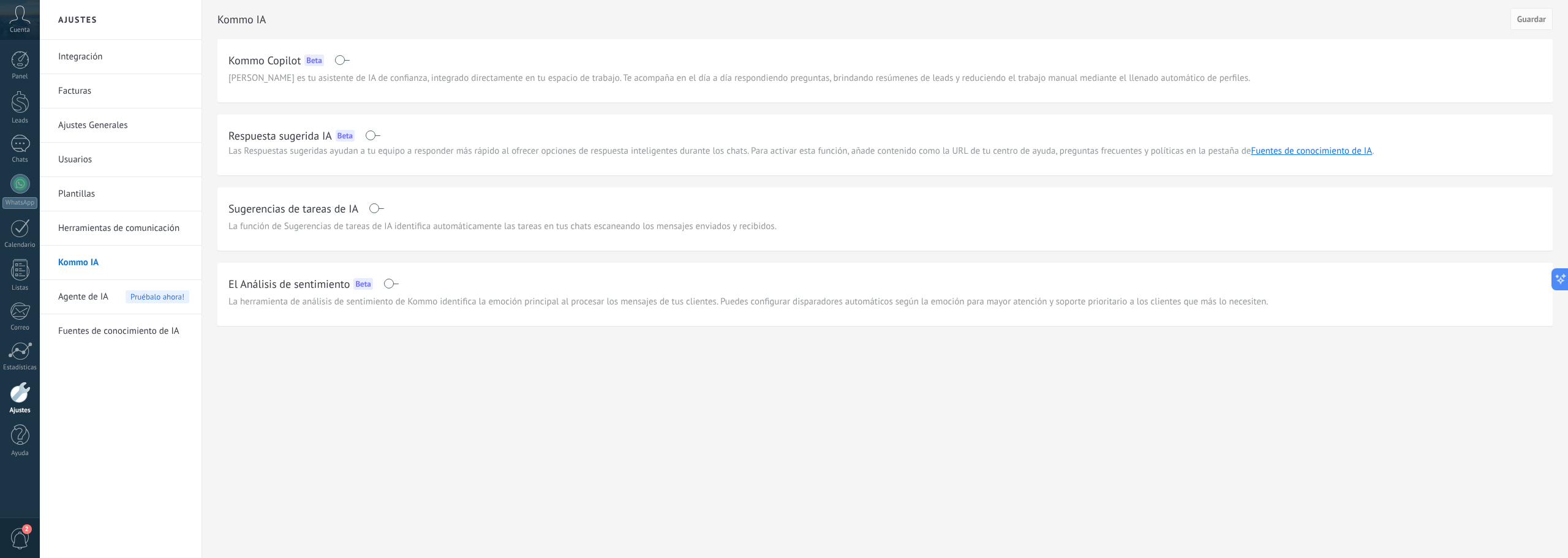
click at [110, 229] on link "Herramientas de comunicación" at bounding box center [123, 228] width 131 height 35
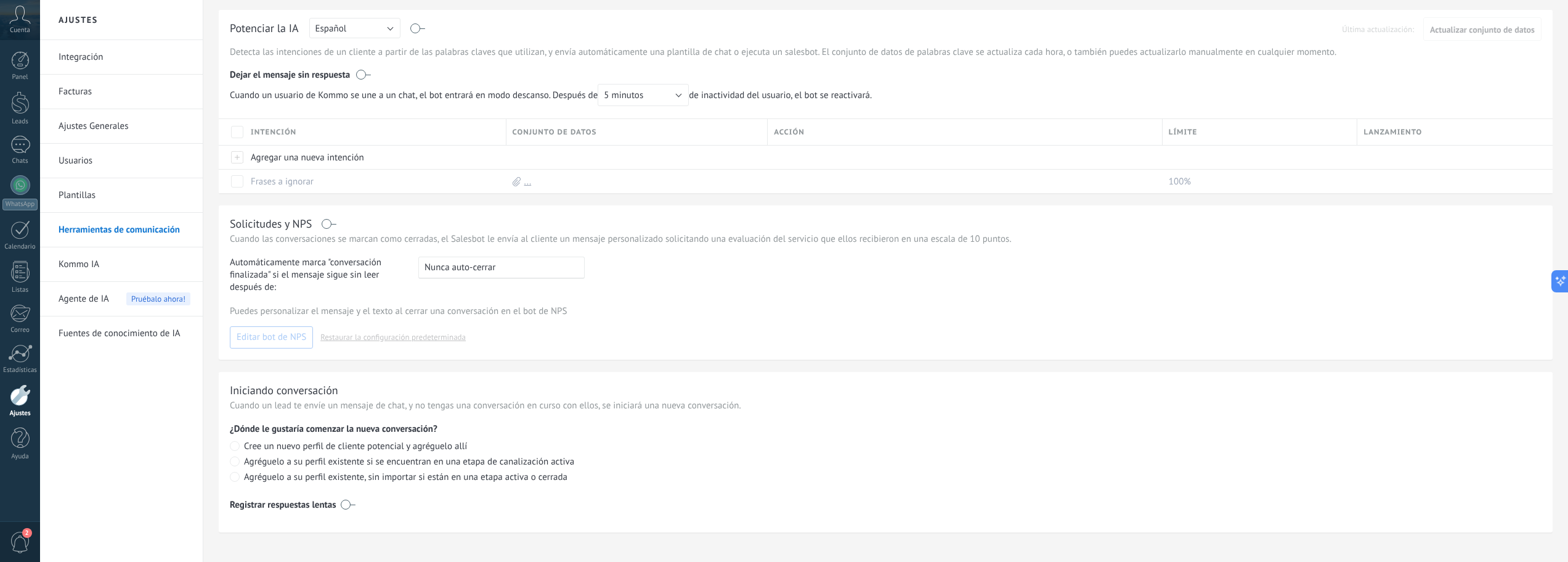
scroll to position [356, 0]
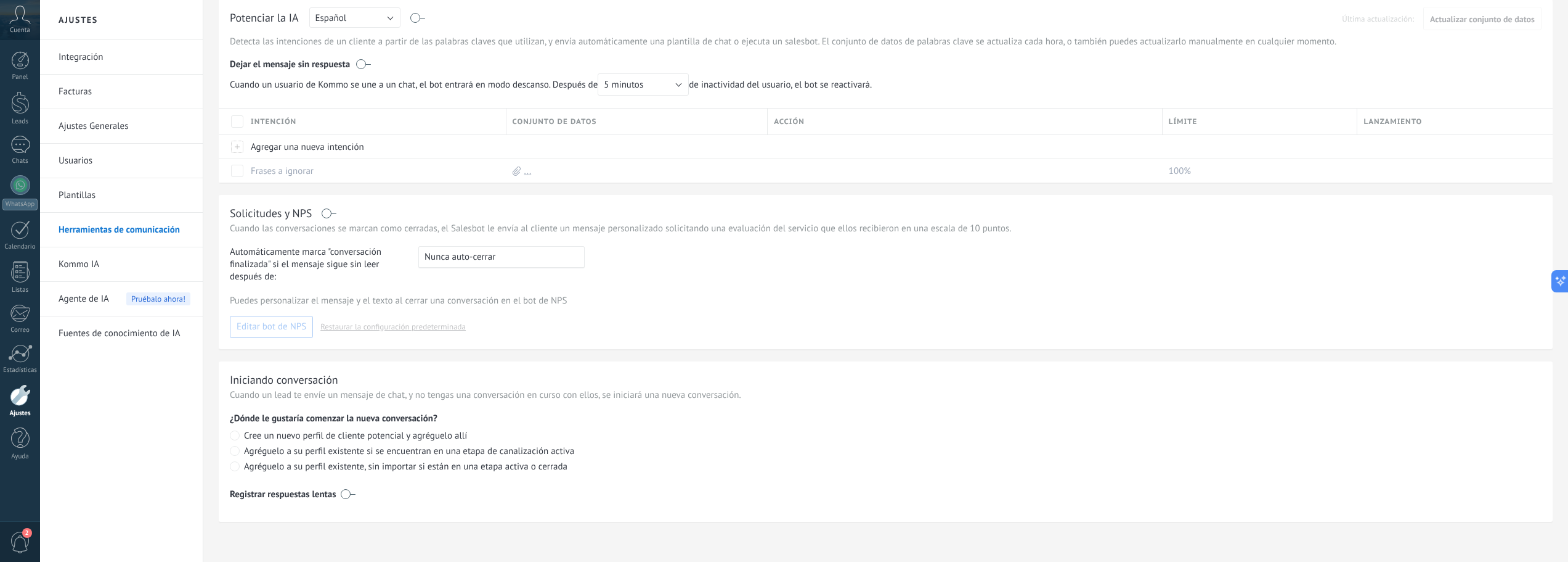
click at [97, 300] on span "Agente de IA" at bounding box center [84, 299] width 51 height 35
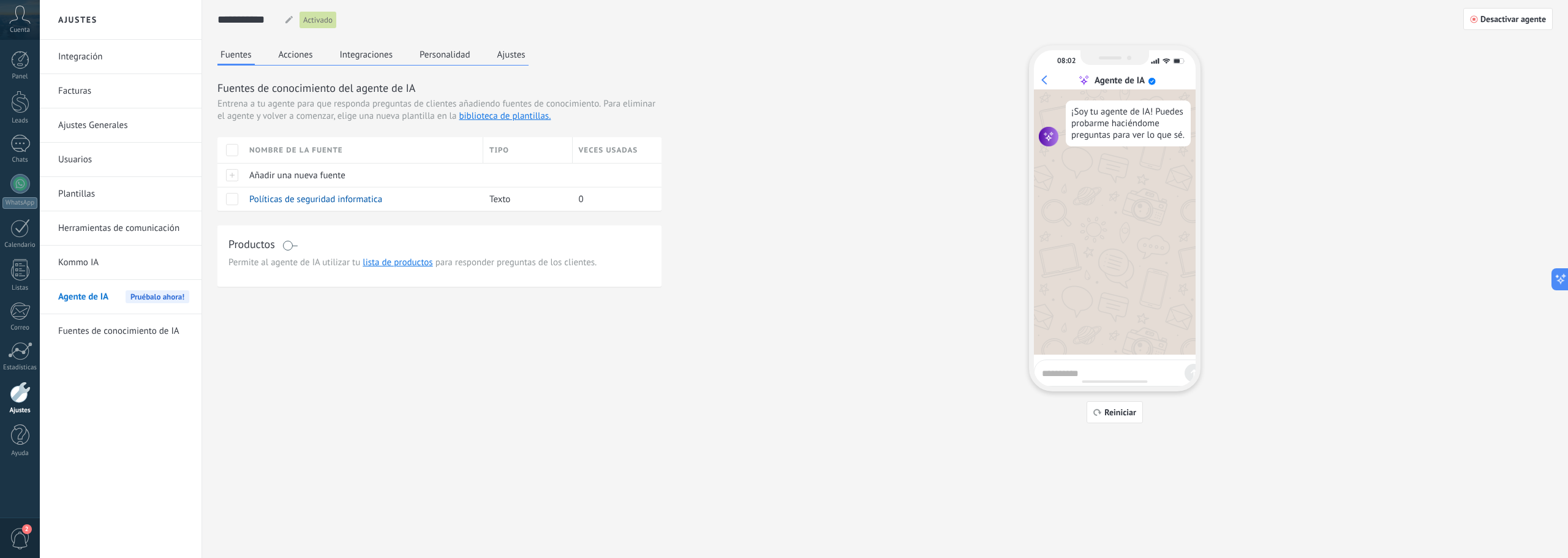
drag, startPoint x: 495, startPoint y: 64, endPoint x: 509, endPoint y: 57, distance: 15.7
click at [499, 62] on div "Fuentes Acciones Integraciones Personalidad Ajustes" at bounding box center [373, 55] width 311 height 20
click at [510, 56] on button "Ajustes" at bounding box center [512, 54] width 35 height 19
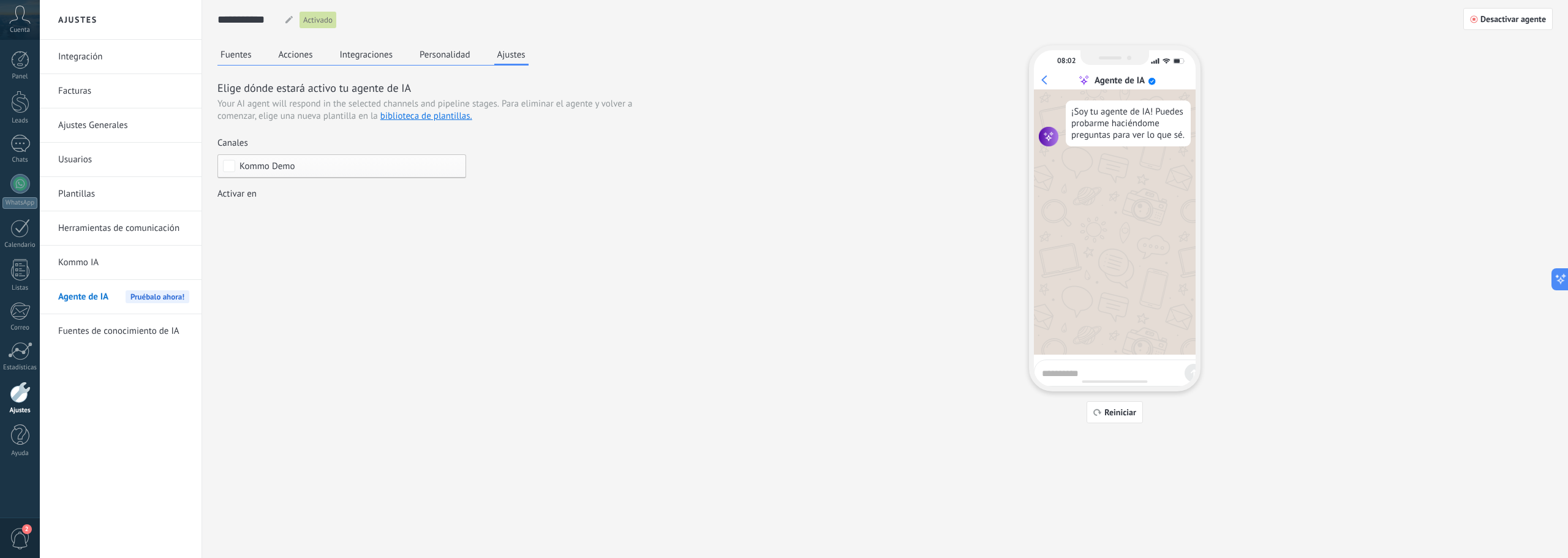
click at [289, 167] on span "Kommo Demo" at bounding box center [268, 167] width 56 height 9
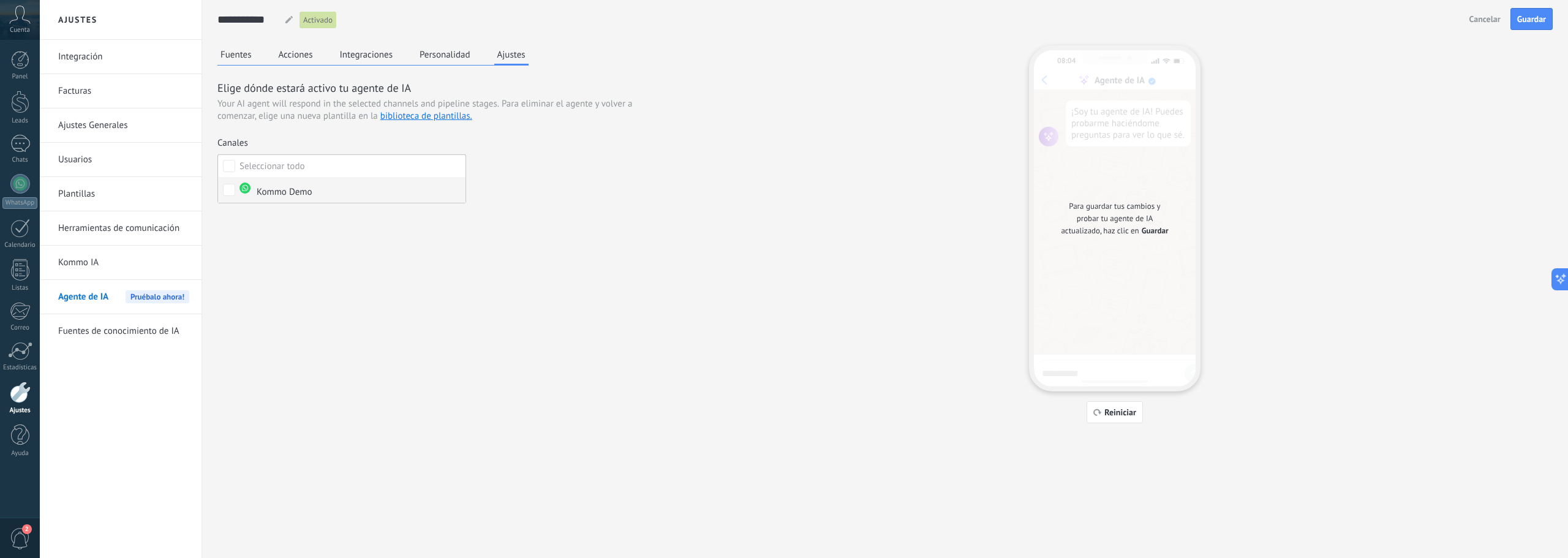
click at [293, 191] on div "Kommo Demo" at bounding box center [276, 190] width 73 height 16
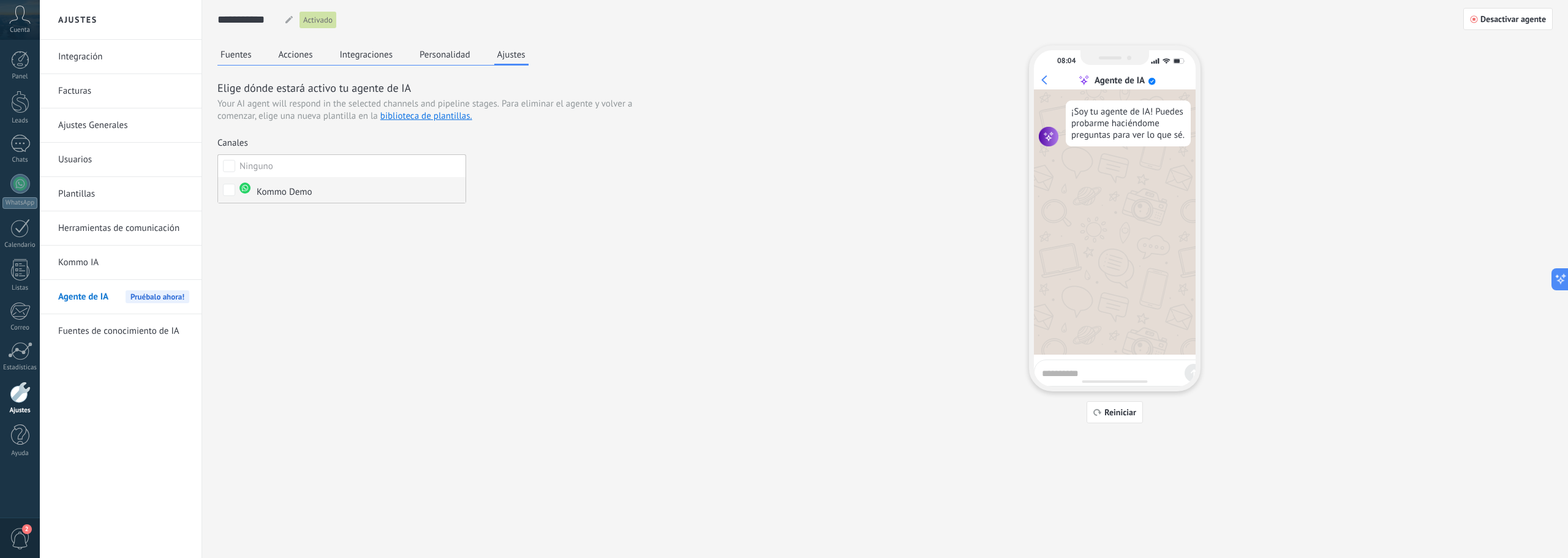
click at [295, 187] on div "Kommo Demo" at bounding box center [276, 190] width 73 height 16
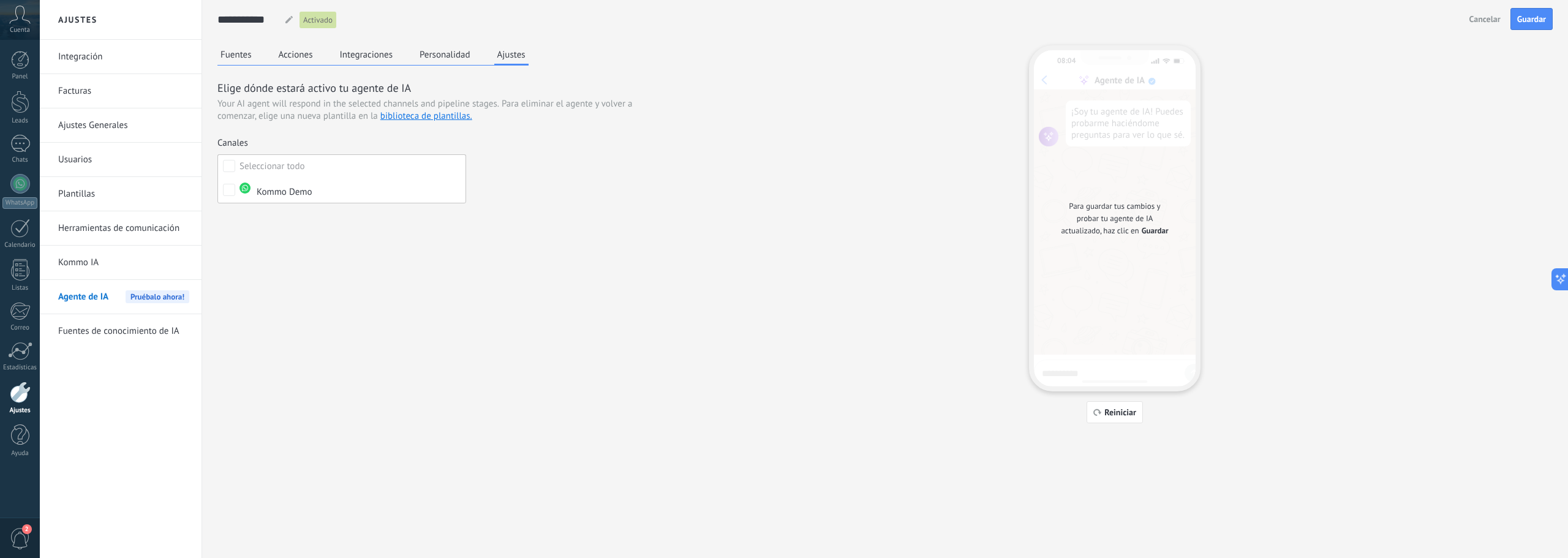
click at [0, 0] on div "Incoming leads Contacto inicial Negociación Debate contractual Discusión de con…" at bounding box center [0, 0] width 0 height 0
click at [267, 218] on span at bounding box center [266, 214] width 62 height 11
click at [279, 167] on div at bounding box center [804, 279] width 1528 height 558
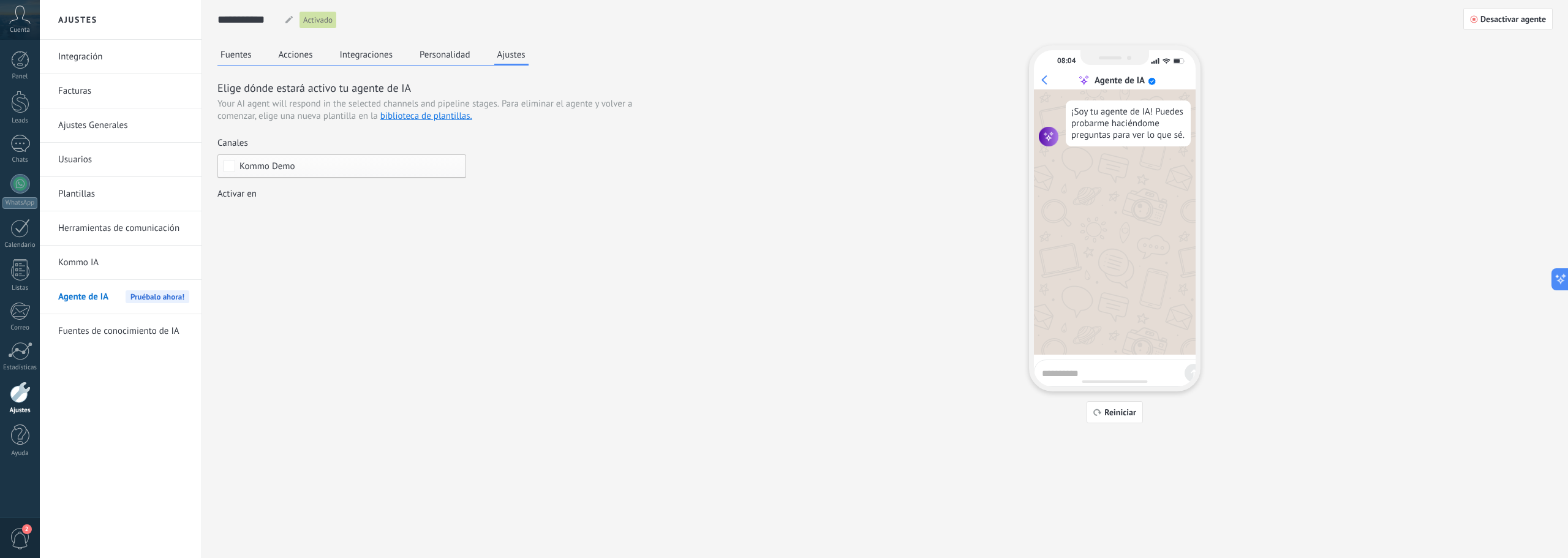
click at [112, 335] on link "Fuentes de conocimiento de IA" at bounding box center [123, 331] width 131 height 35
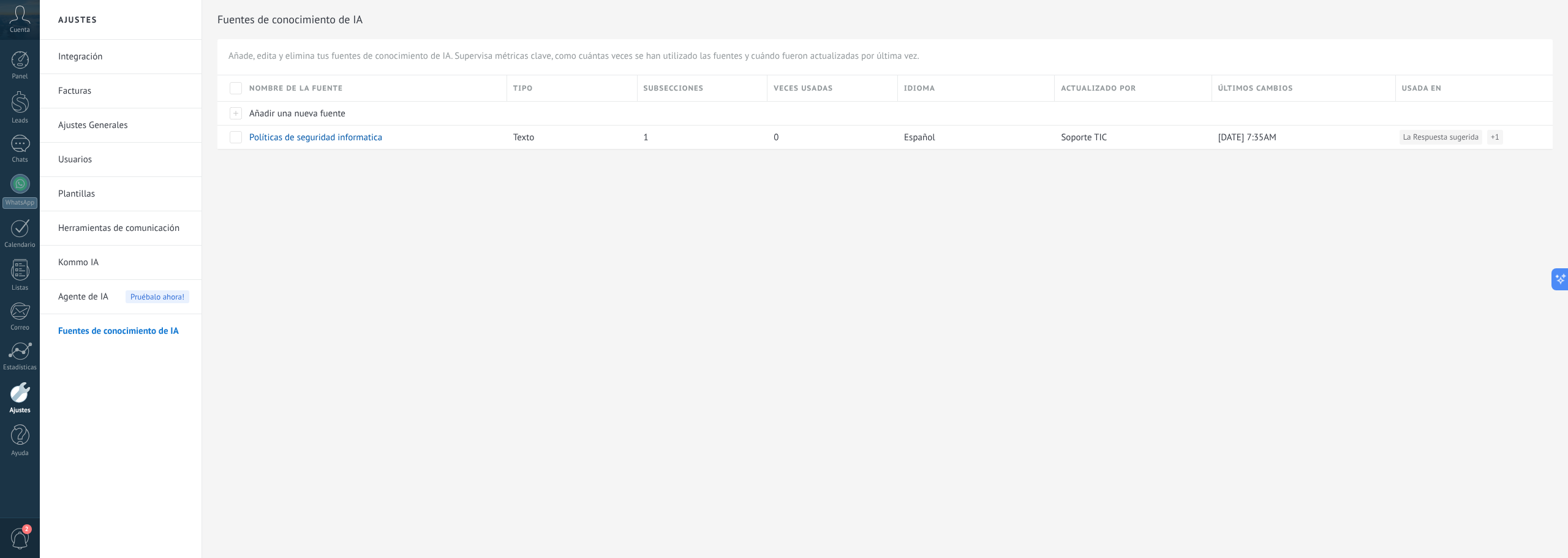
click at [92, 299] on span "Agente de IA" at bounding box center [84, 297] width 50 height 35
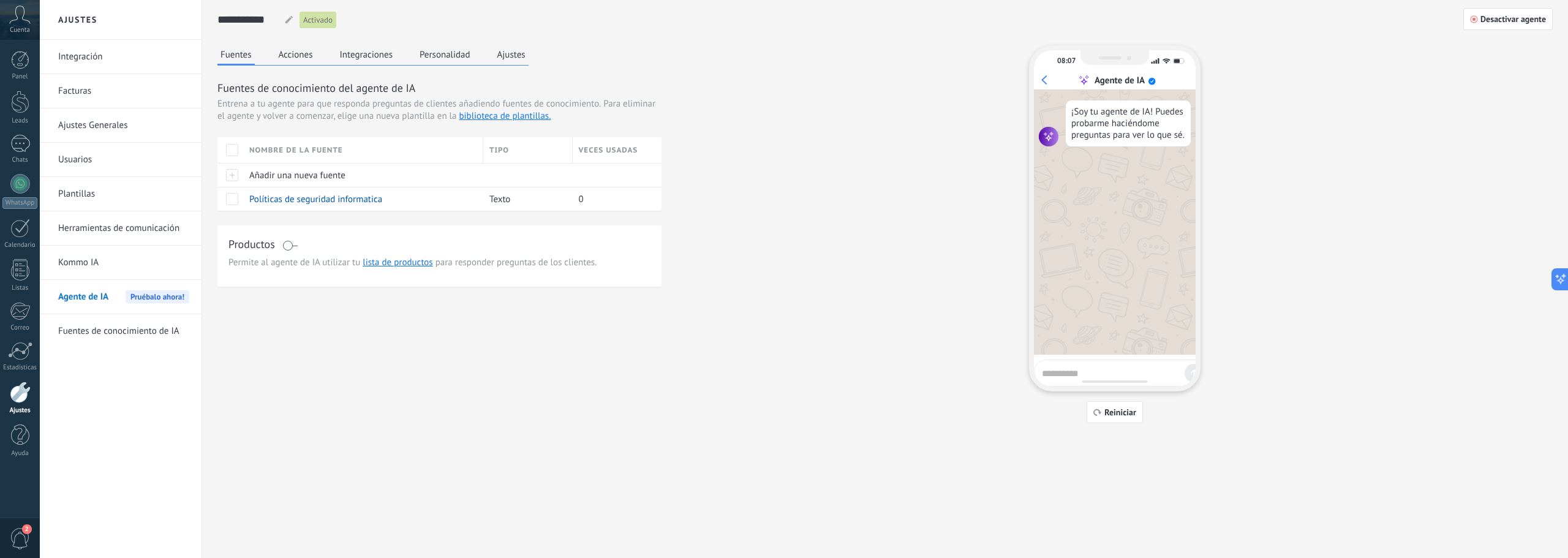
click at [100, 222] on link "Herramientas de comunicación" at bounding box center [123, 228] width 131 height 35
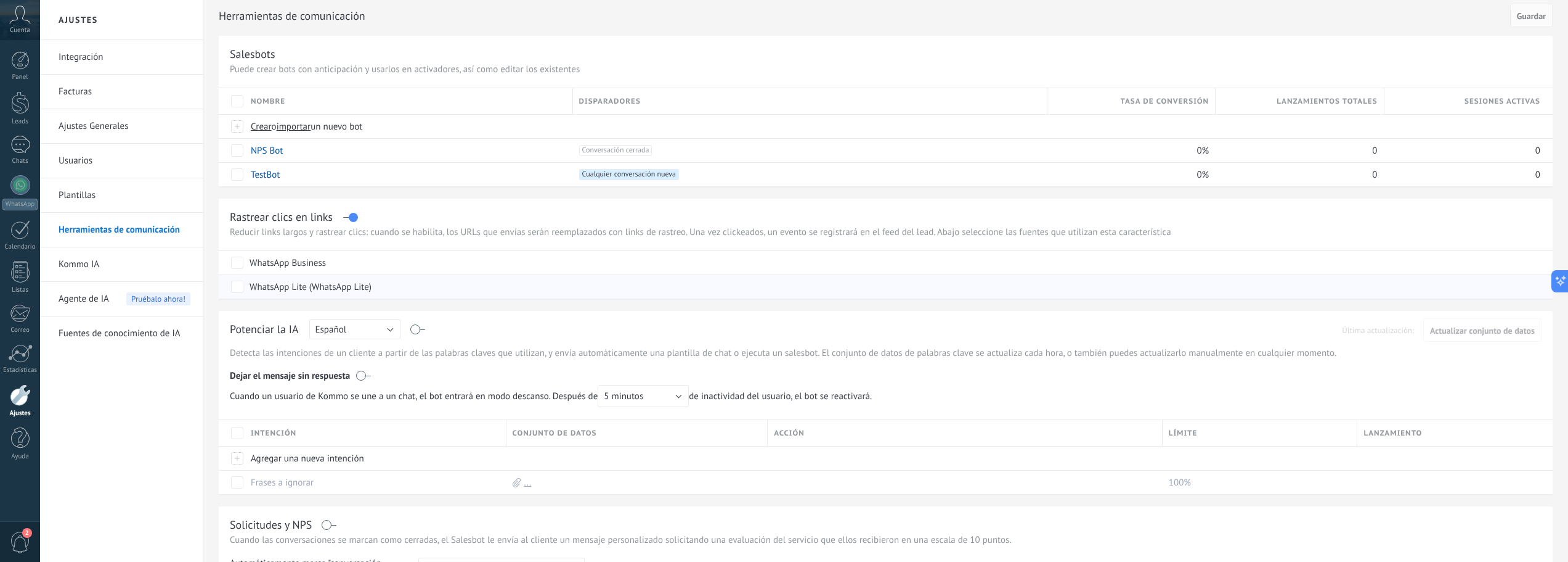
scroll to position [61, 0]
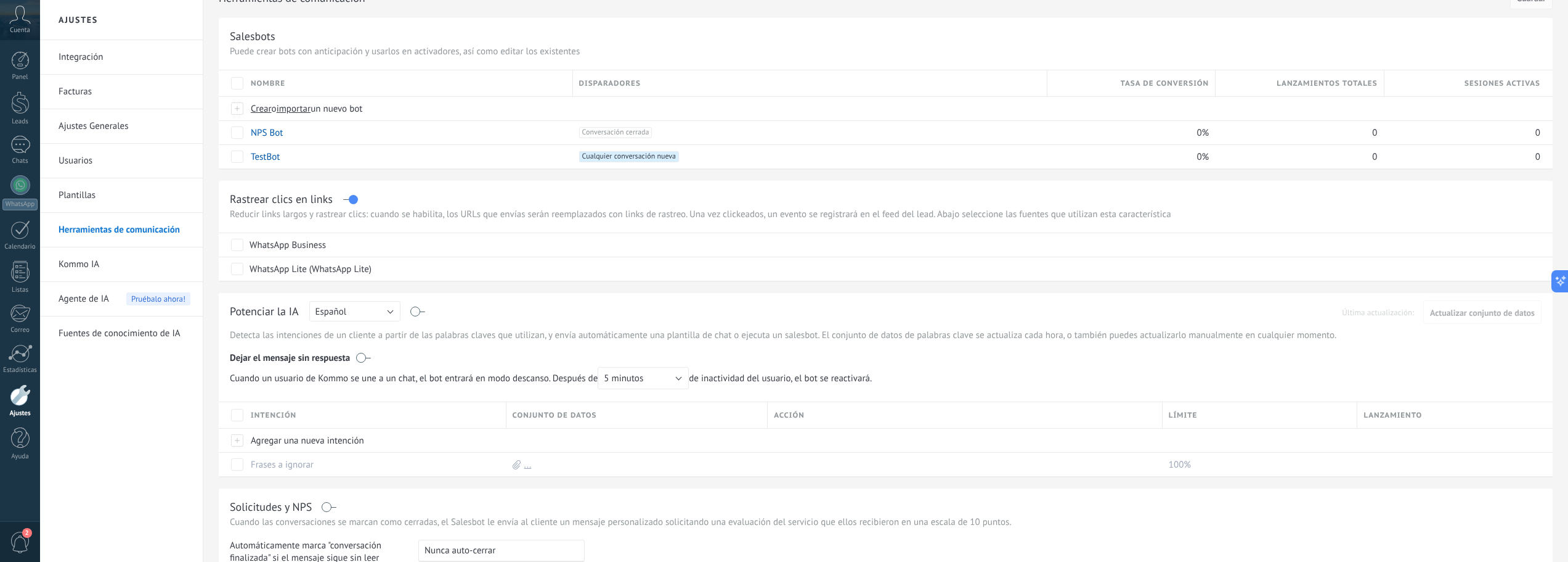
click at [124, 126] on link "Ajustes Generales" at bounding box center [124, 126] width 132 height 35
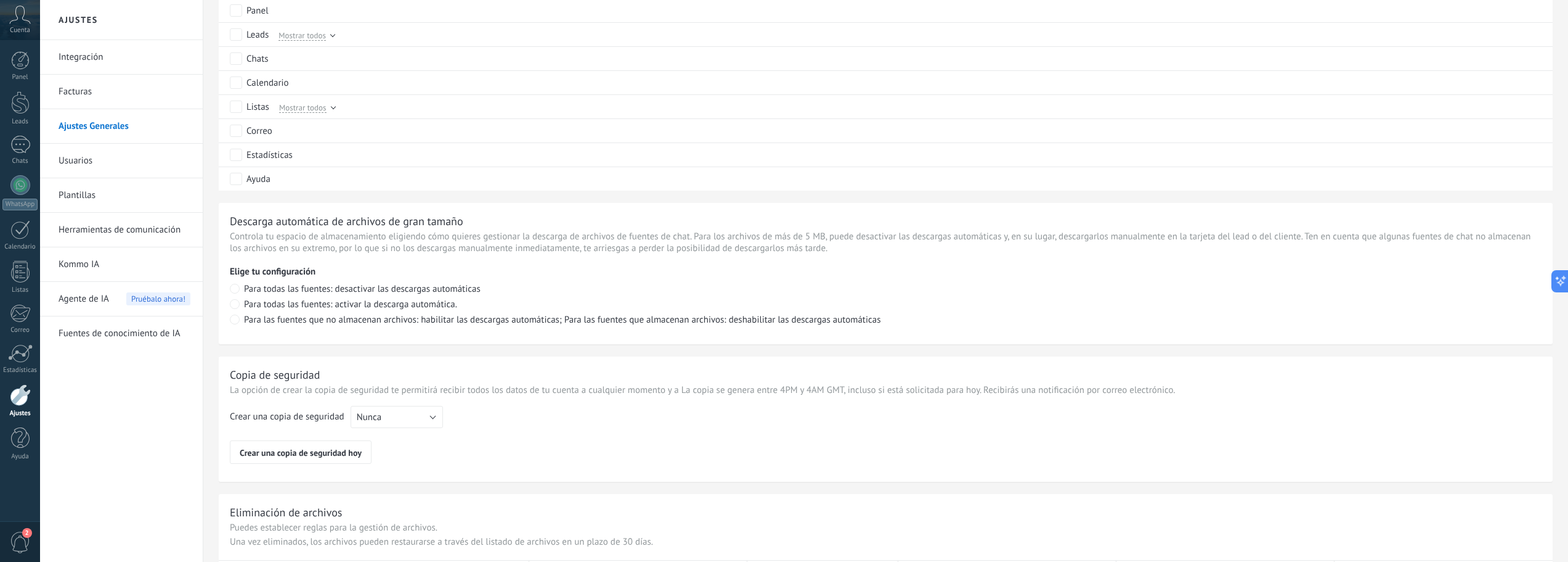
scroll to position [762, 0]
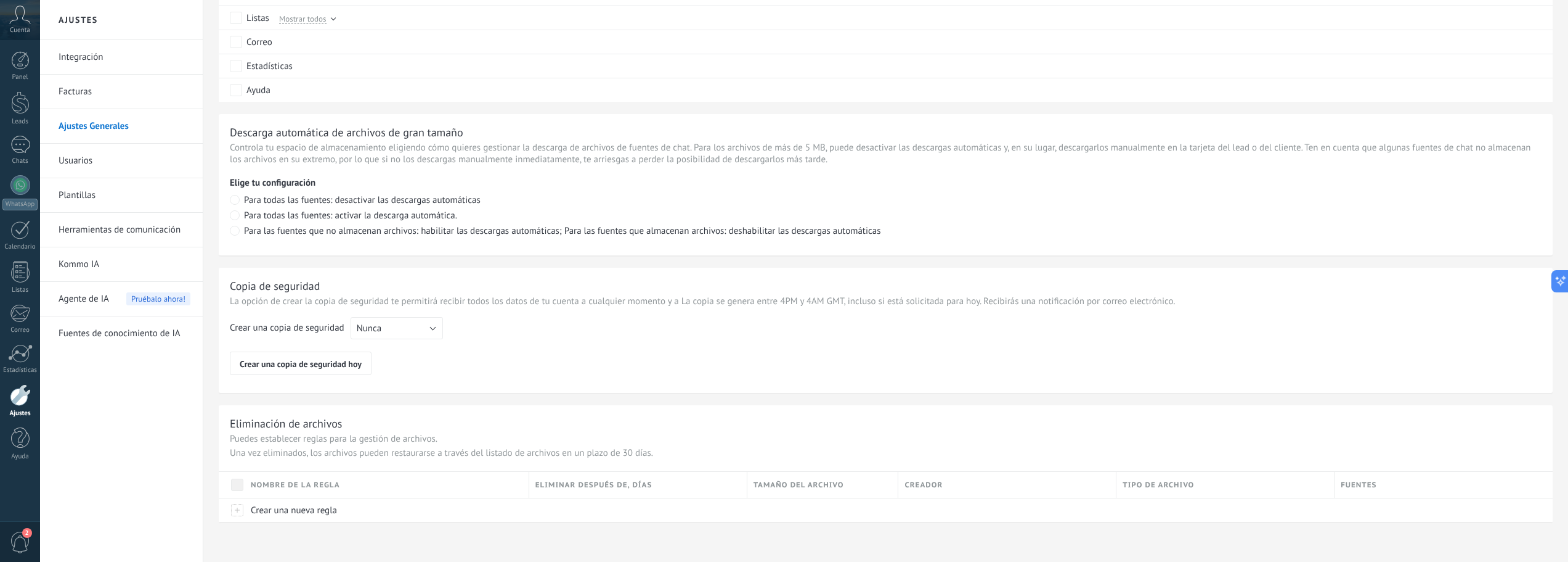
click at [82, 153] on link "Usuarios" at bounding box center [124, 161] width 132 height 35
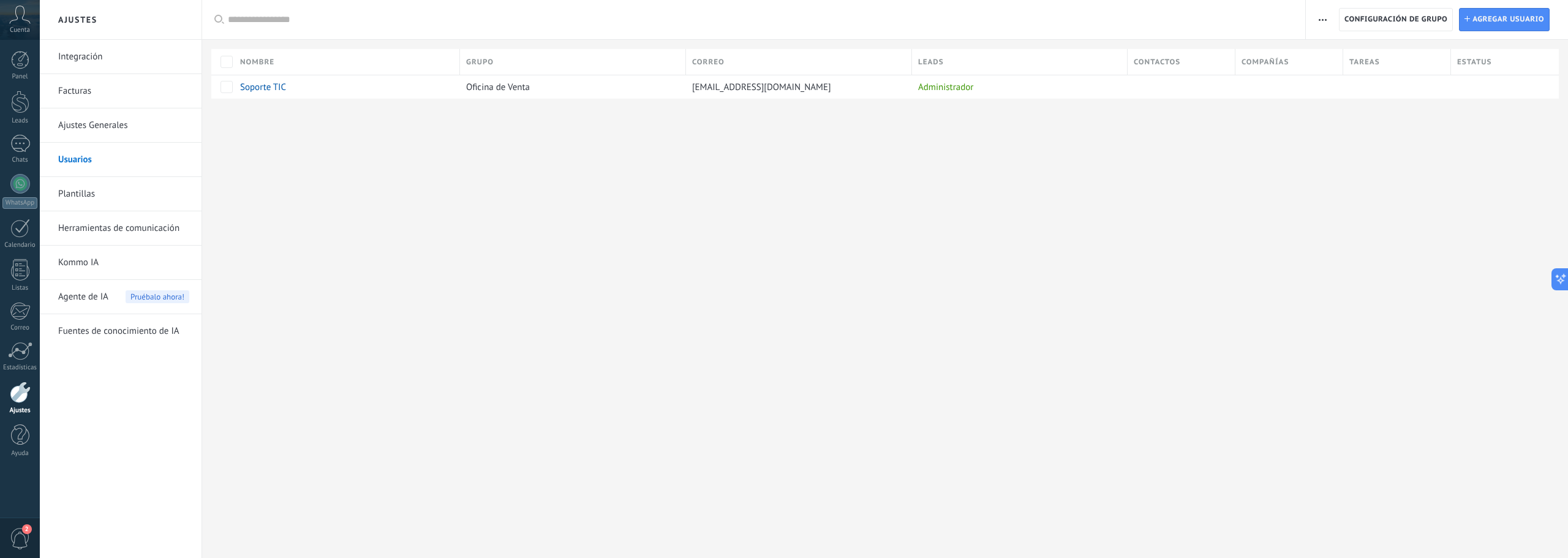
click at [82, 193] on link "Plantillas" at bounding box center [123, 194] width 131 height 35
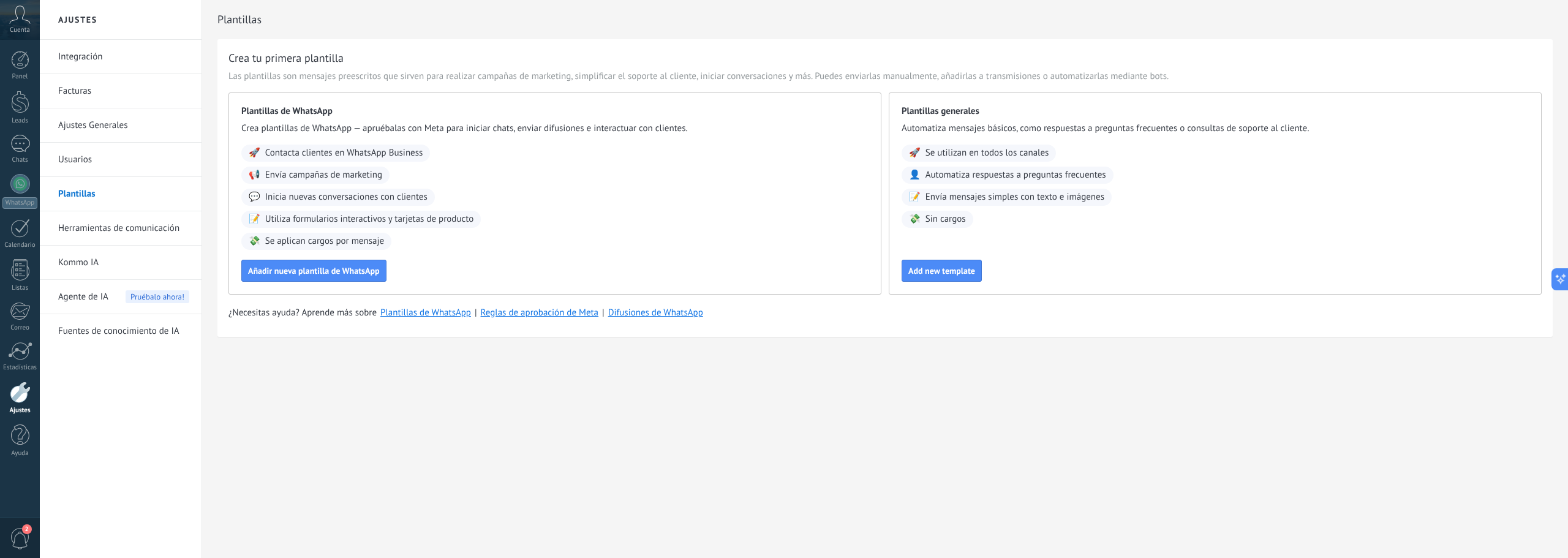
click at [104, 227] on link "Herramientas de comunicación" at bounding box center [123, 228] width 131 height 35
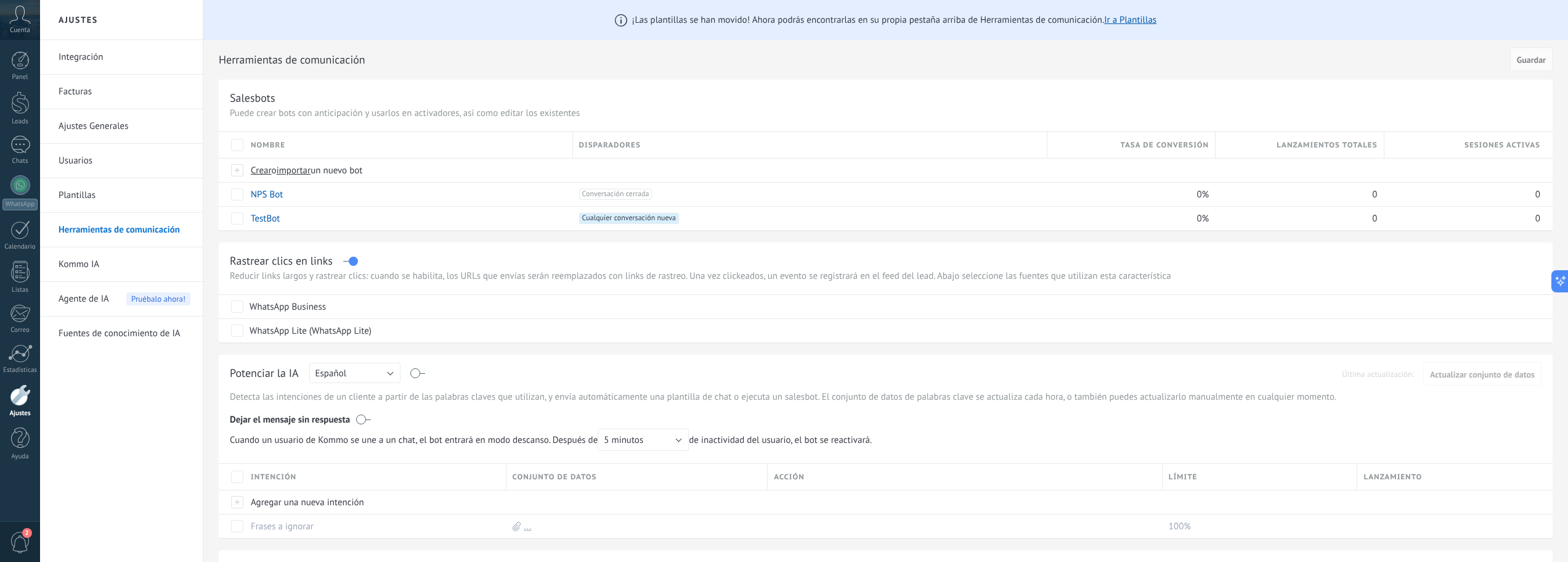
click at [89, 265] on link "Kommo IA" at bounding box center [124, 265] width 132 height 35
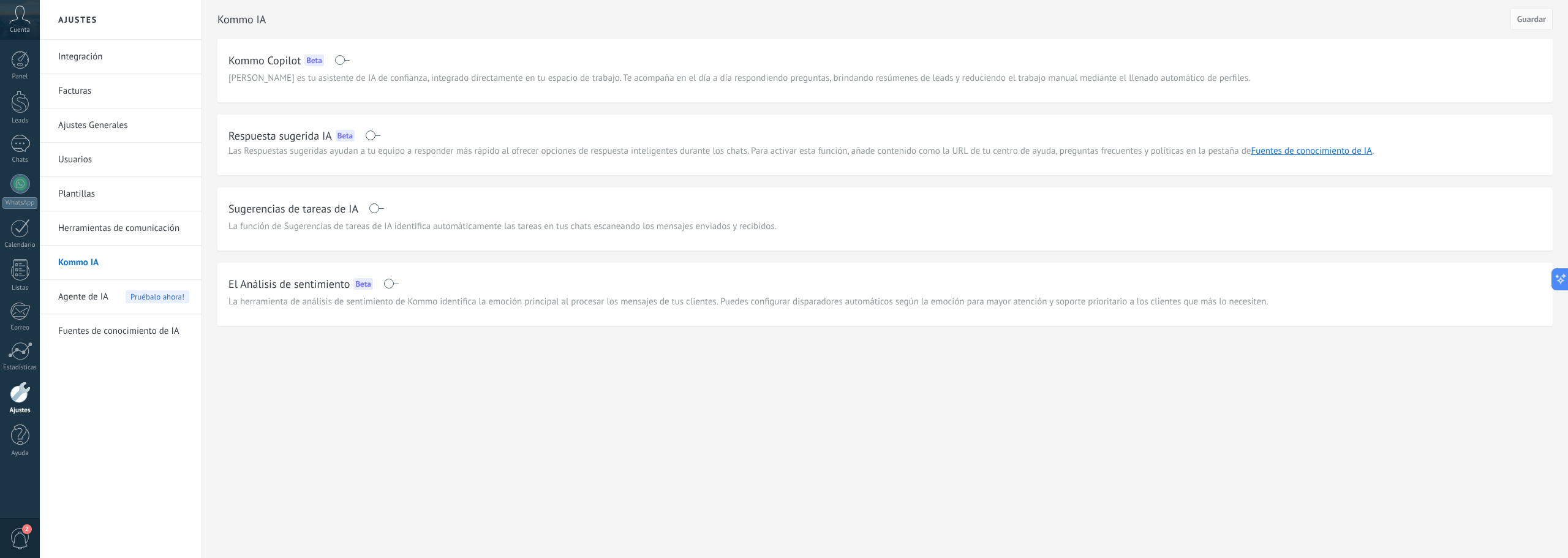
click at [100, 229] on link "Herramientas de comunicación" at bounding box center [123, 228] width 131 height 35
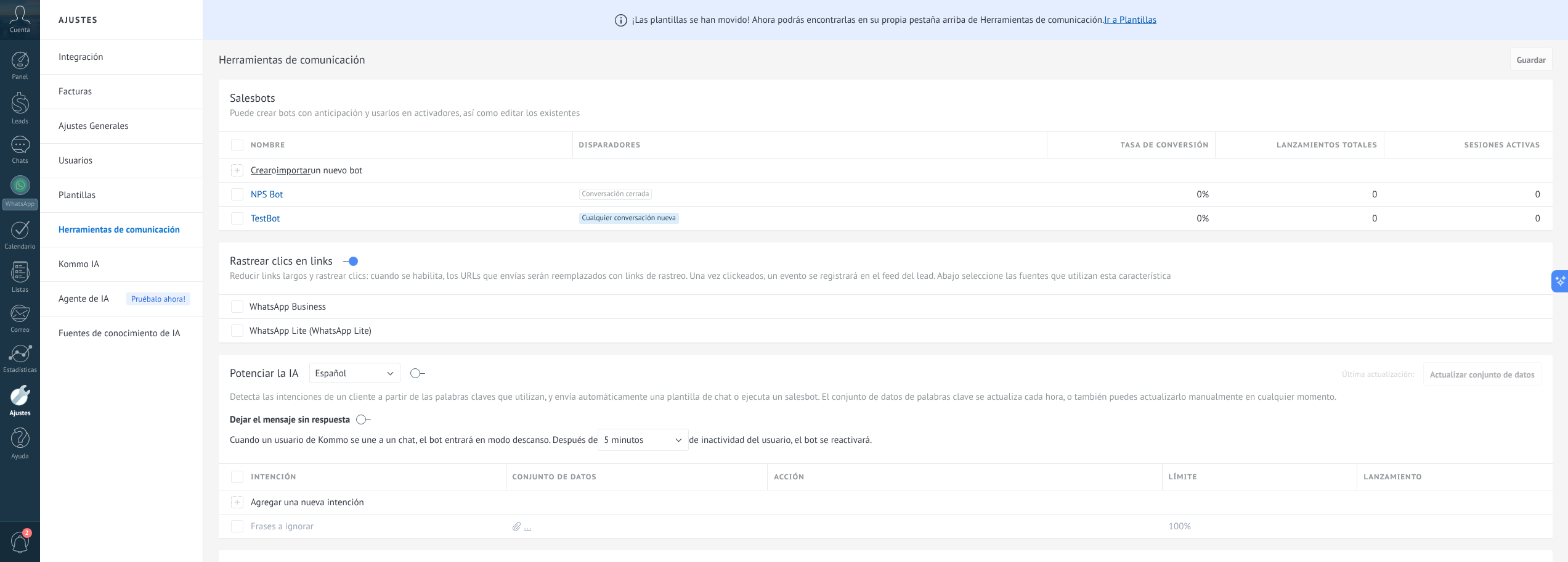
click at [91, 56] on link "Integración" at bounding box center [124, 57] width 132 height 35
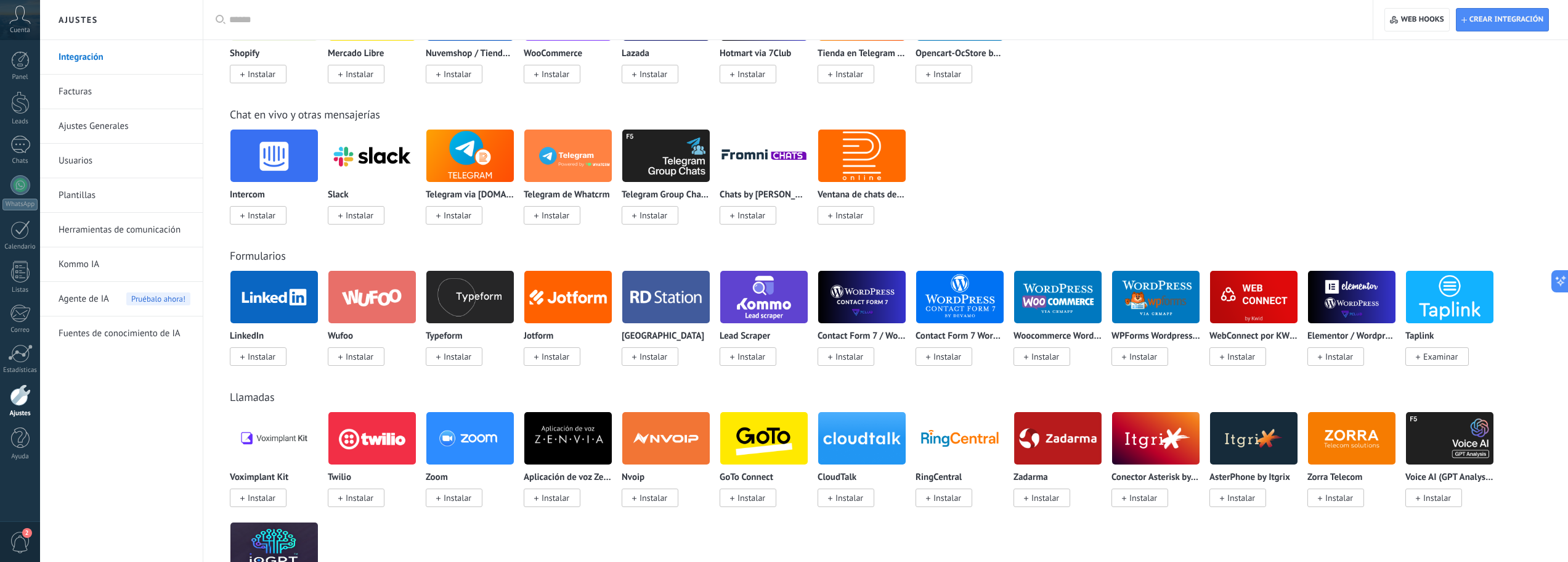
scroll to position [617, 0]
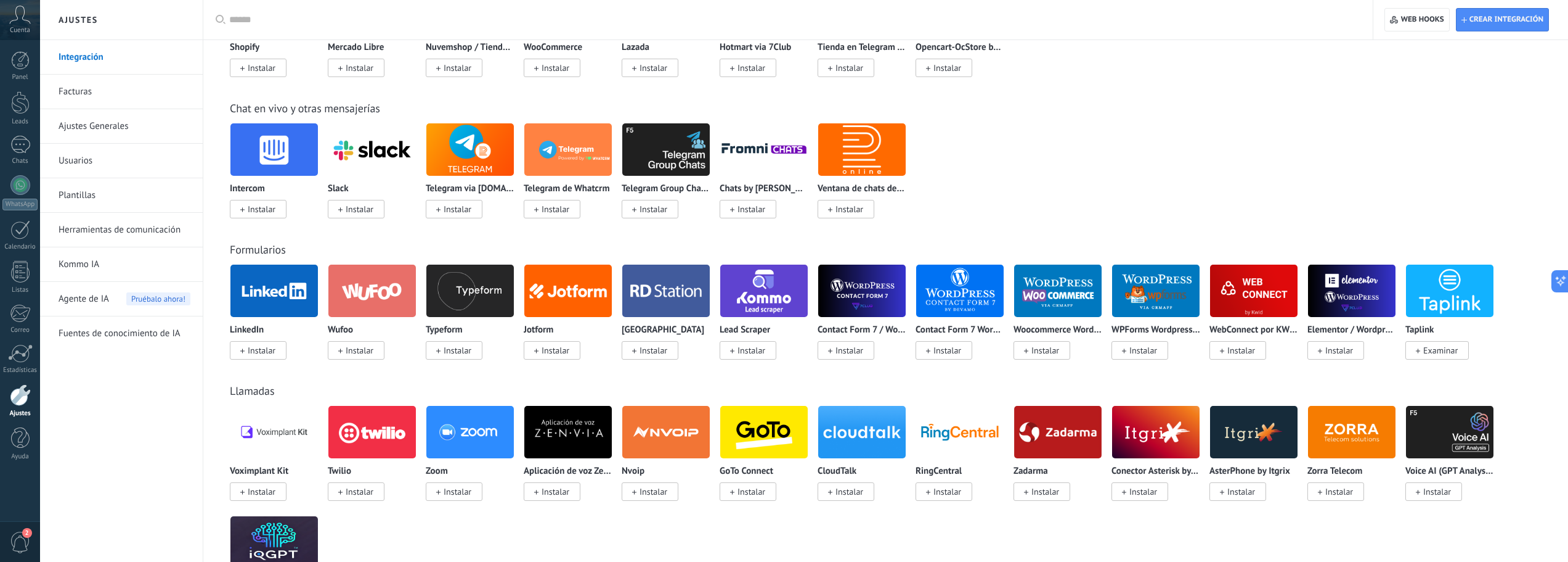
click at [122, 231] on link "Herramientas de comunicación" at bounding box center [124, 230] width 132 height 35
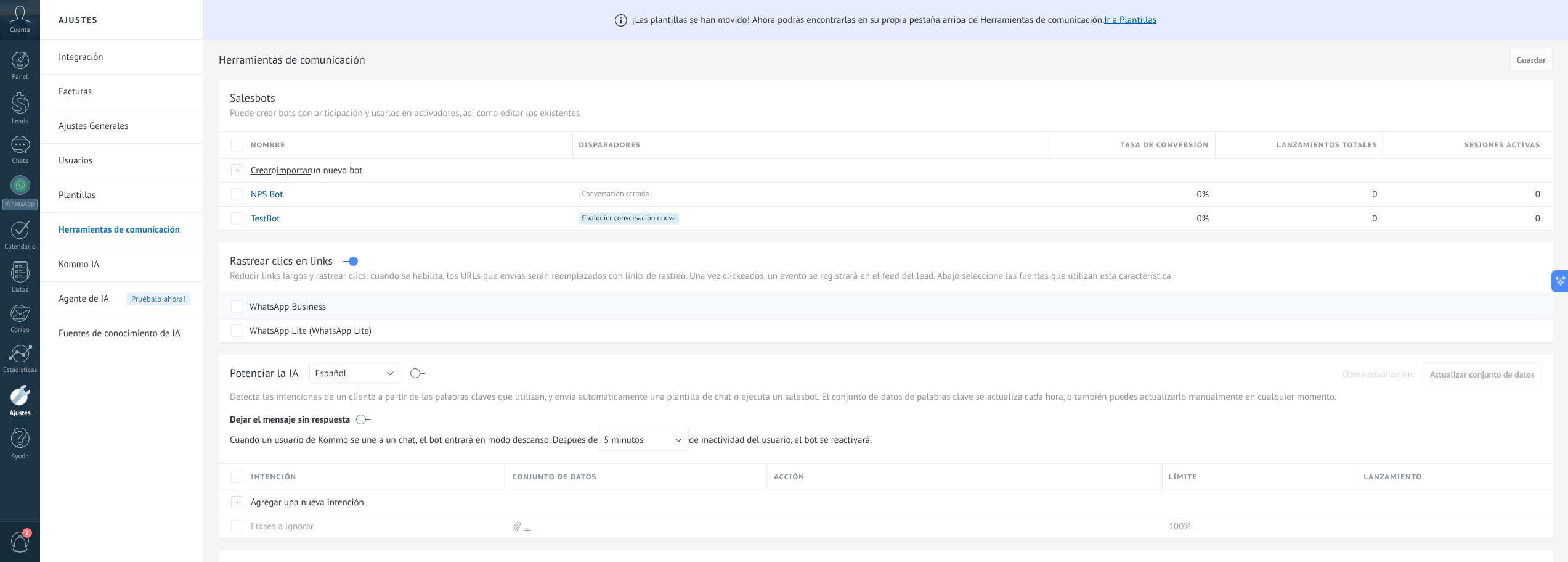
click at [280, 309] on div "WhatsApp Business" at bounding box center [288, 307] width 76 height 12
click at [311, 311] on div "WhatsApp Business" at bounding box center [288, 307] width 76 height 12
click at [307, 305] on div "WhatsApp Business" at bounding box center [288, 307] width 76 height 12
click at [21, 192] on div at bounding box center [21, 185] width 20 height 20
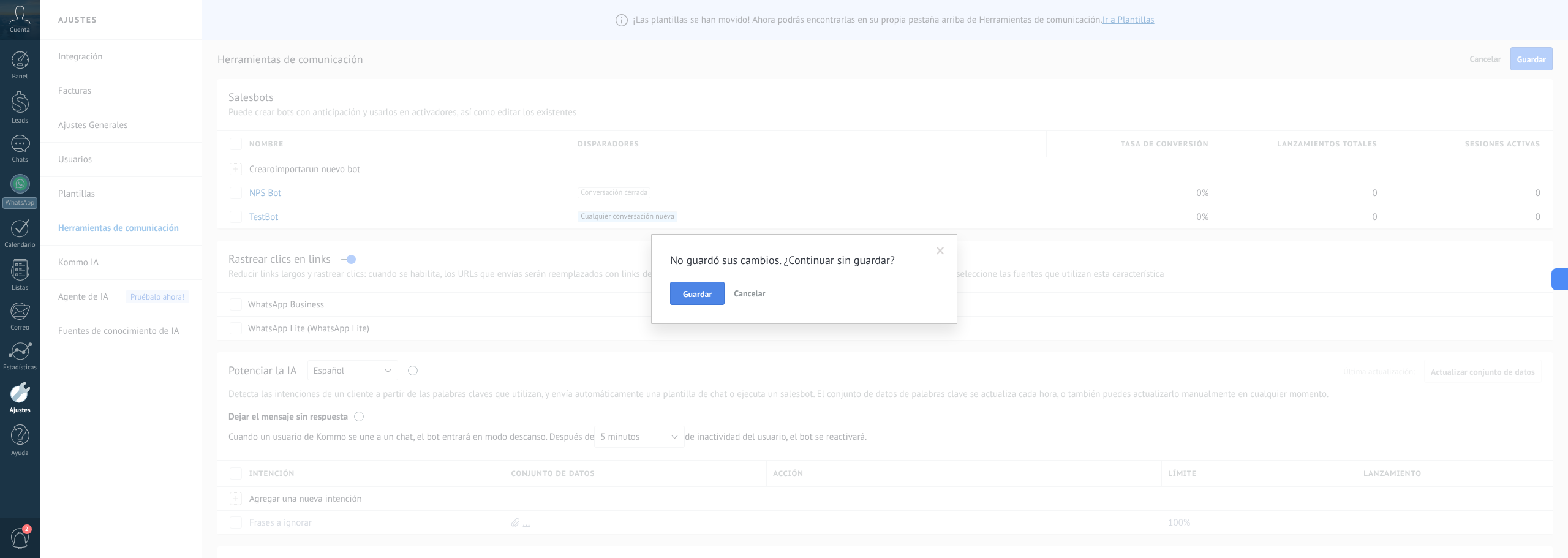
click at [702, 293] on span "Guardar" at bounding box center [697, 293] width 29 height 9
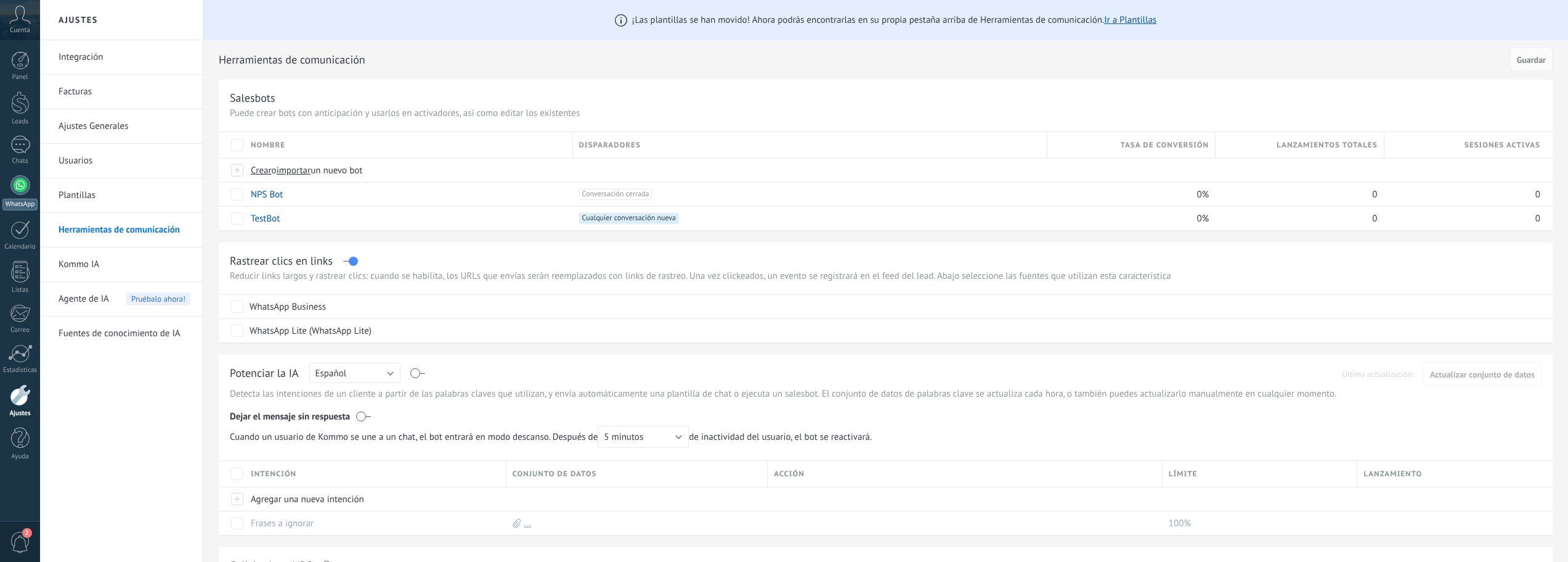
click at [15, 190] on div at bounding box center [21, 185] width 20 height 20
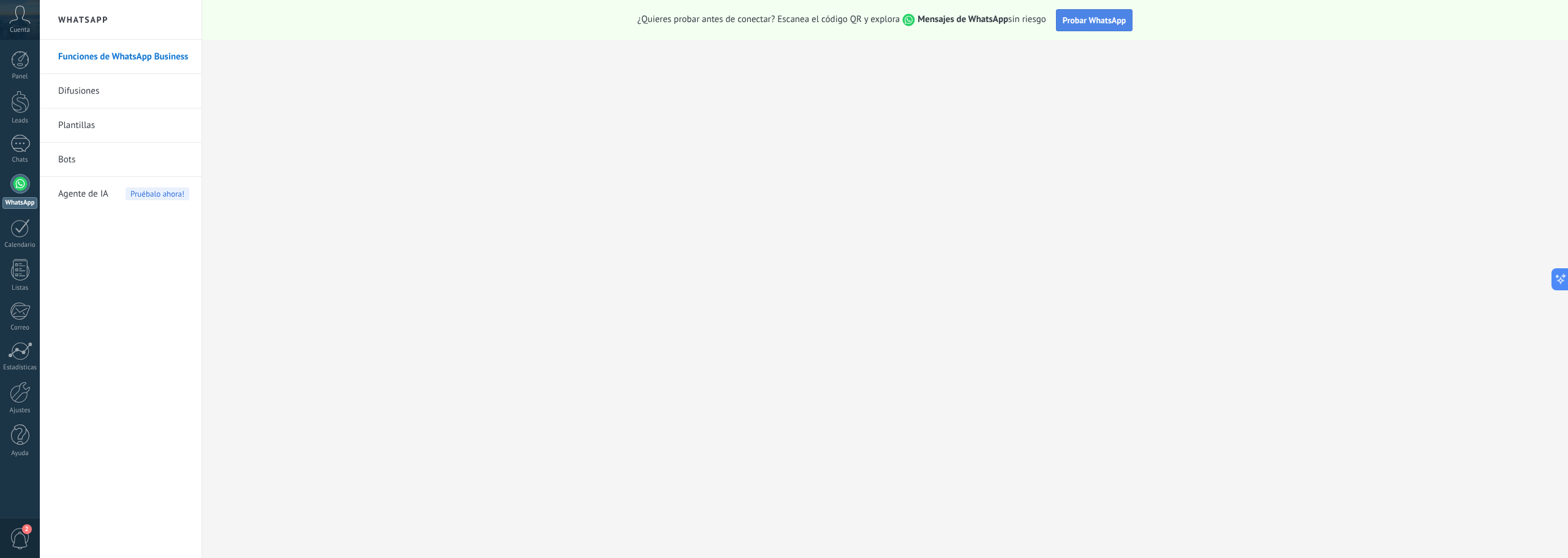
click at [1076, 20] on span "Probar WhatsApp" at bounding box center [1095, 20] width 64 height 11
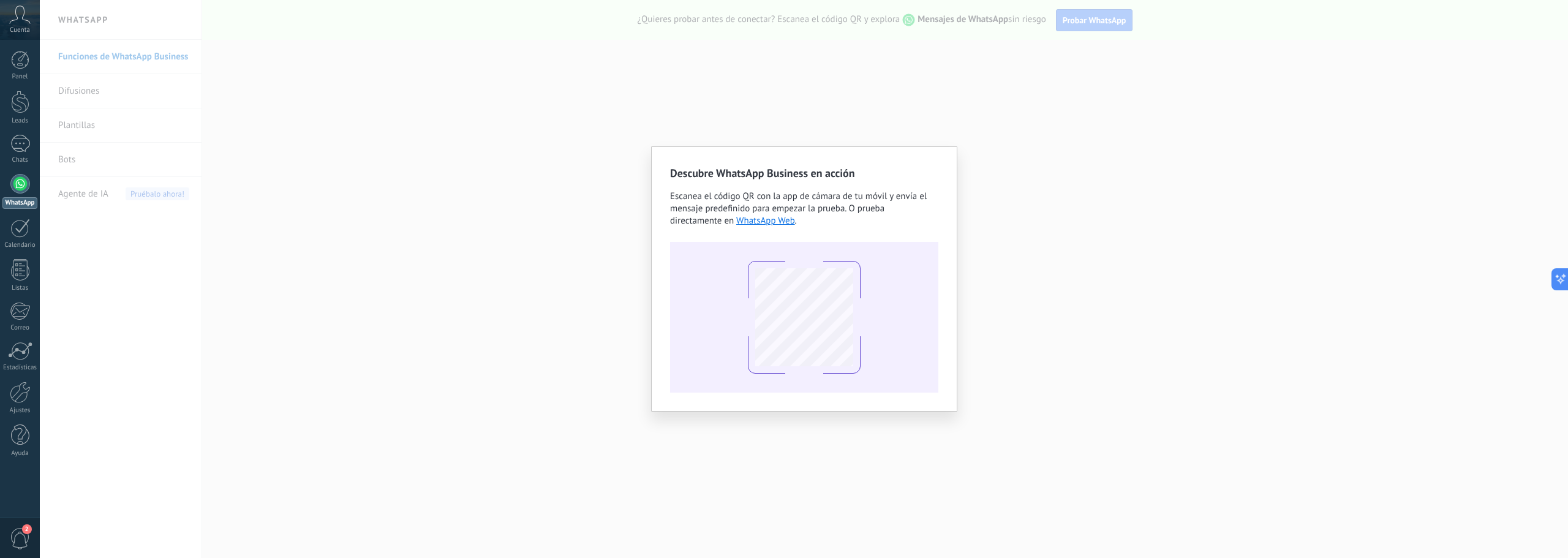
click at [417, 318] on div "Descubre WhatsApp Business en acción Escanea el código QR con la app de cámara …" at bounding box center [804, 279] width 1528 height 558
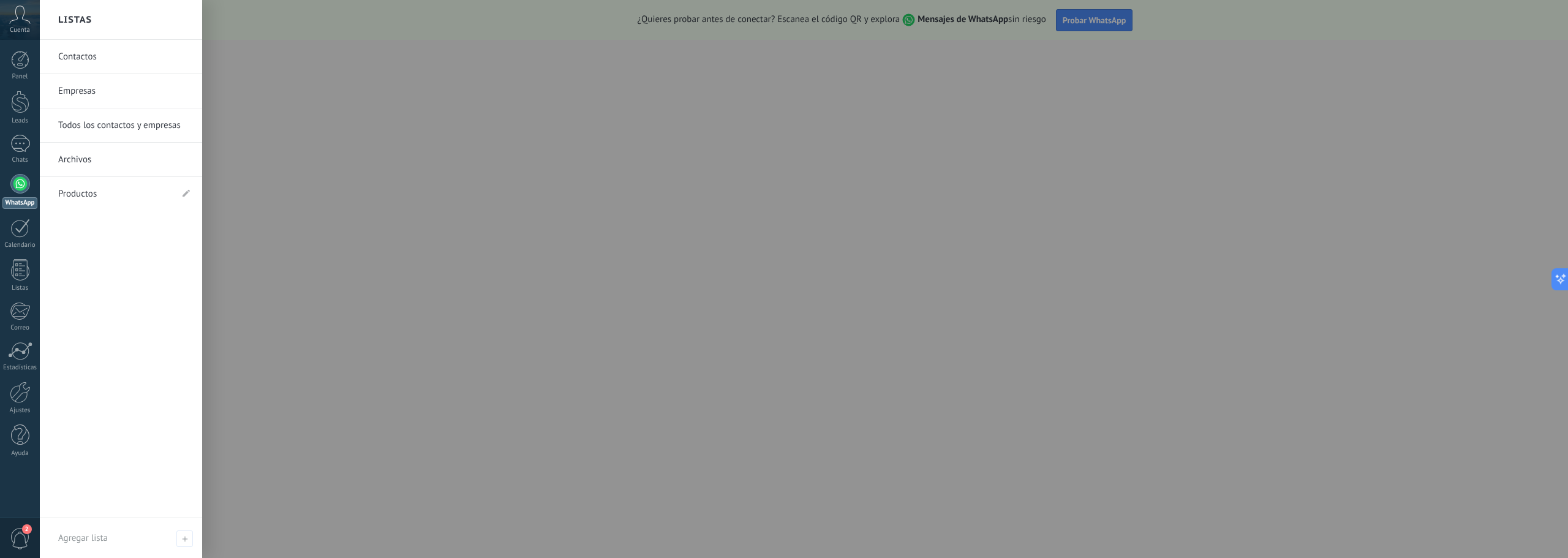
click at [20, 192] on div at bounding box center [21, 184] width 20 height 20
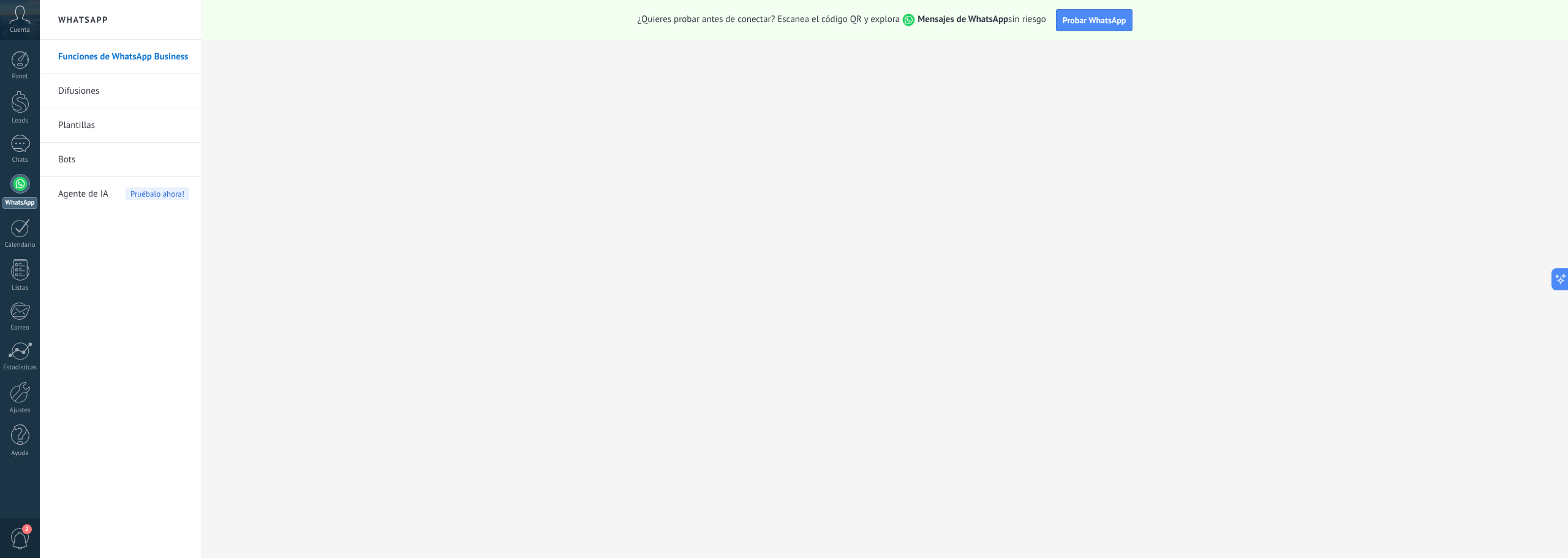
click at [20, 192] on div at bounding box center [21, 184] width 20 height 20
click at [22, 387] on div at bounding box center [20, 392] width 21 height 21
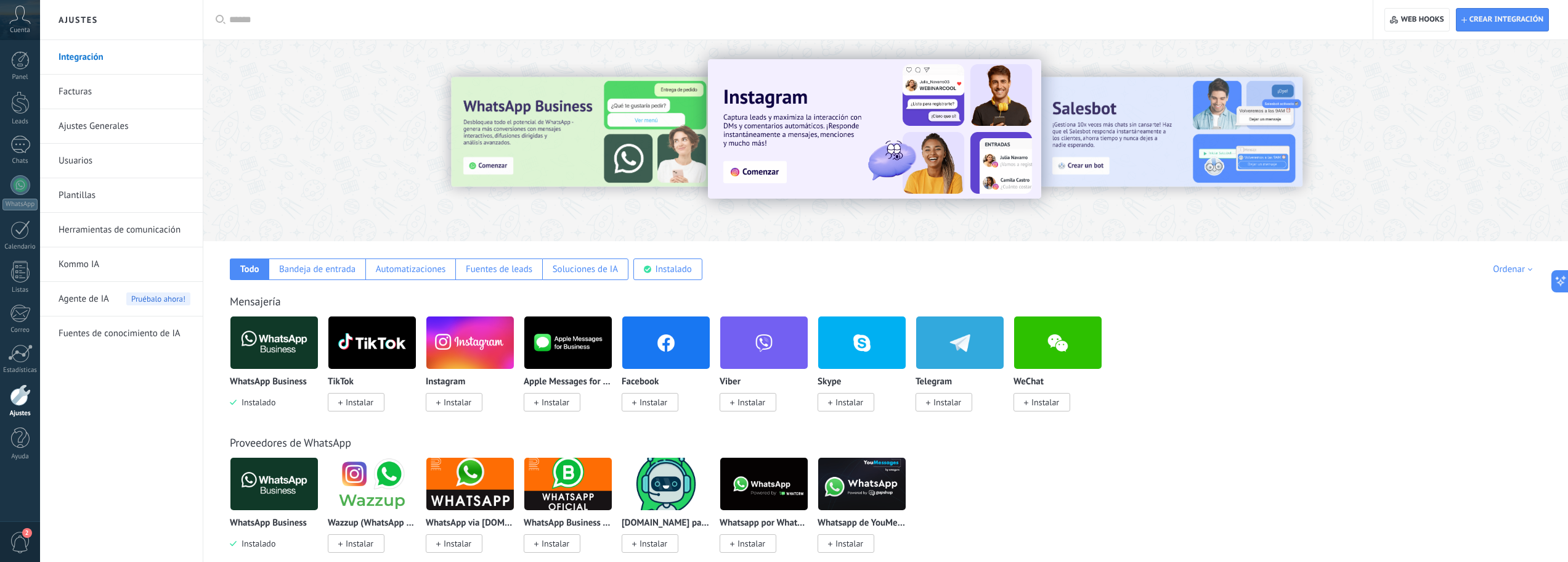
click at [82, 294] on span "Agente de IA" at bounding box center [84, 299] width 51 height 35
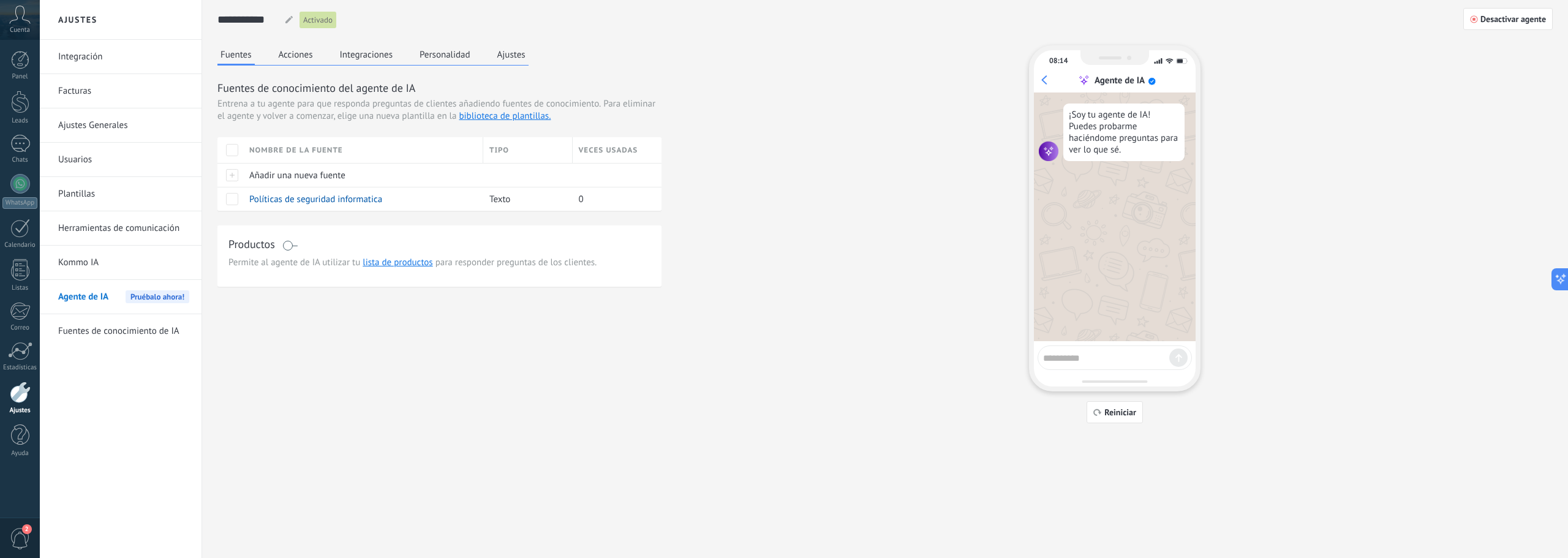
click at [513, 50] on button "Ajustes" at bounding box center [512, 54] width 35 height 19
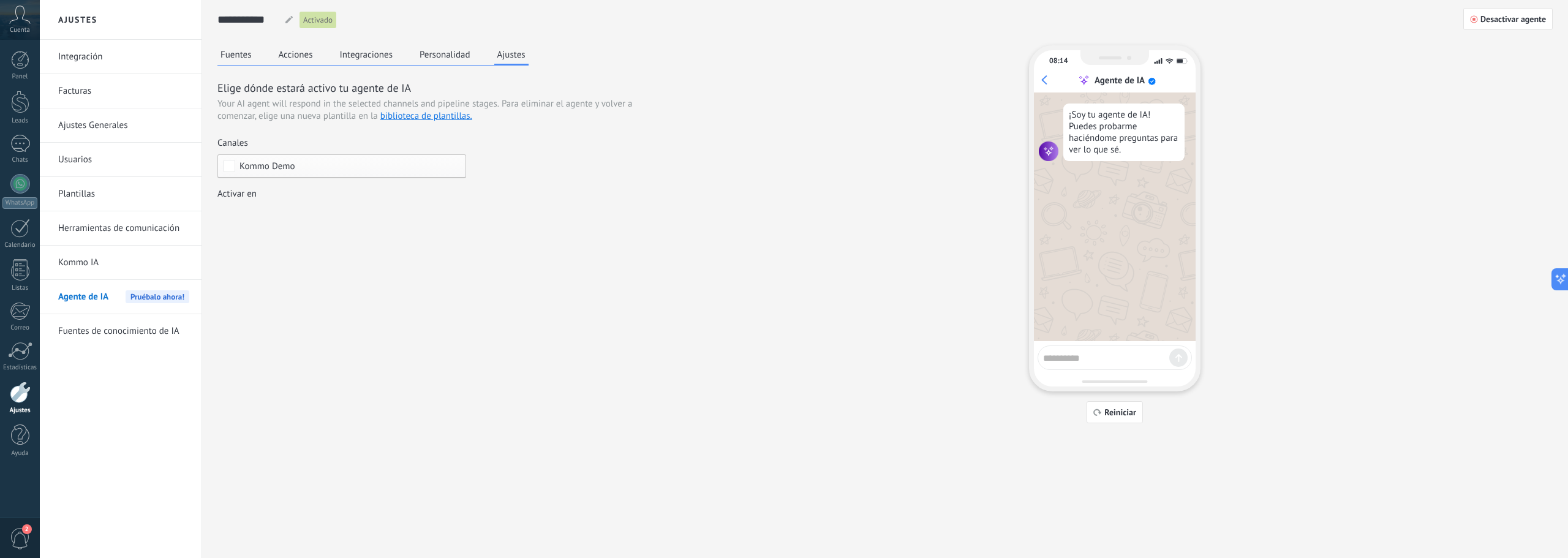
click at [244, 169] on span "Kommo Demo" at bounding box center [268, 167] width 56 height 9
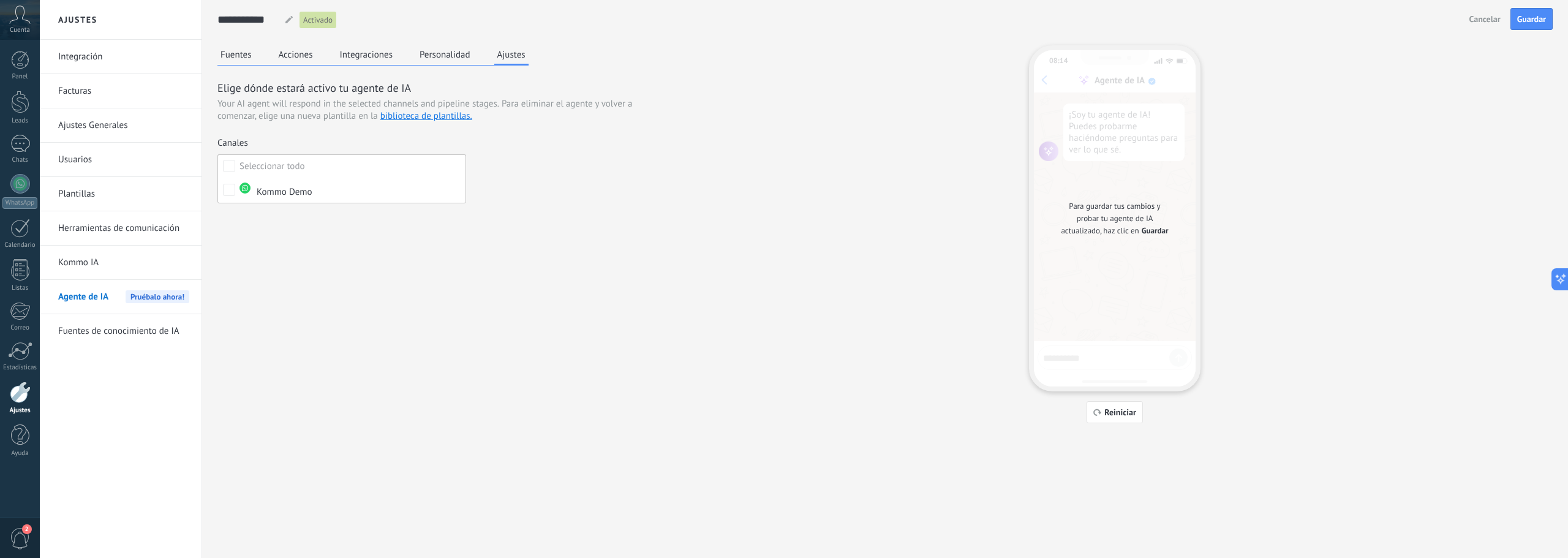
click at [244, 169] on div "Seleccionar todo" at bounding box center [272, 167] width 66 height 12
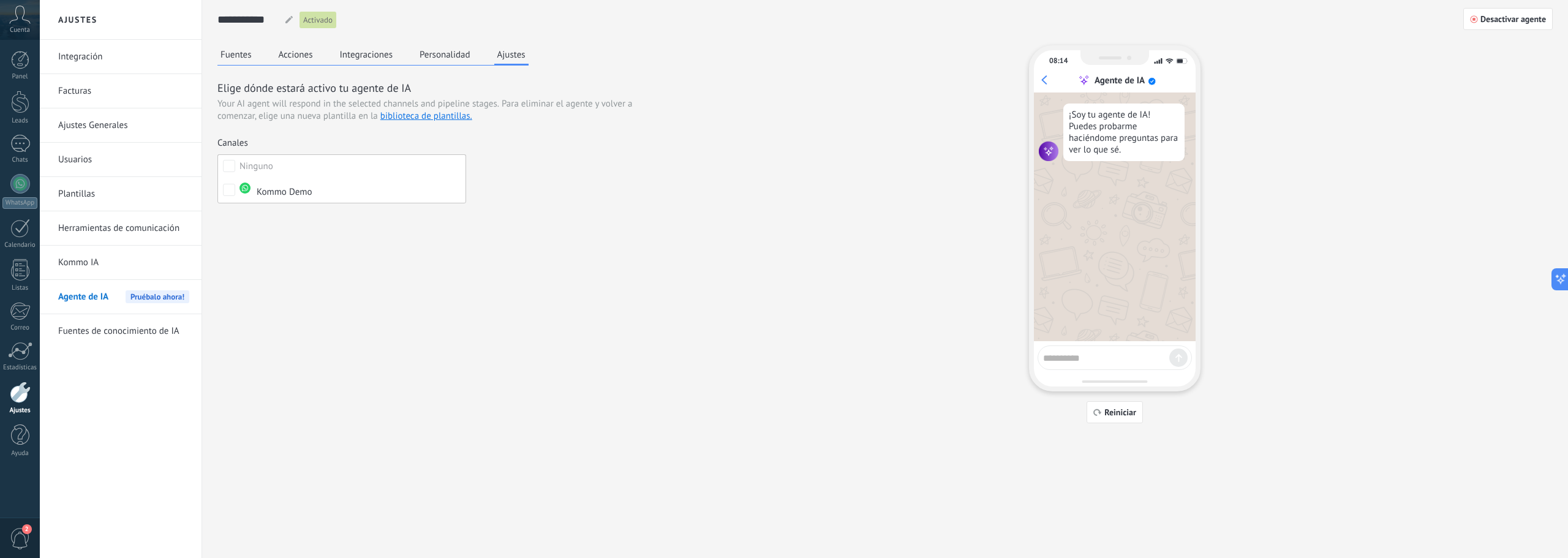
click at [244, 169] on div "Ninguno" at bounding box center [256, 167] width 34 height 12
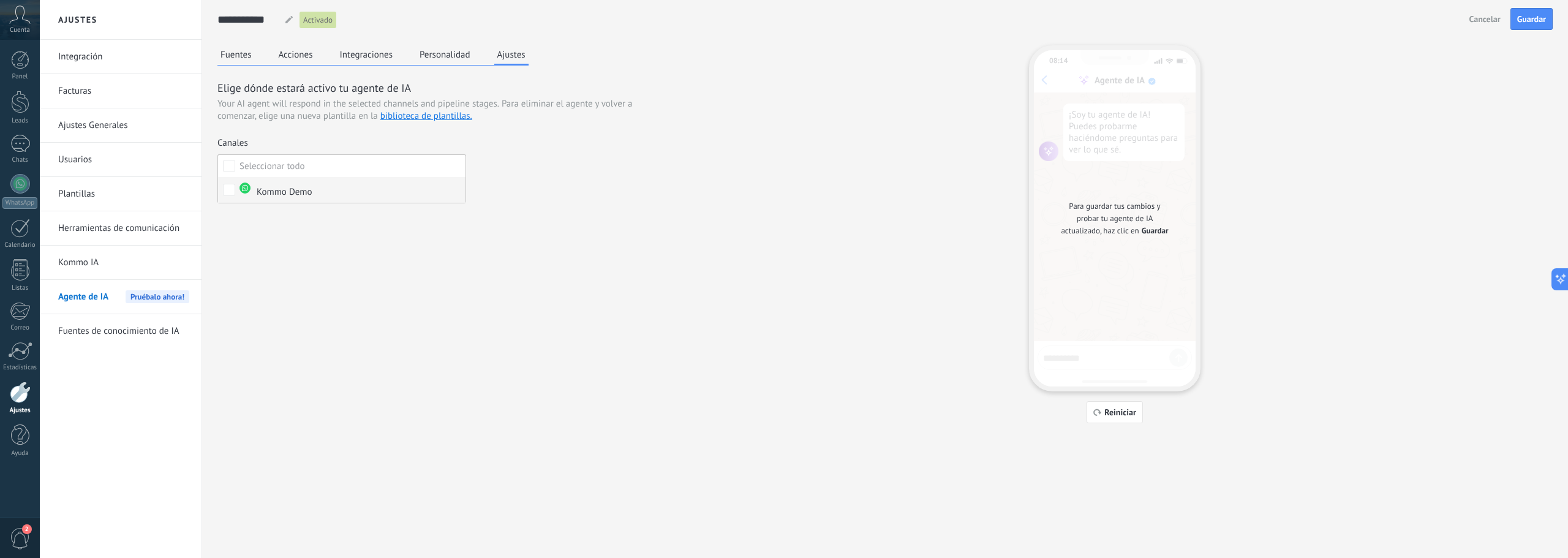
click at [260, 194] on div "Kommo Demo" at bounding box center [276, 190] width 73 height 16
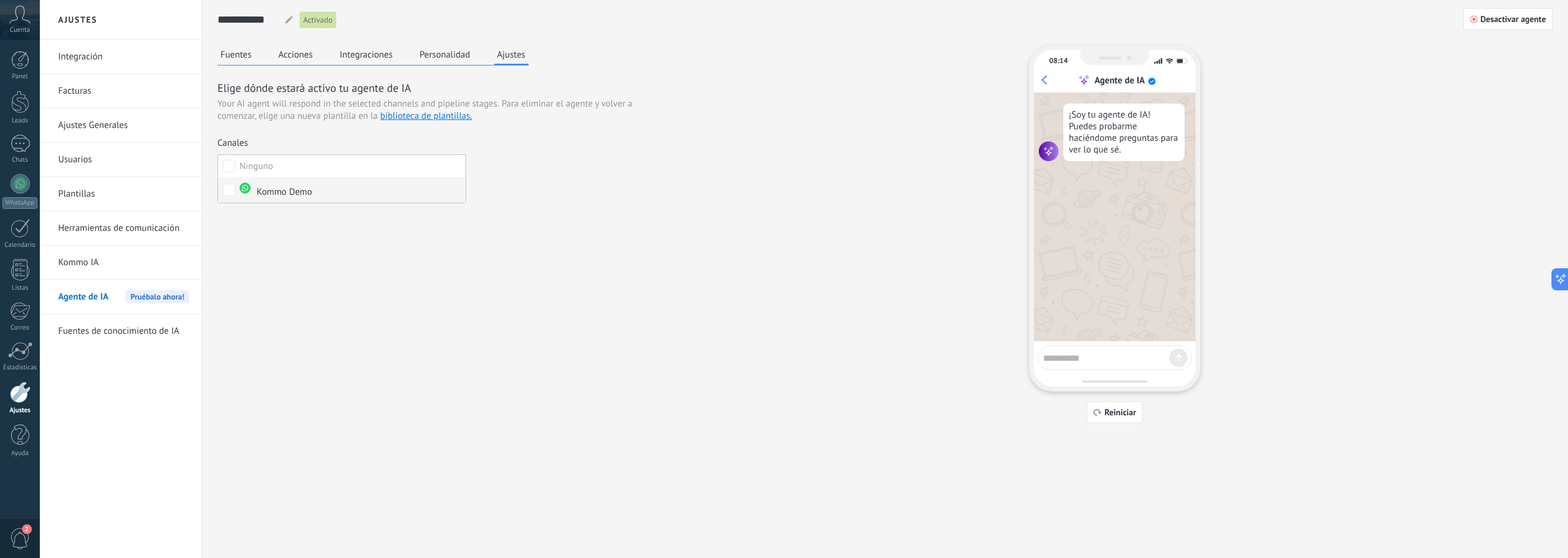
click at [260, 195] on div "Kommo Demo" at bounding box center [276, 190] width 73 height 16
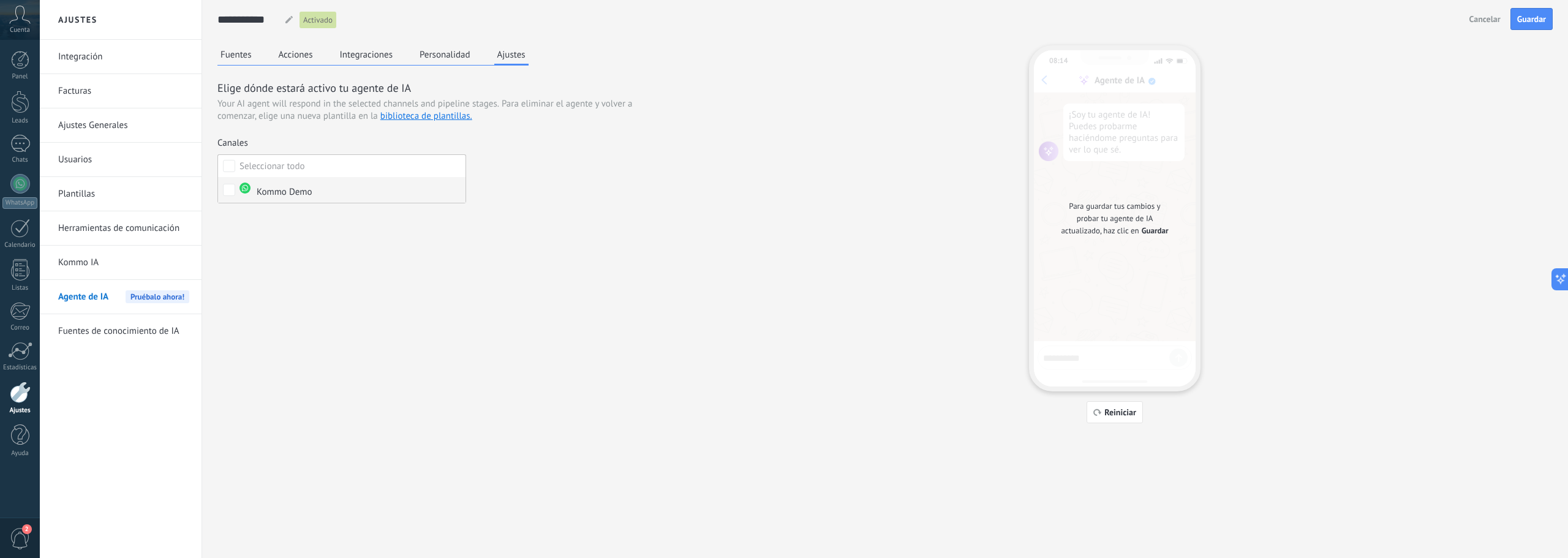
click at [258, 192] on div "Kommo Demo" at bounding box center [276, 190] width 73 height 16
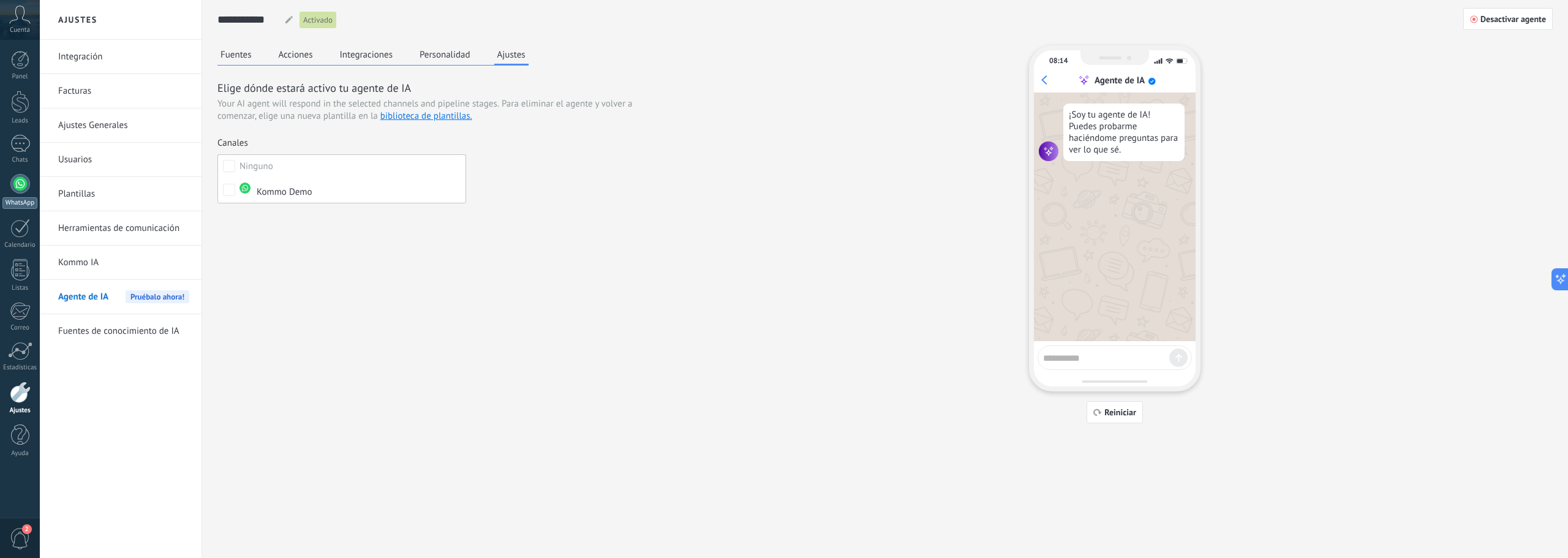
click at [21, 189] on div at bounding box center [21, 184] width 20 height 20
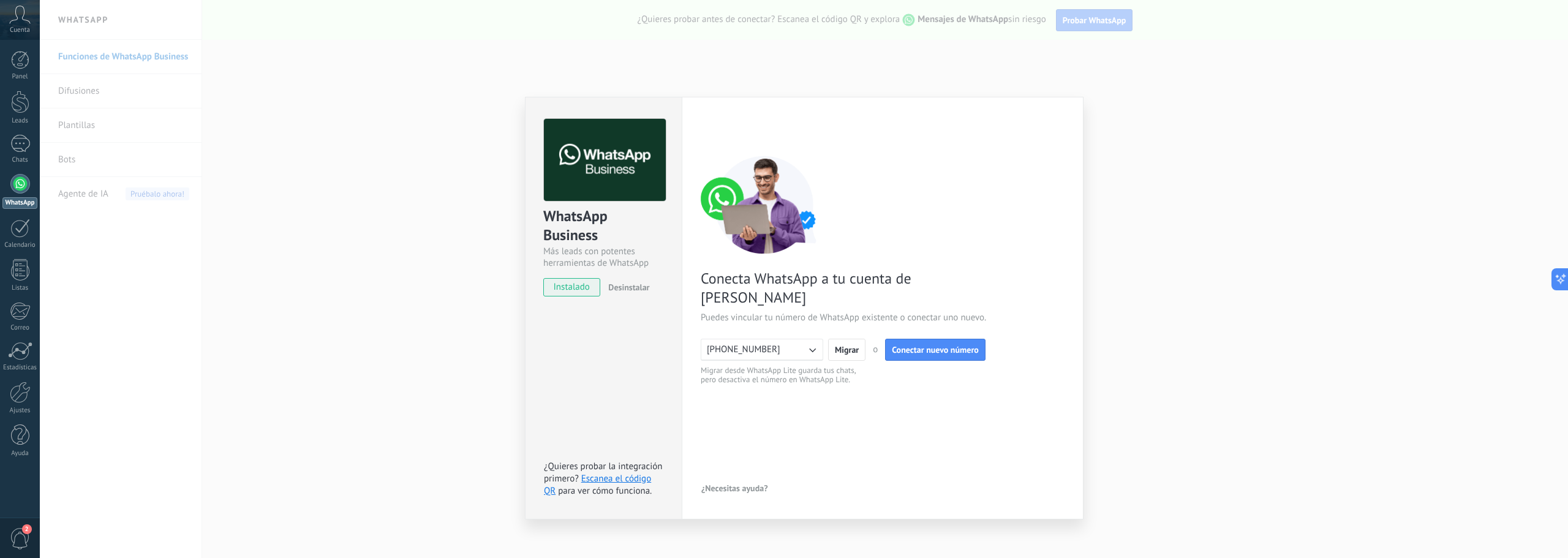
click at [1269, 147] on div "WhatsApp Business Más leads con potentes herramientas de WhatsApp instalado Des…" at bounding box center [804, 279] width 1528 height 558
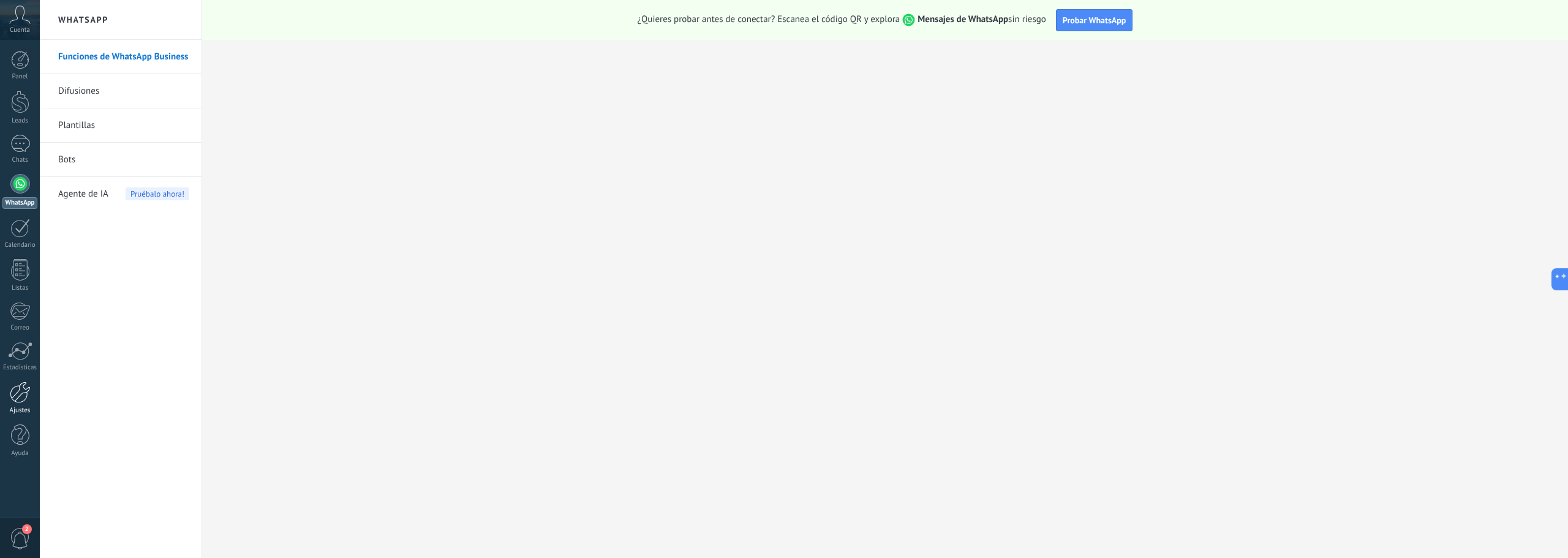
click at [24, 401] on div at bounding box center [20, 392] width 21 height 21
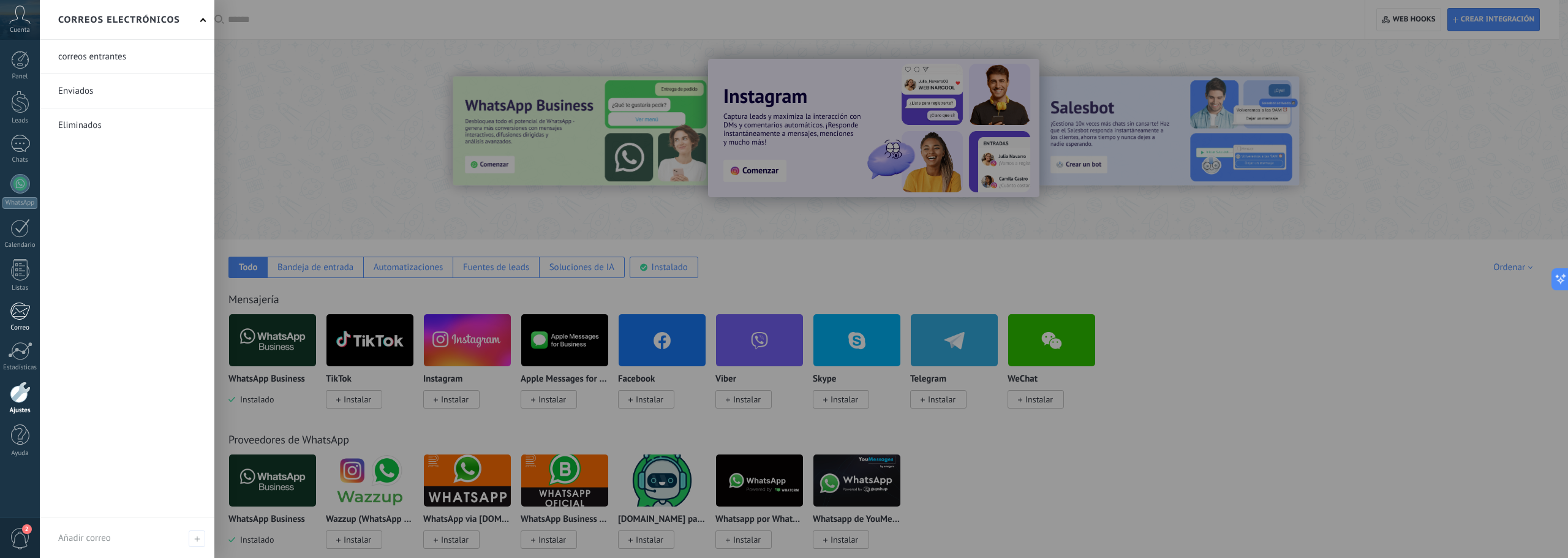
click at [18, 320] on link "Correo" at bounding box center [20, 316] width 40 height 30
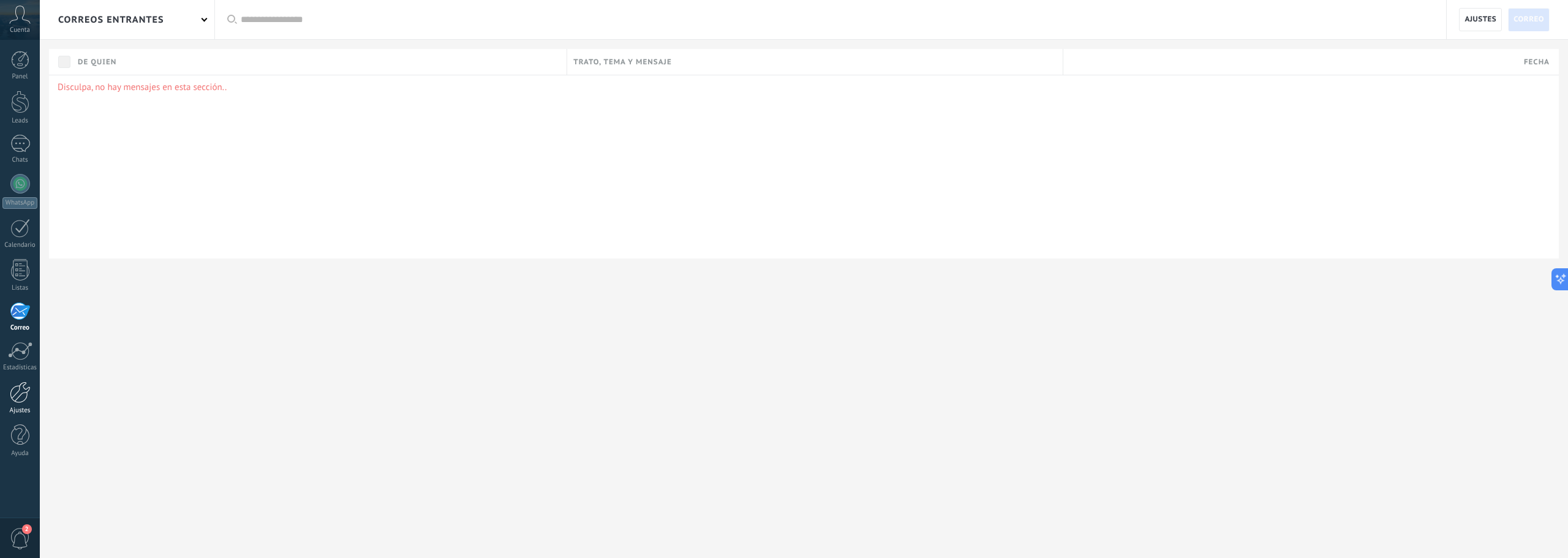
click at [18, 399] on div at bounding box center [20, 392] width 21 height 21
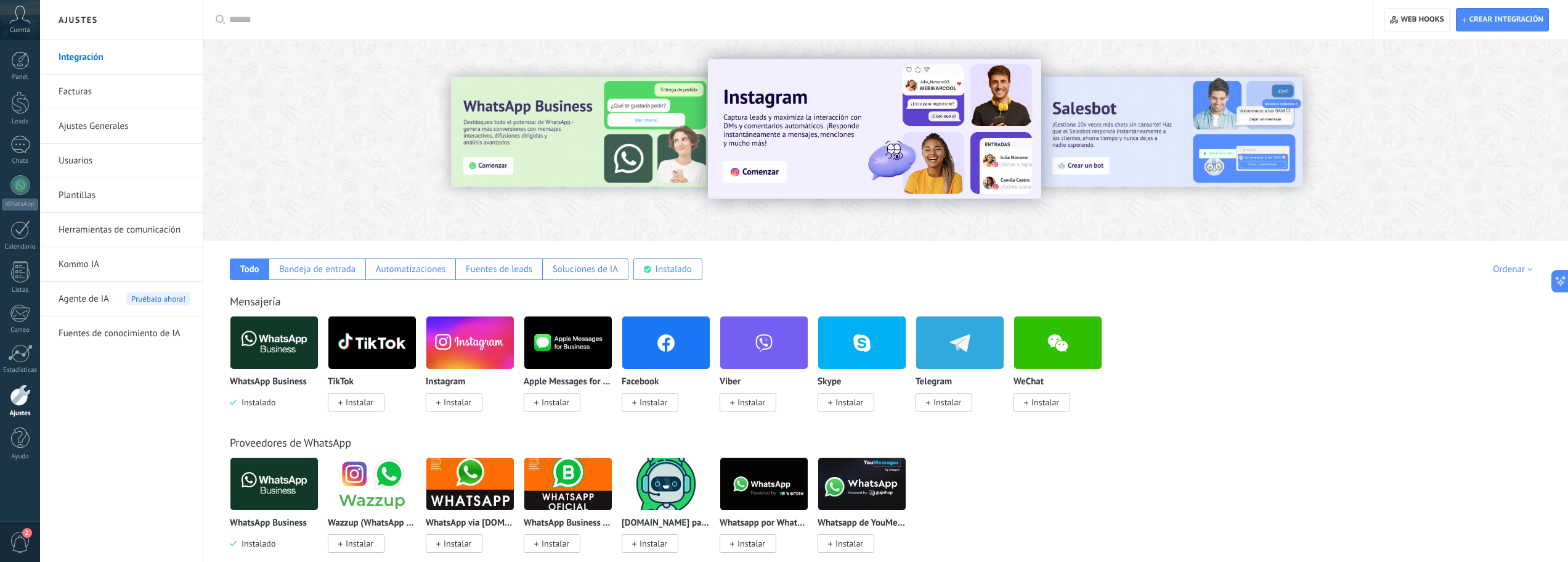
click at [550, 148] on div at bounding box center [584, 140] width 270 height 111
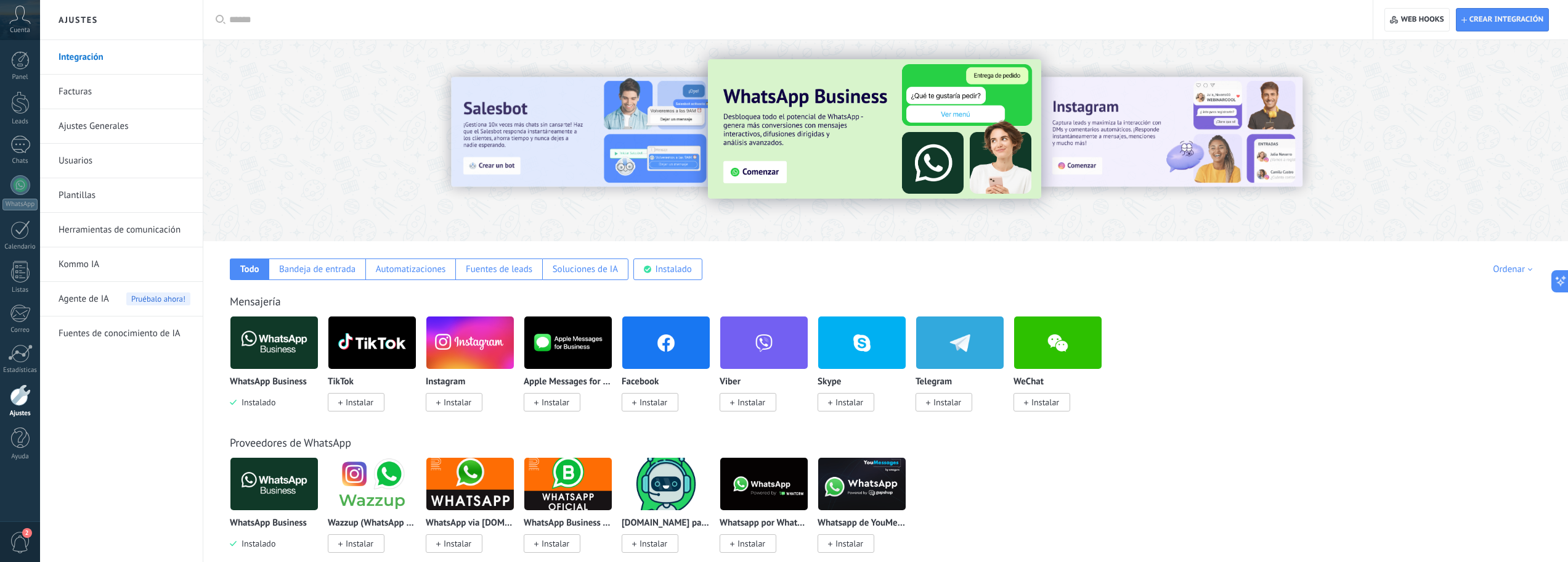
click at [281, 349] on img at bounding box center [274, 343] width 87 height 60
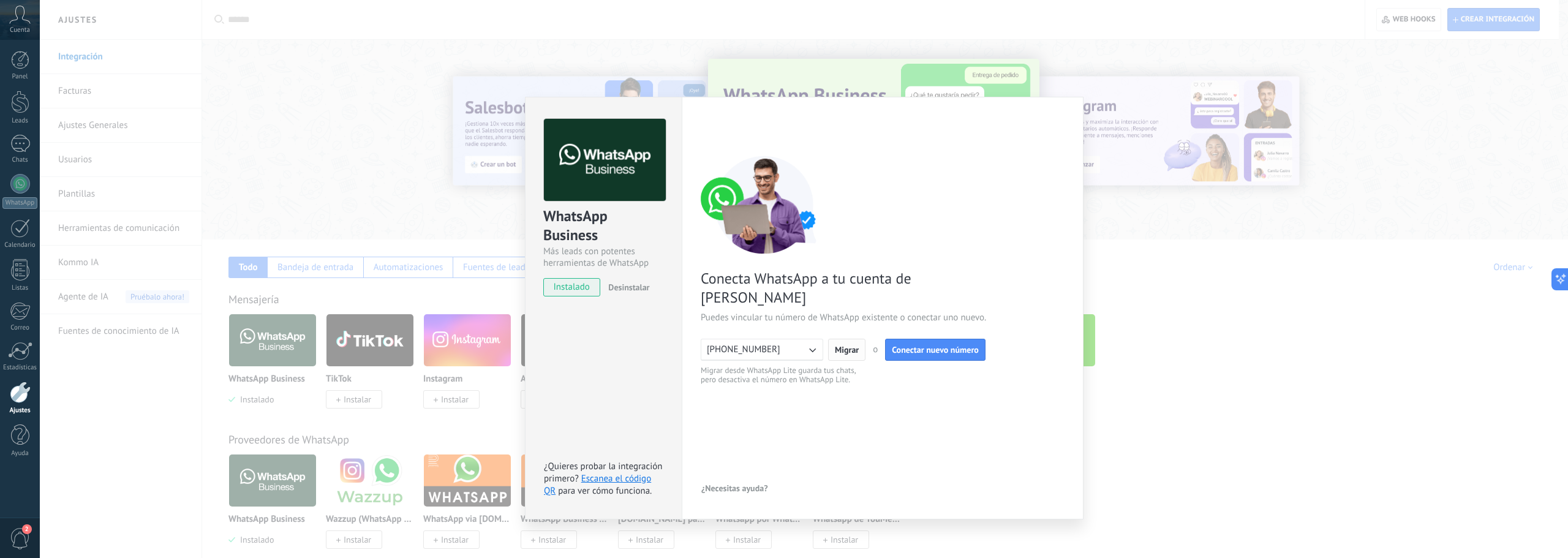
click at [844, 345] on span "Migrar" at bounding box center [847, 349] width 24 height 9
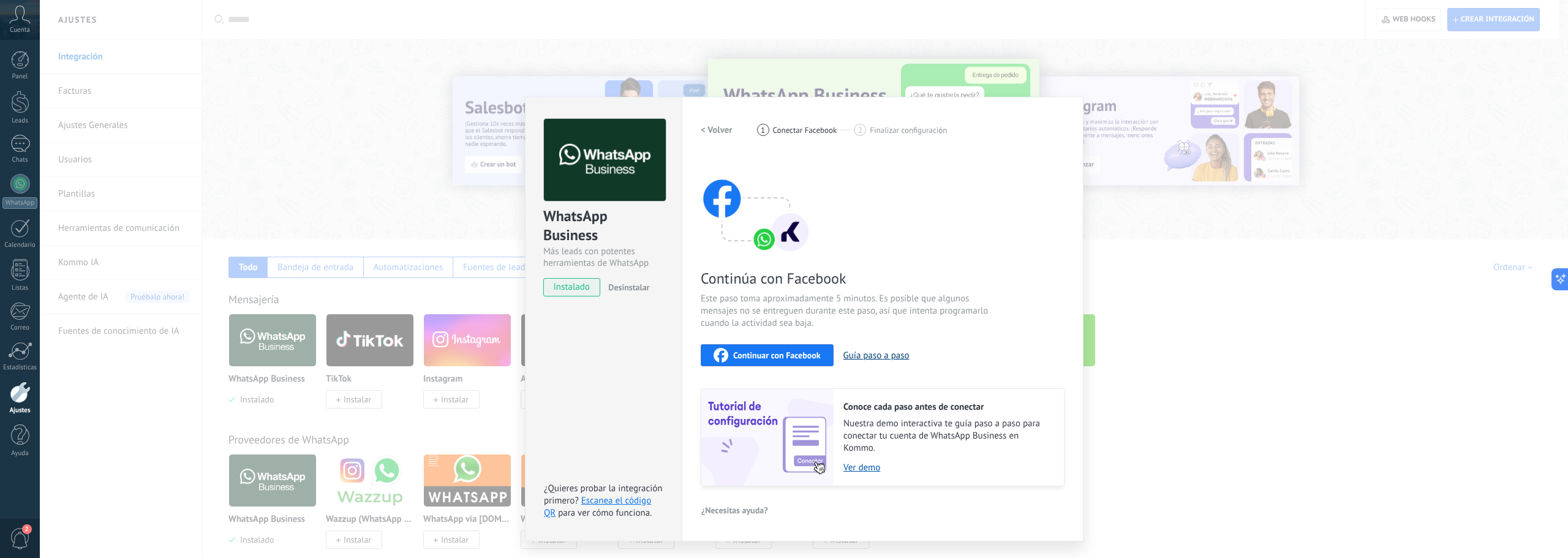
click at [882, 353] on button "Guía paso a paso" at bounding box center [877, 356] width 66 height 12
click at [793, 353] on span "Continuar con Facebook" at bounding box center [777, 355] width 88 height 9
click at [443, 190] on div "WhatsApp Business Más leads con potentes herramientas de WhatsApp instalado Des…" at bounding box center [804, 279] width 1528 height 558
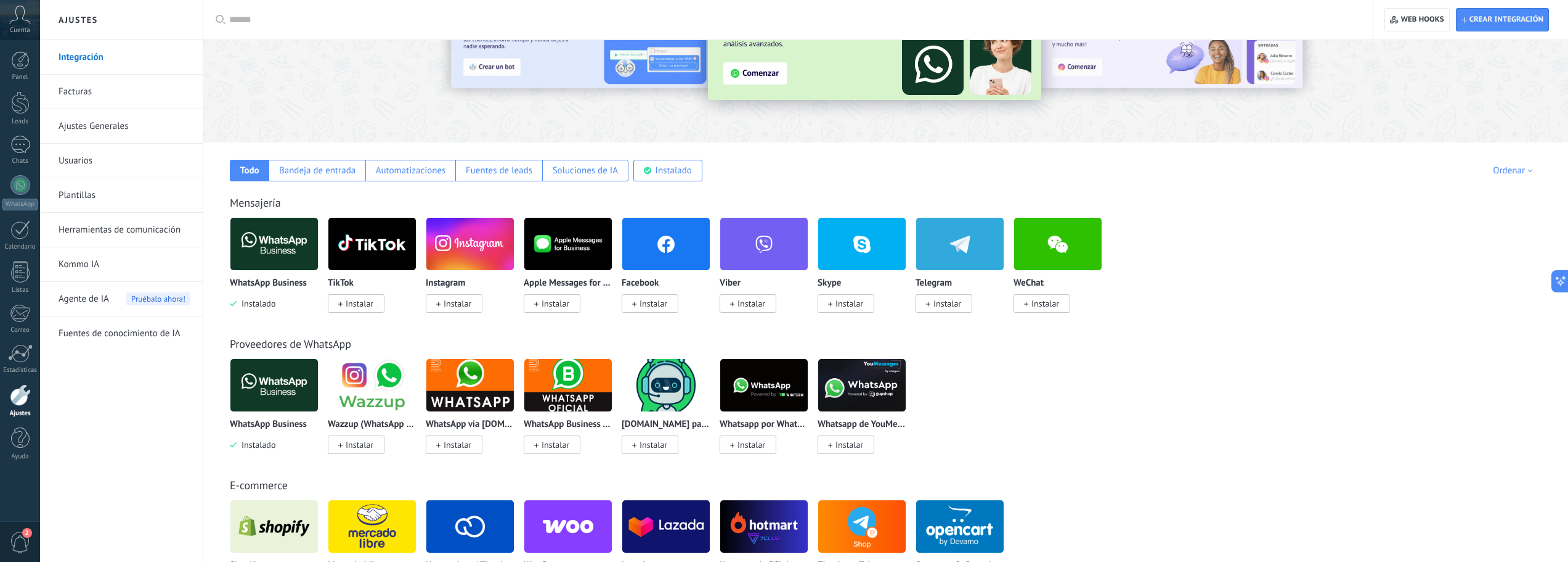
scroll to position [124, 0]
